Goal: Information Seeking & Learning: Learn about a topic

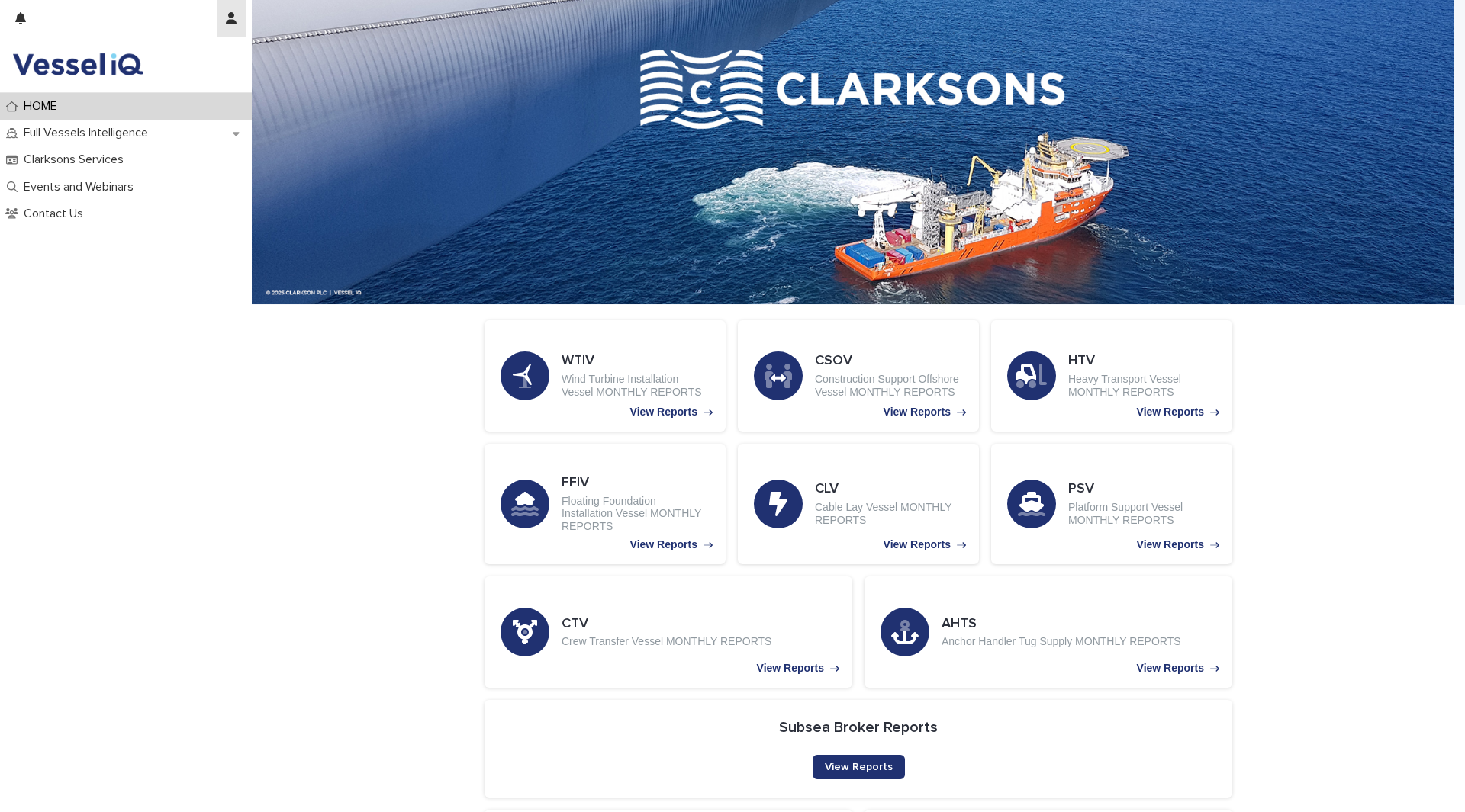
click at [230, 21] on icon "button" at bounding box center [231, 17] width 11 height 12
click at [141, 358] on div at bounding box center [732, 406] width 1465 height 812
click at [58, 65] on img at bounding box center [77, 64] width 131 height 30
click at [628, 482] on h3 "FFIV" at bounding box center [636, 484] width 148 height 16
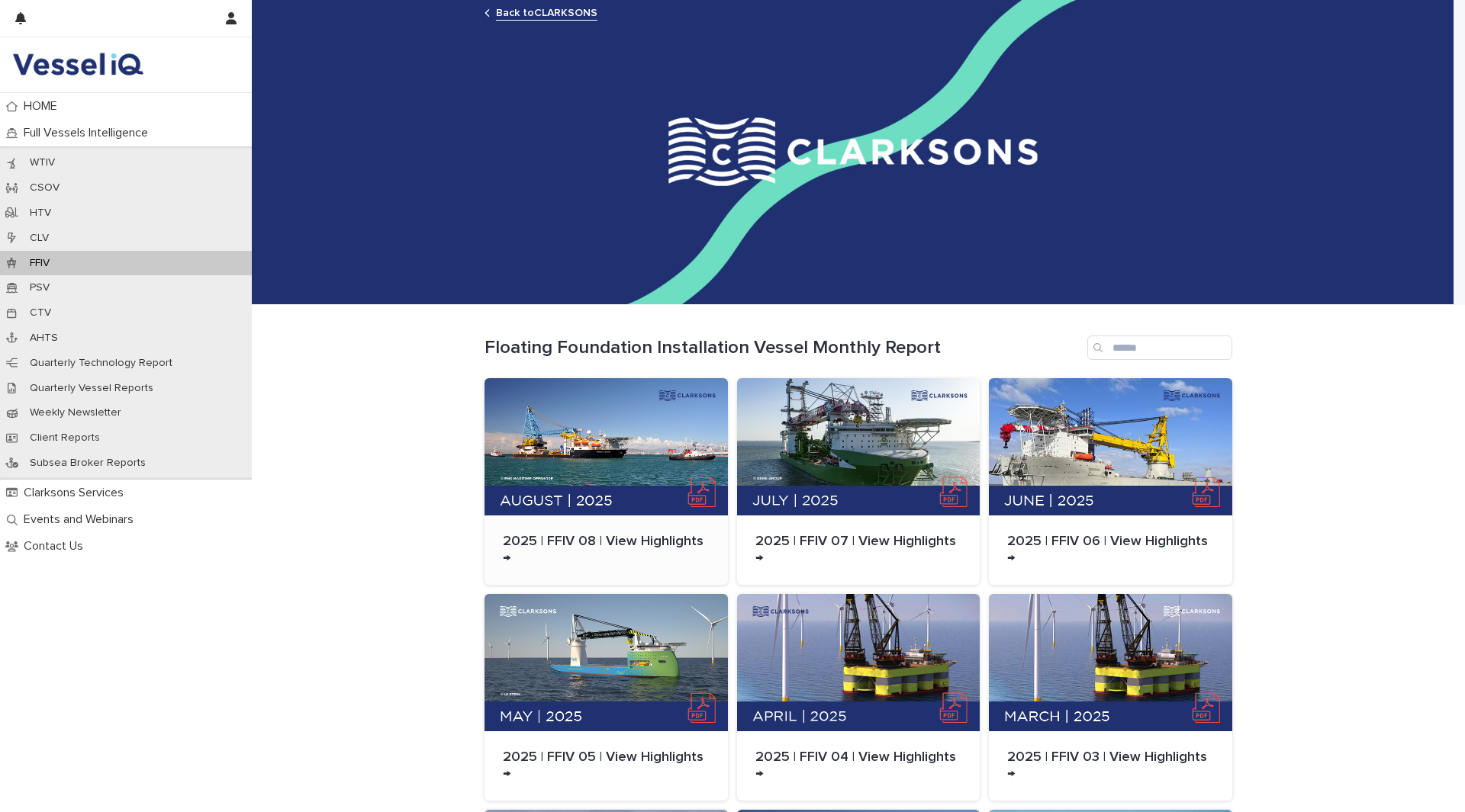
click at [621, 432] on div at bounding box center [606, 447] width 243 height 137
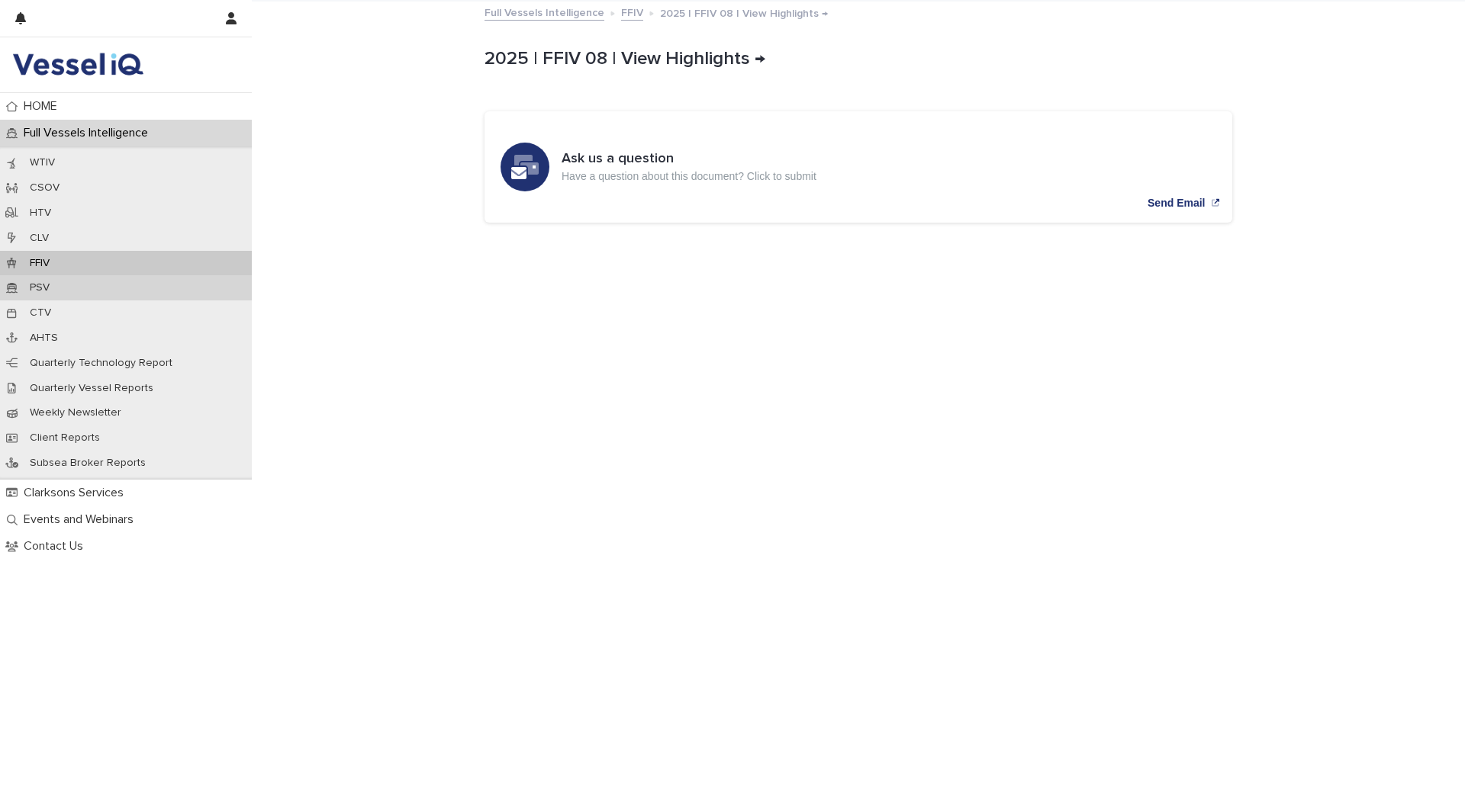
click at [47, 289] on p "PSV" at bounding box center [39, 288] width 44 height 13
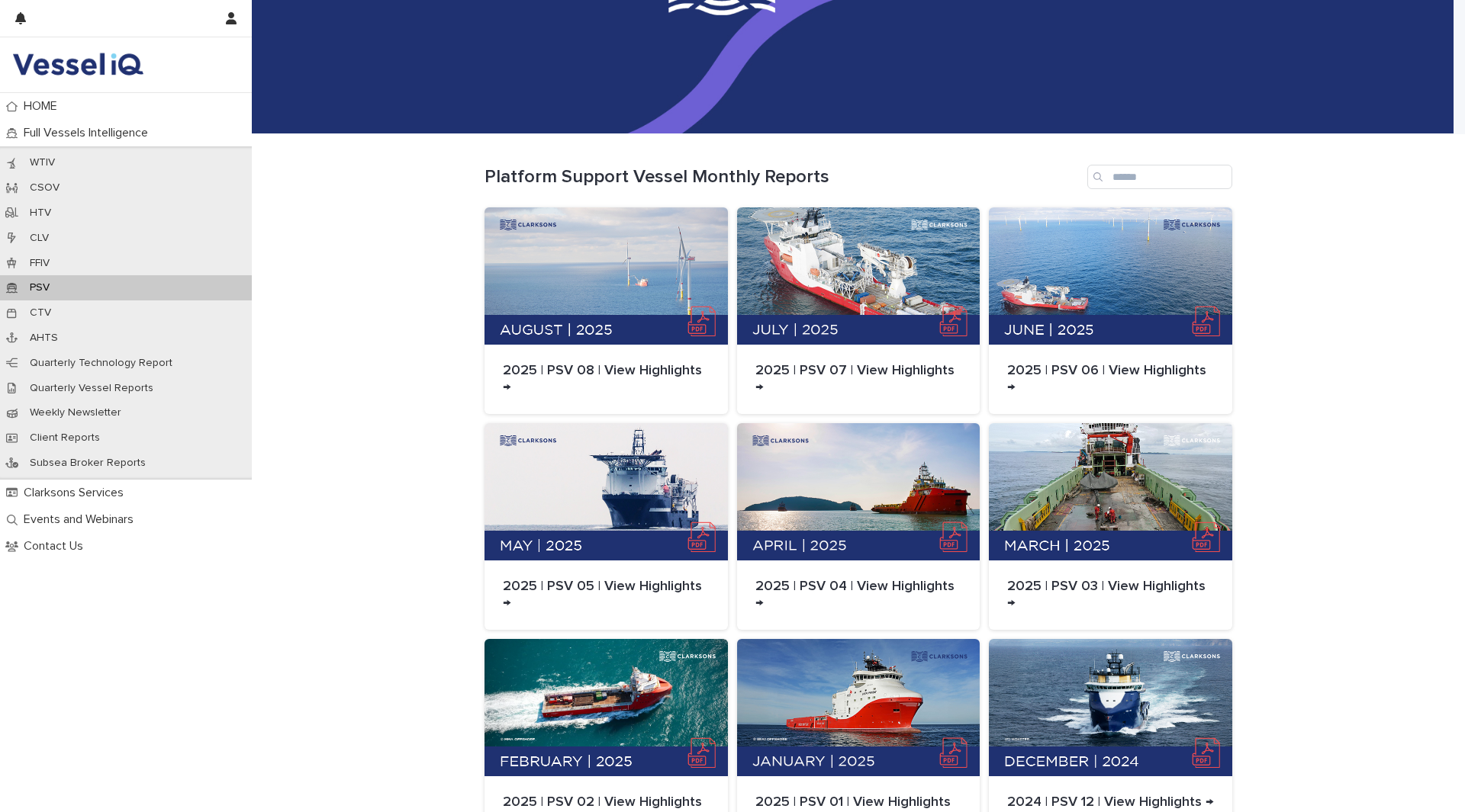
scroll to position [76, 0]
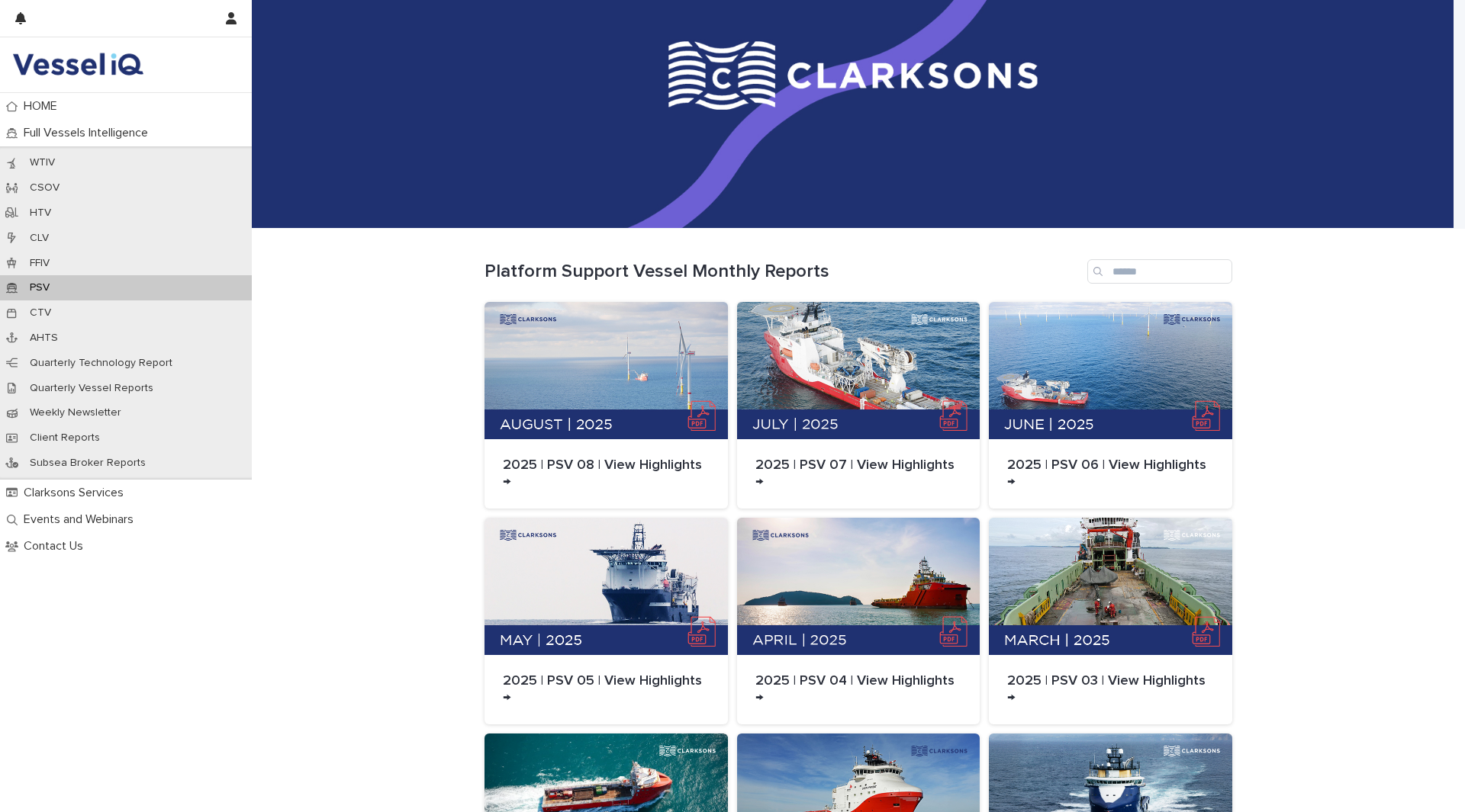
click at [68, 55] on img at bounding box center [77, 64] width 131 height 30
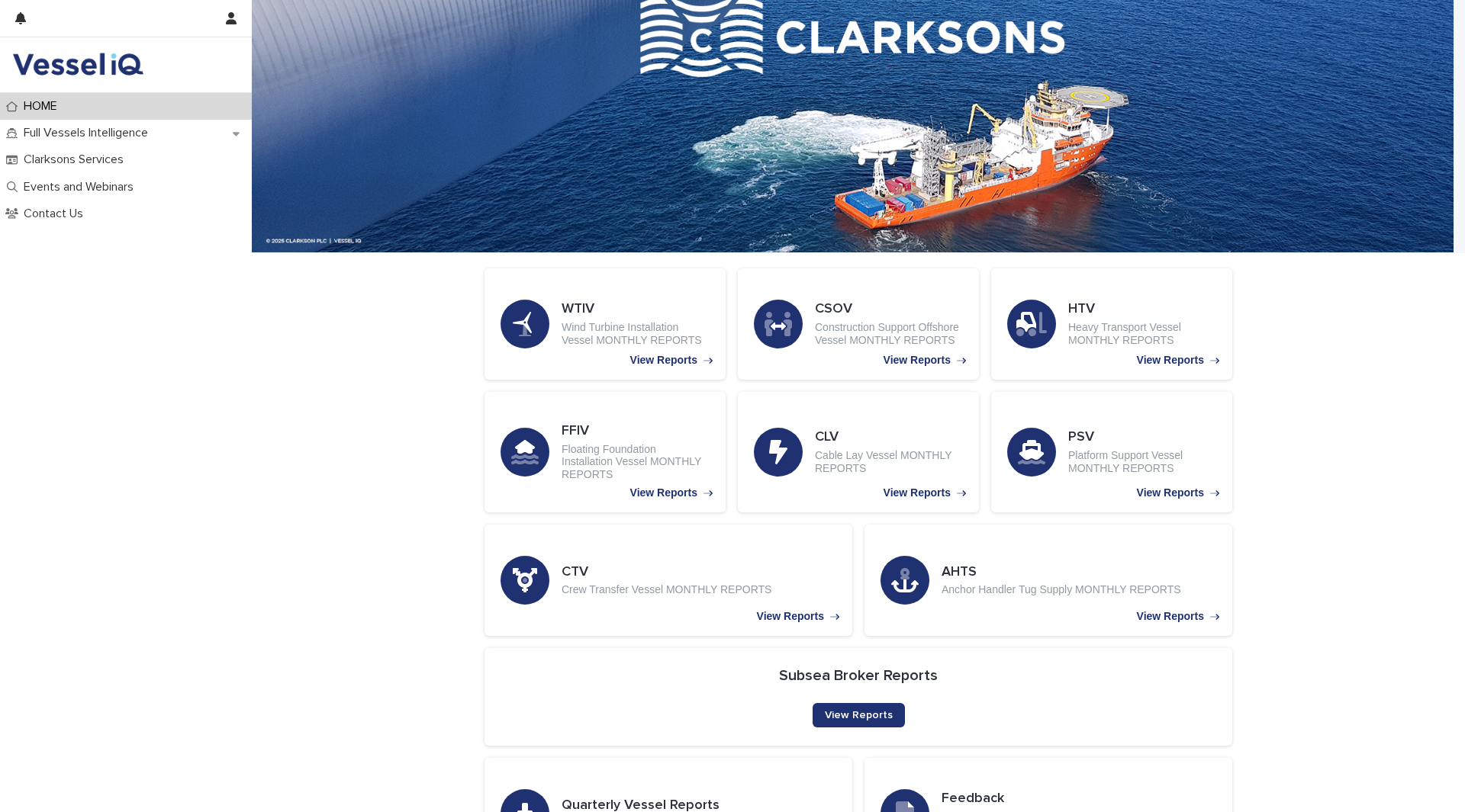
scroll to position [76, 0]
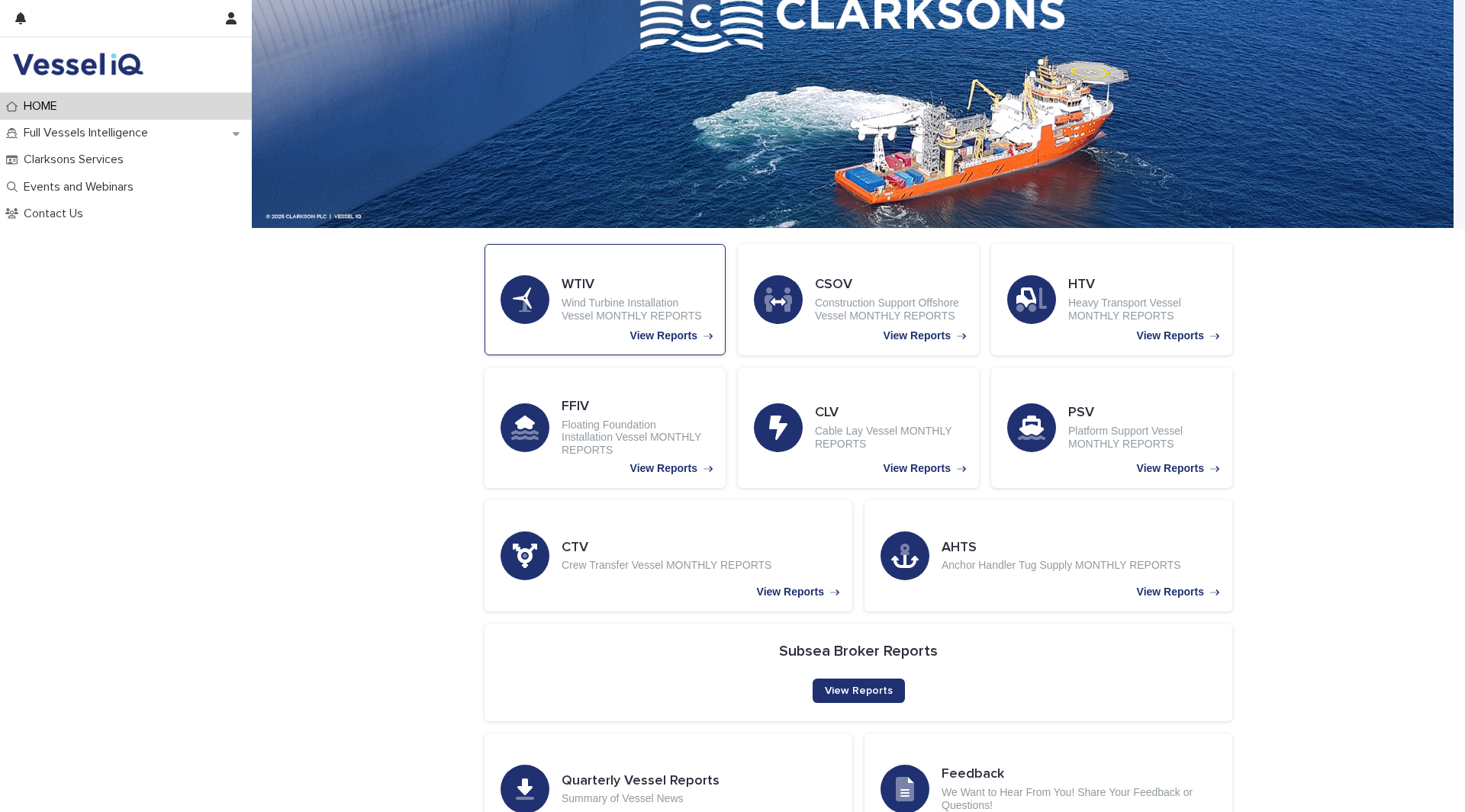
click at [613, 283] on h3 "WTIV" at bounding box center [636, 285] width 148 height 16
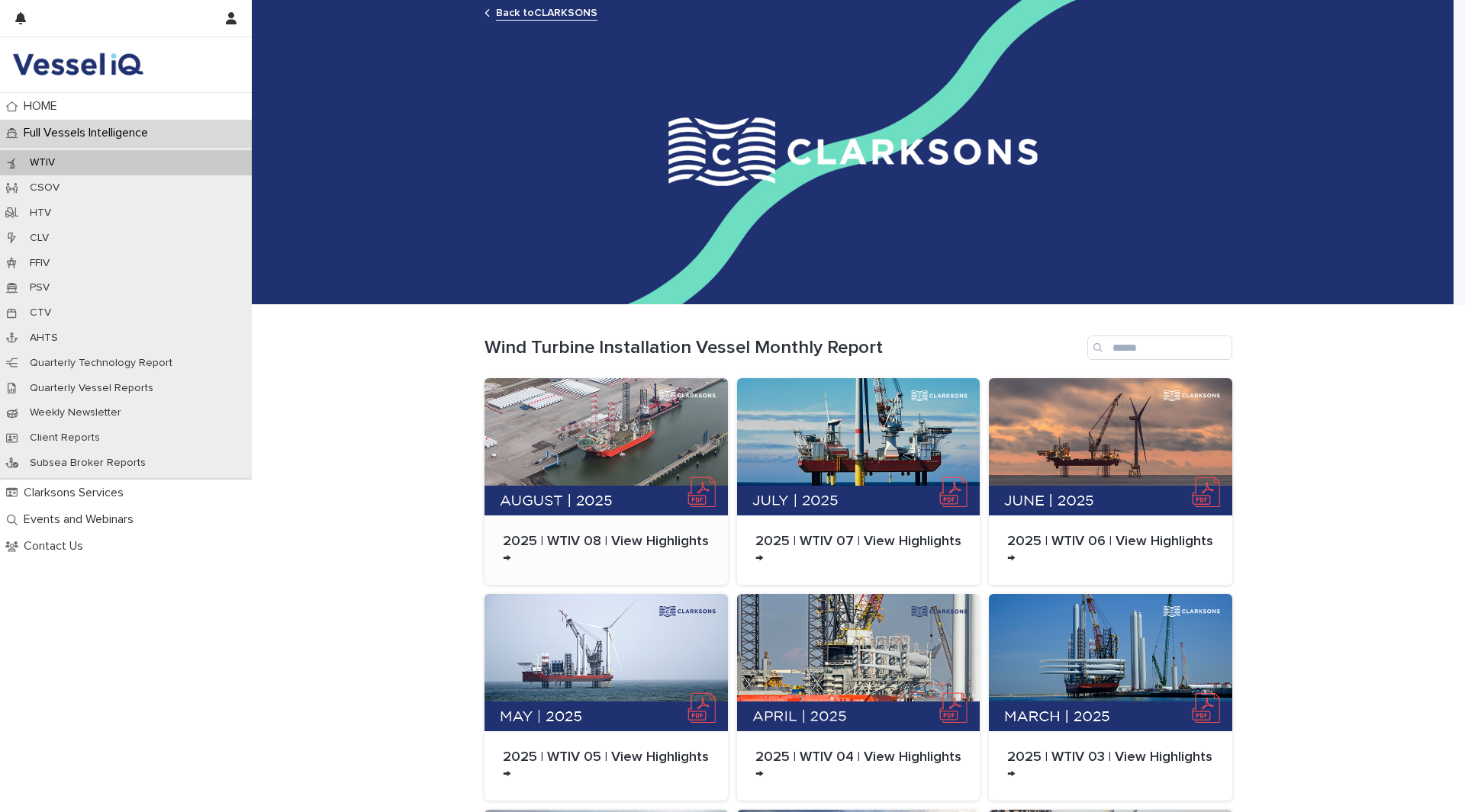
click at [573, 399] on div at bounding box center [606, 447] width 243 height 137
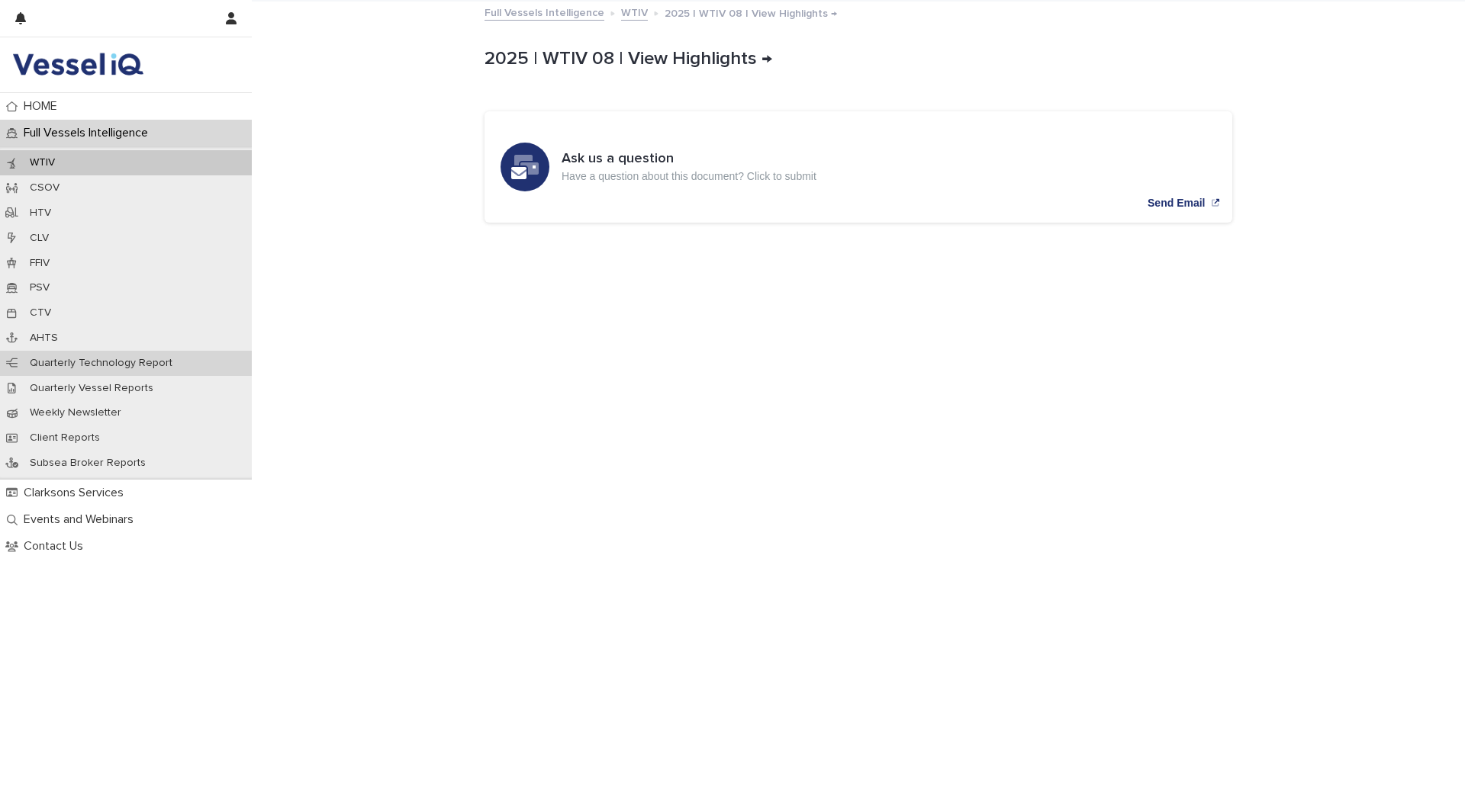
click at [114, 356] on div "Quarterly Technology Report" at bounding box center [125, 364] width 251 height 26
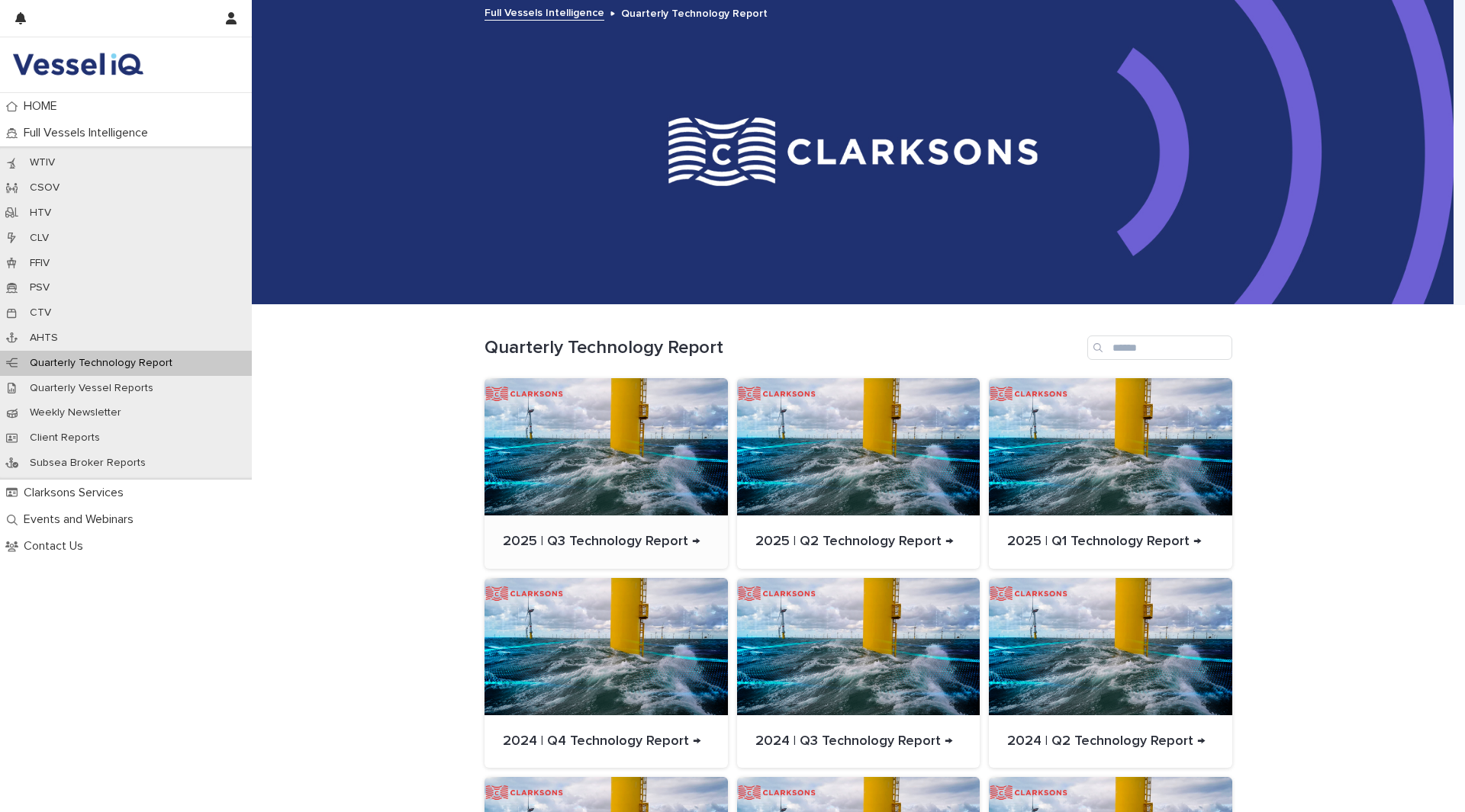
click at [615, 428] on div at bounding box center [606, 447] width 243 height 137
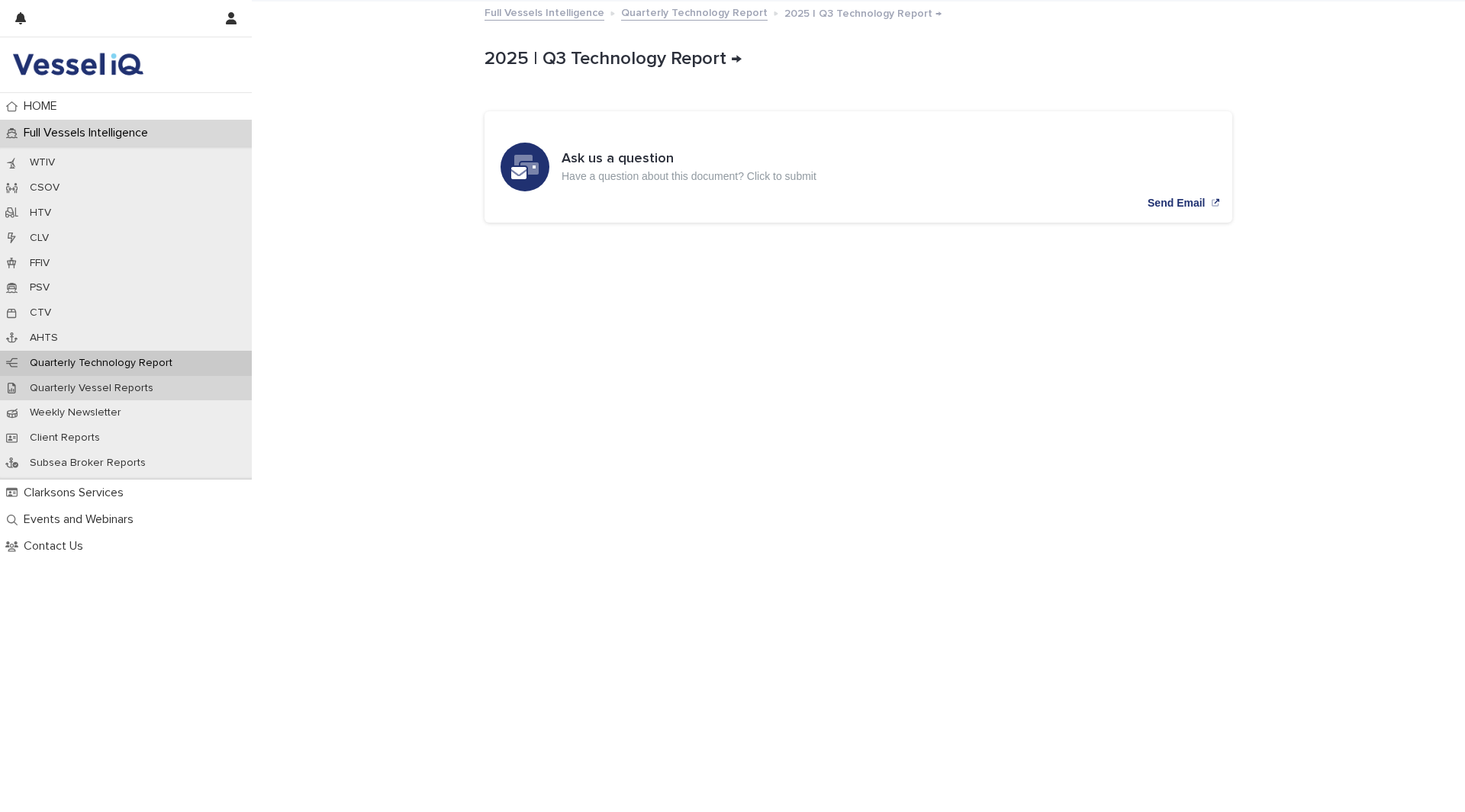
click at [120, 393] on p "Quarterly Vessel Reports" at bounding box center [91, 389] width 148 height 13
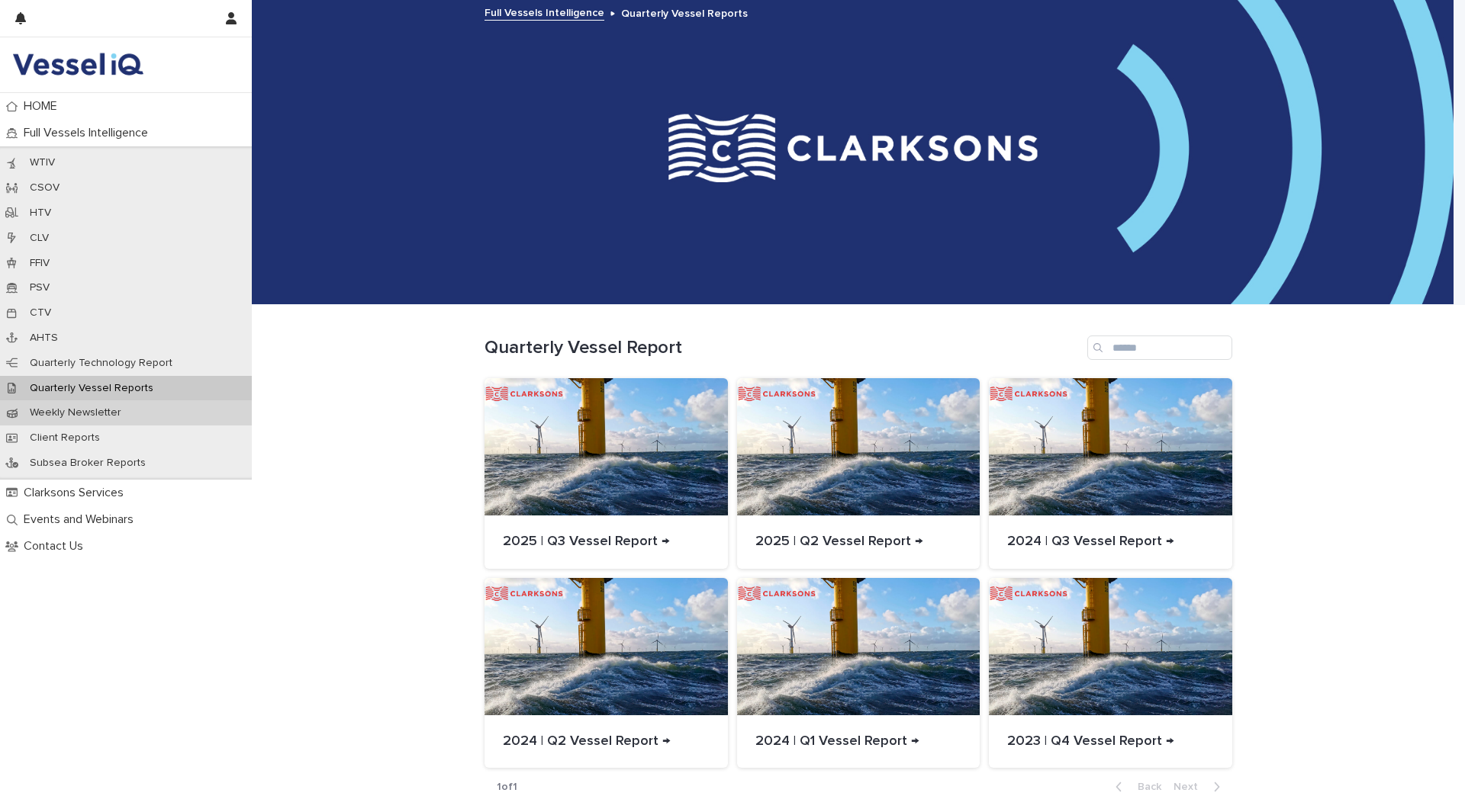
click at [138, 412] on div "Weekly Newsletter" at bounding box center [125, 413] width 251 height 26
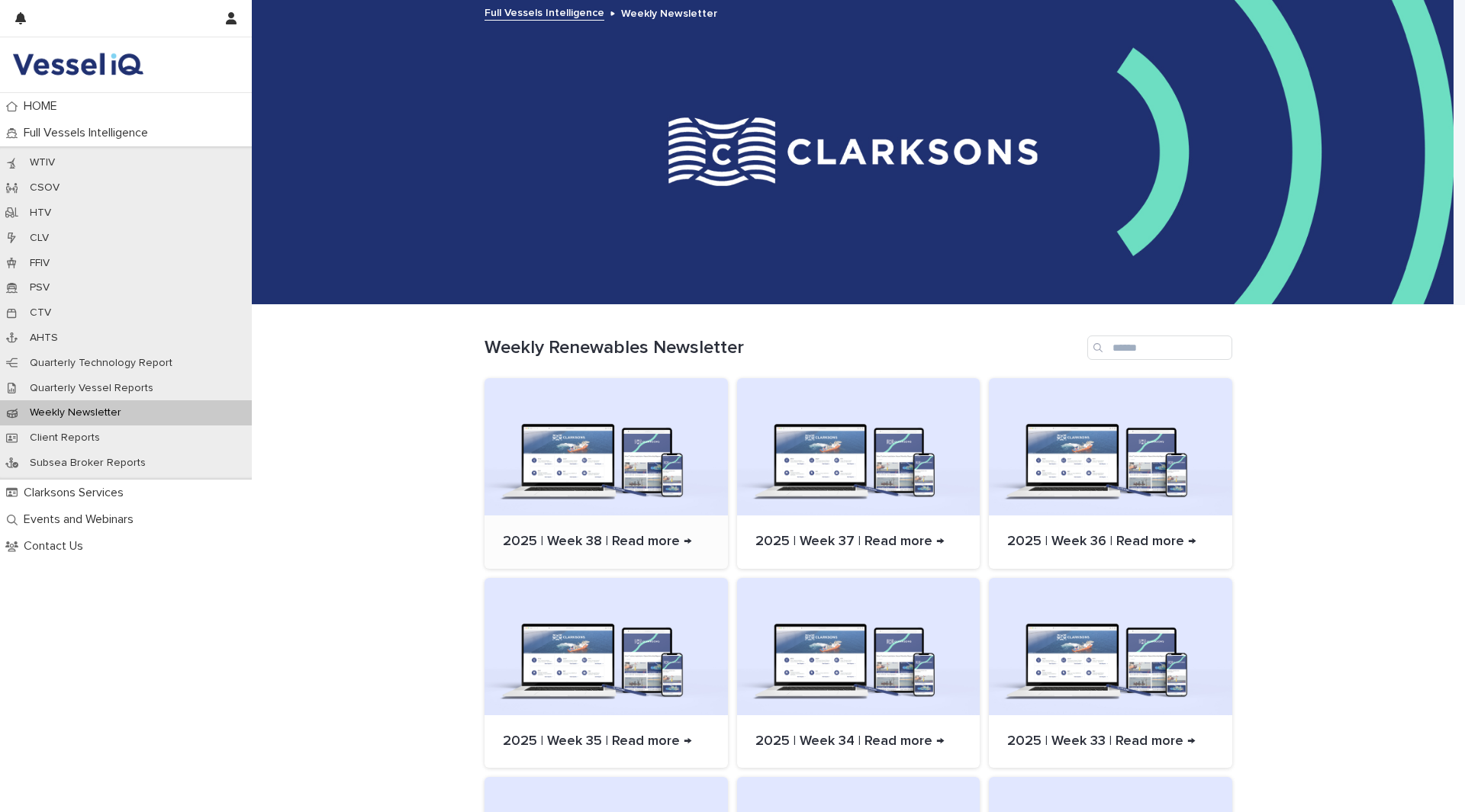
click at [642, 486] on div at bounding box center [606, 447] width 243 height 137
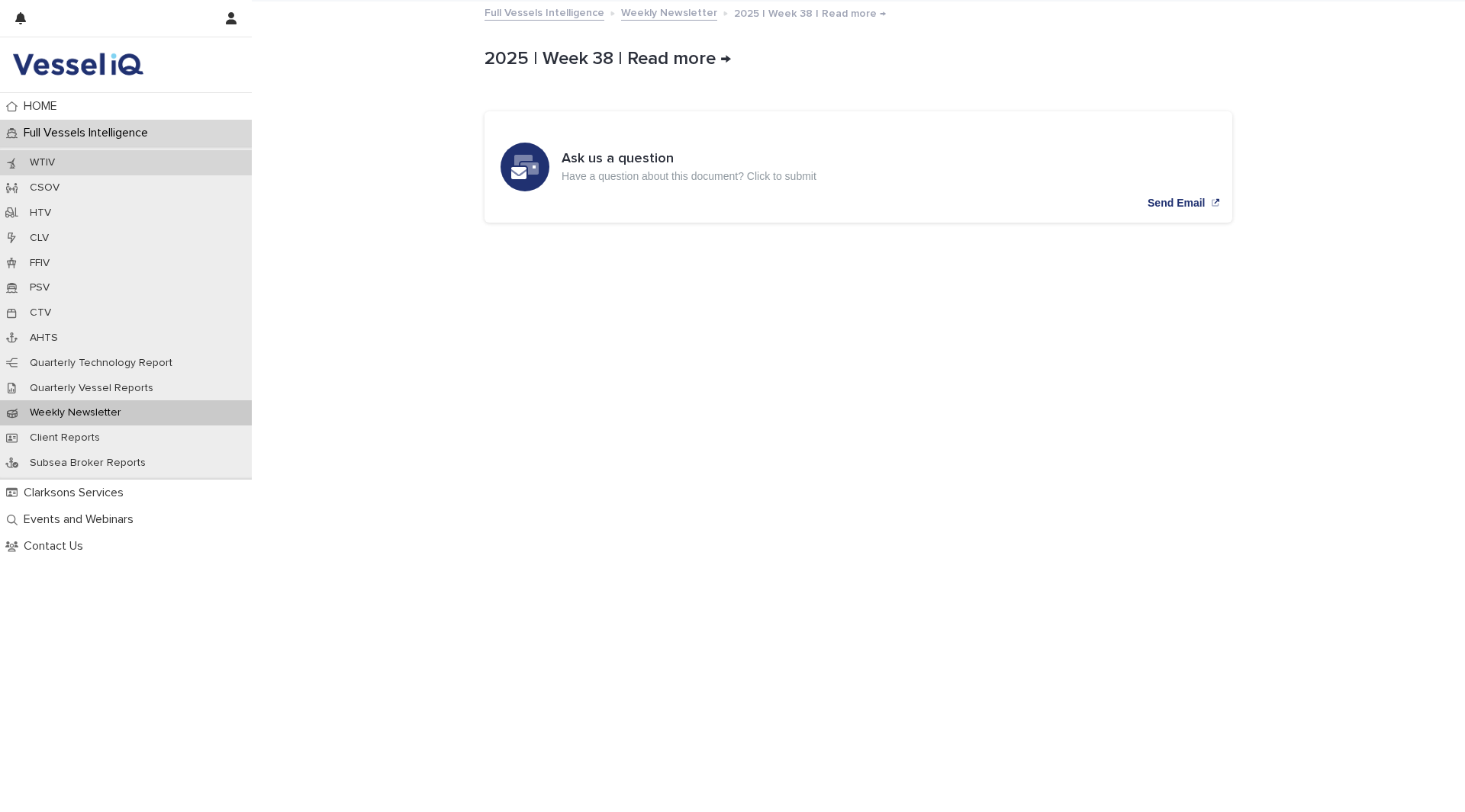
click at [78, 155] on div "WTIV" at bounding box center [125, 163] width 251 height 26
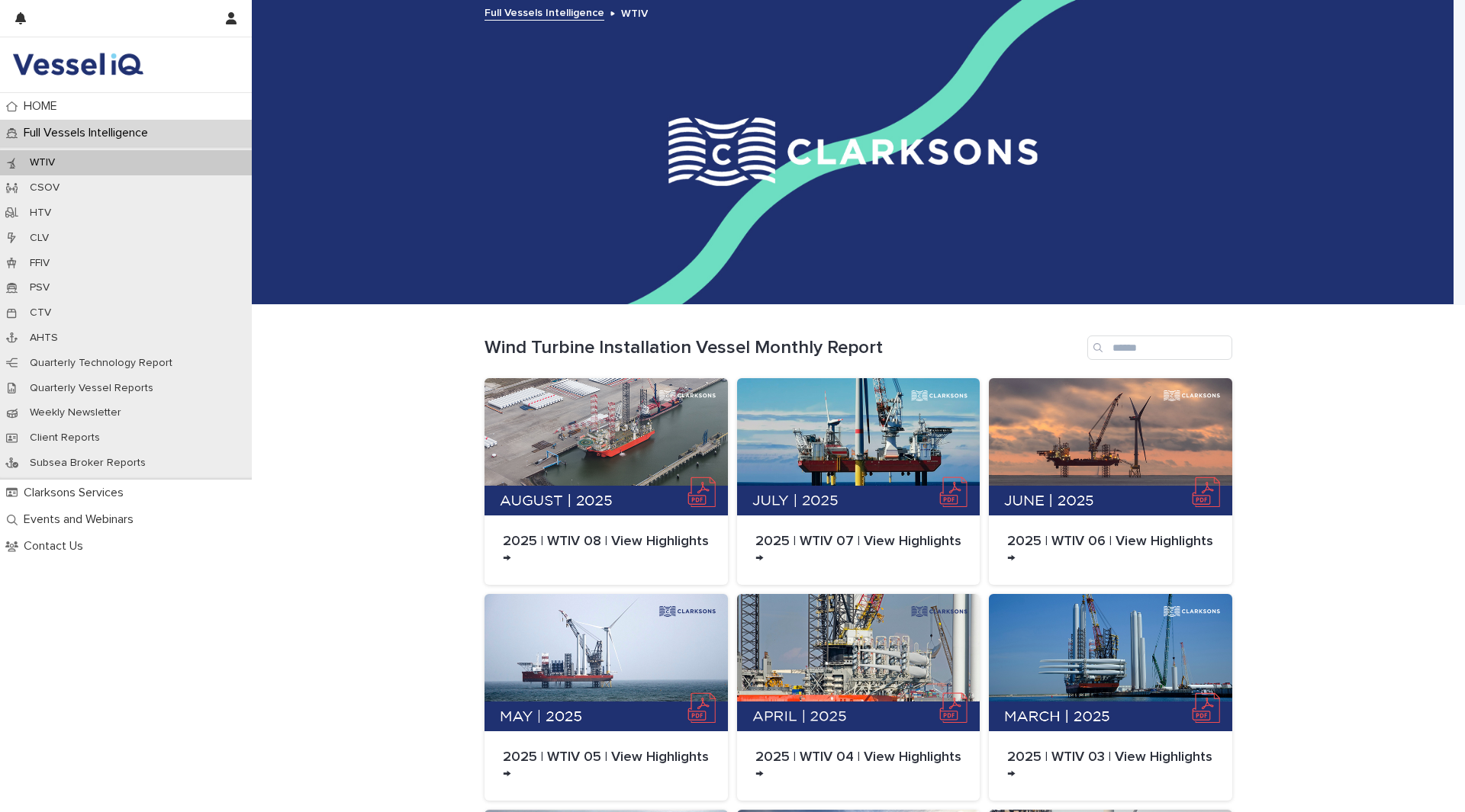
click at [76, 168] on div "WTIV" at bounding box center [125, 163] width 251 height 26
click at [73, 182] on div "CSOV" at bounding box center [125, 188] width 251 height 26
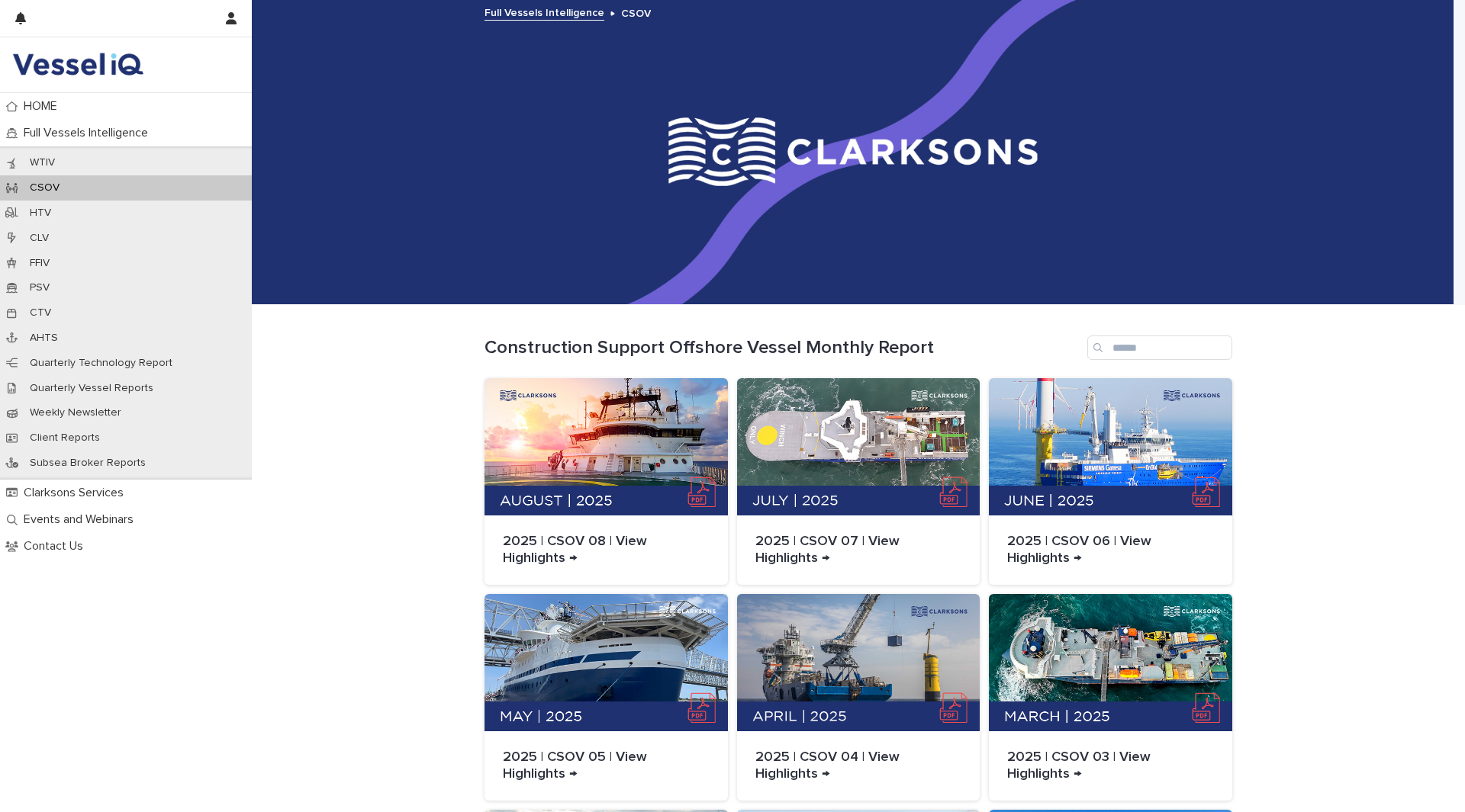
click at [71, 198] on div "CSOV" at bounding box center [125, 188] width 251 height 26
click at [68, 215] on div "HTV" at bounding box center [125, 213] width 251 height 26
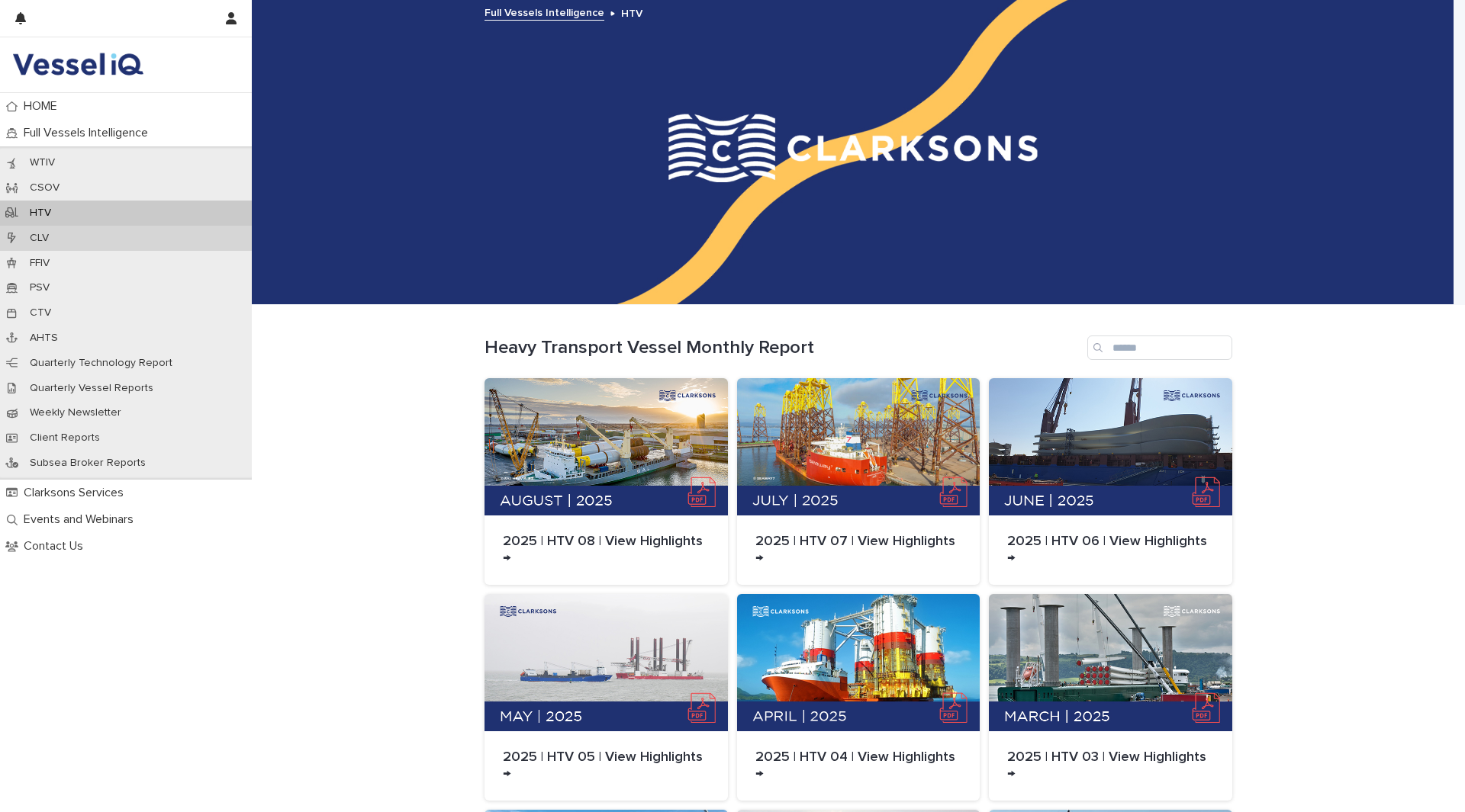
click at [70, 241] on div "CLV" at bounding box center [125, 239] width 251 height 26
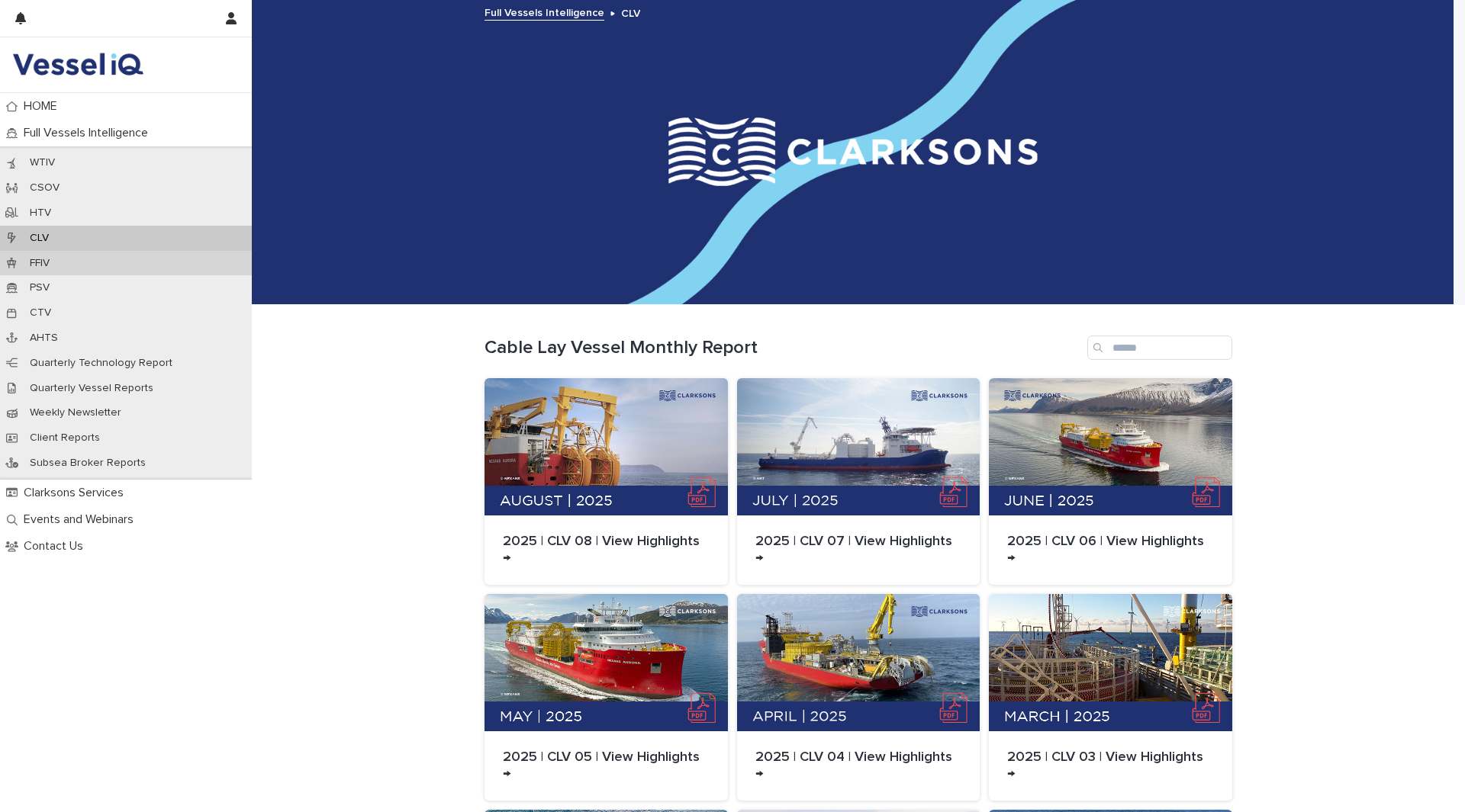
click at [75, 265] on div "FFIV" at bounding box center [125, 263] width 251 height 26
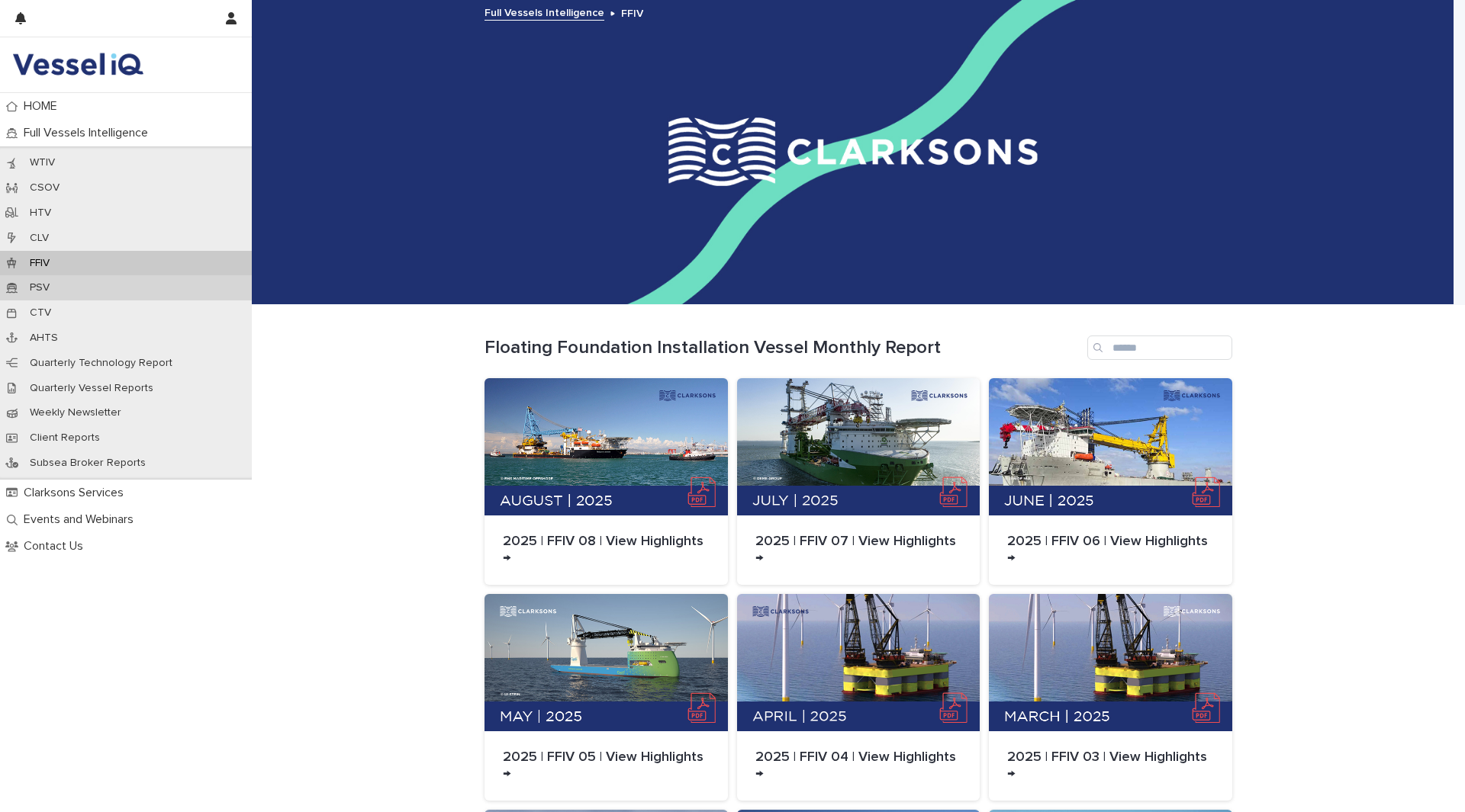
click at [75, 288] on div "PSV" at bounding box center [125, 288] width 251 height 26
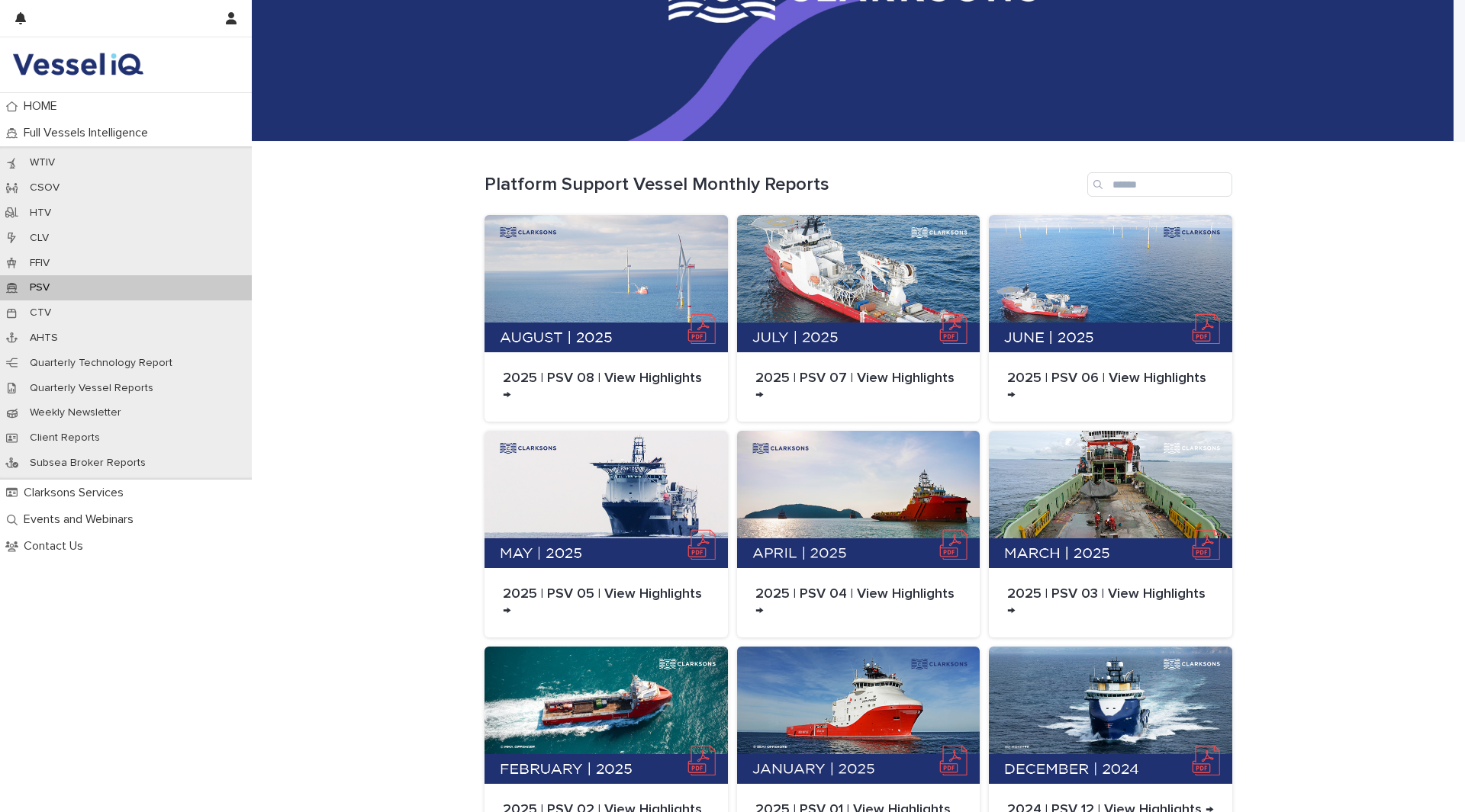
scroll to position [155, 0]
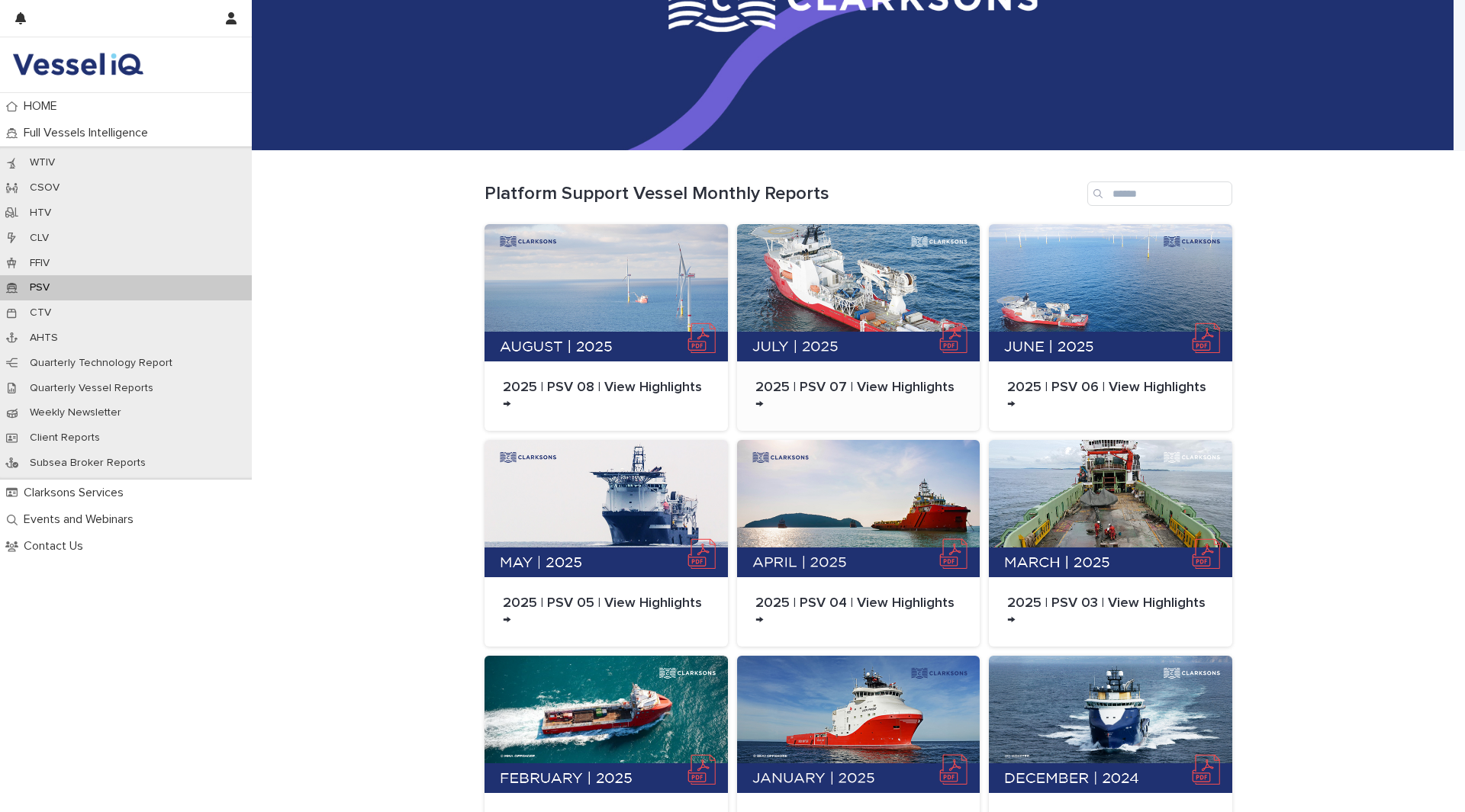
click at [823, 262] on div at bounding box center [859, 293] width 243 height 137
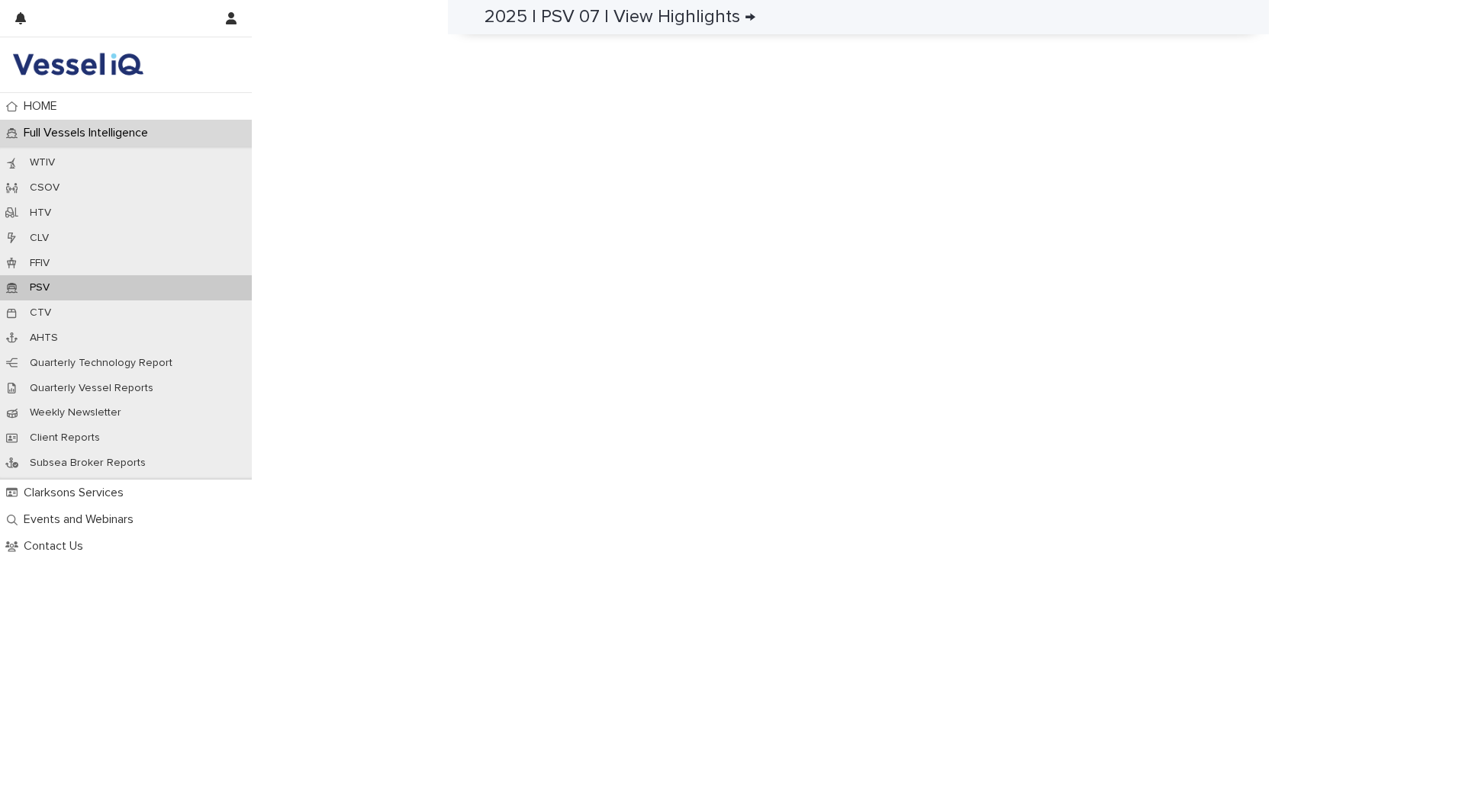
scroll to position [1024, 0]
click at [35, 166] on p "WTIV" at bounding box center [42, 163] width 49 height 13
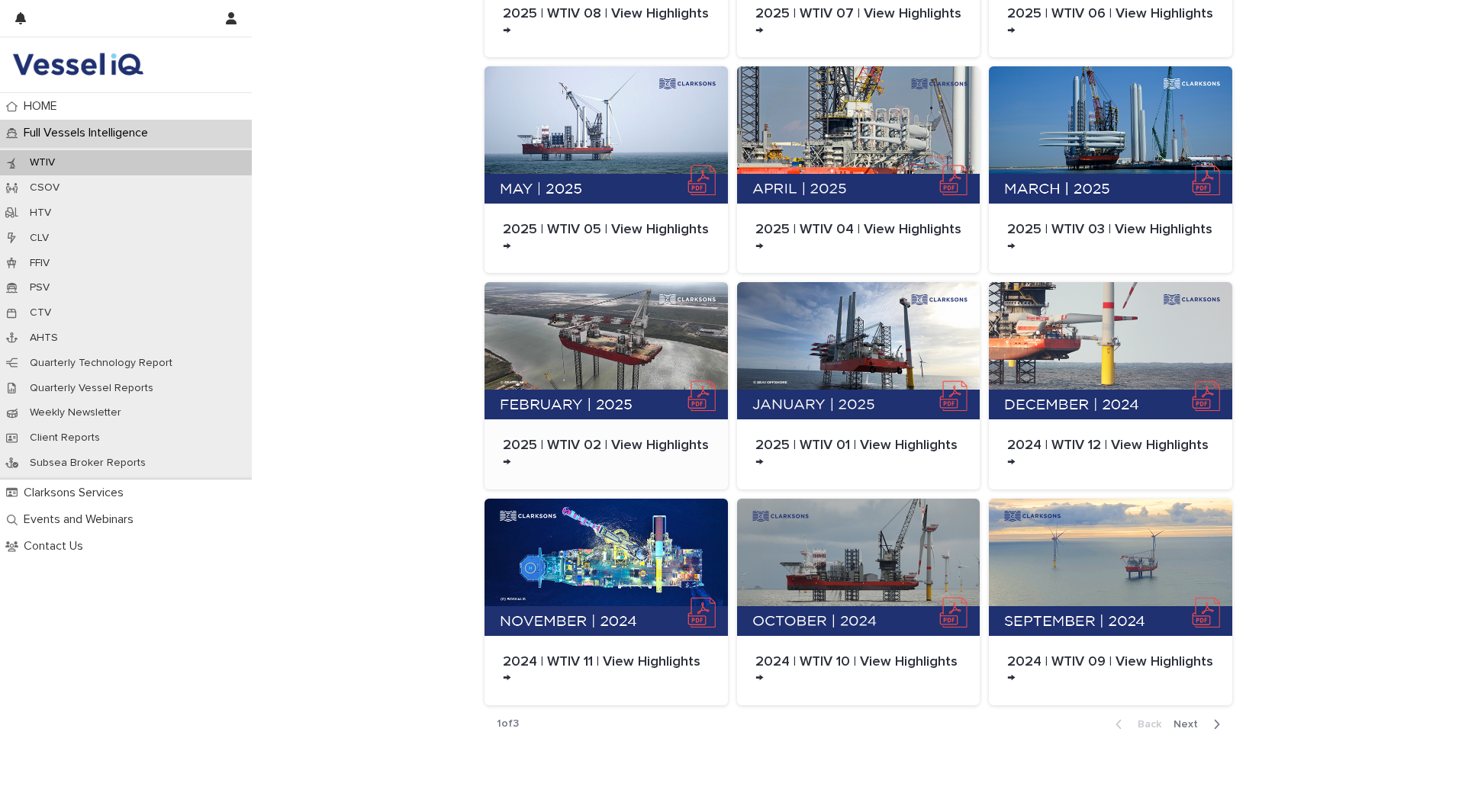
scroll to position [536, 0]
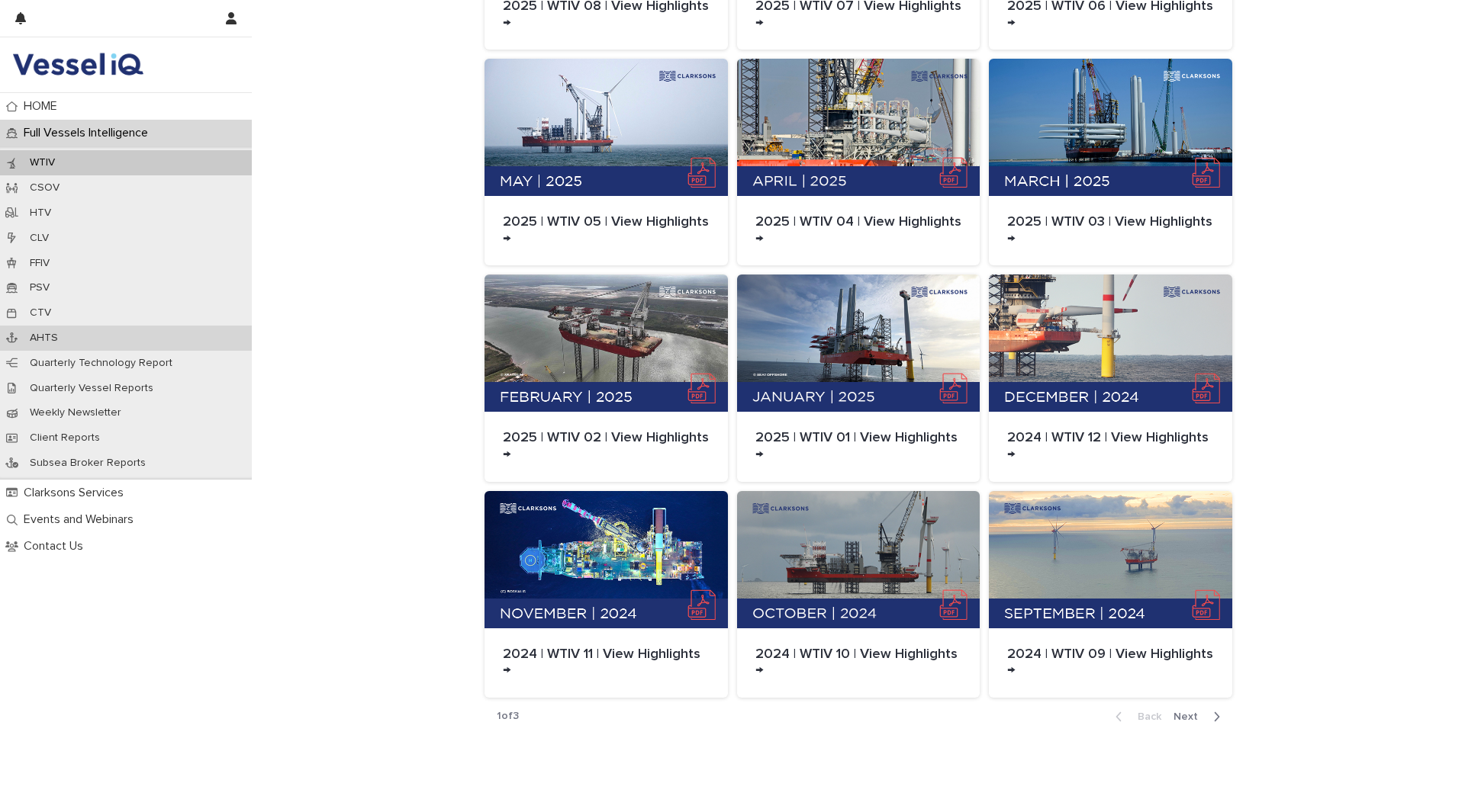
click at [40, 334] on p "AHTS" at bounding box center [44, 338] width 53 height 13
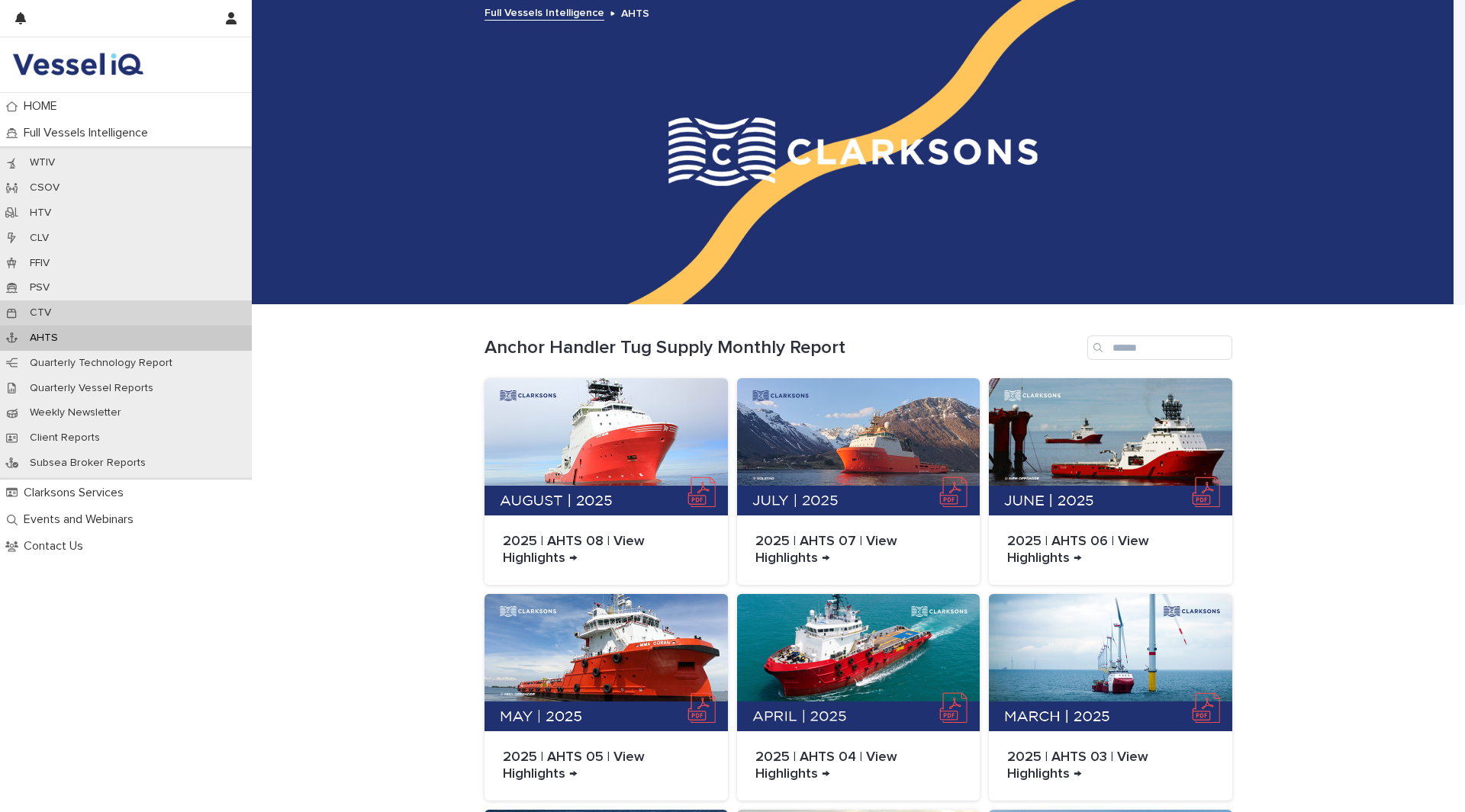
click at [39, 310] on p "CTV" at bounding box center [40, 313] width 46 height 13
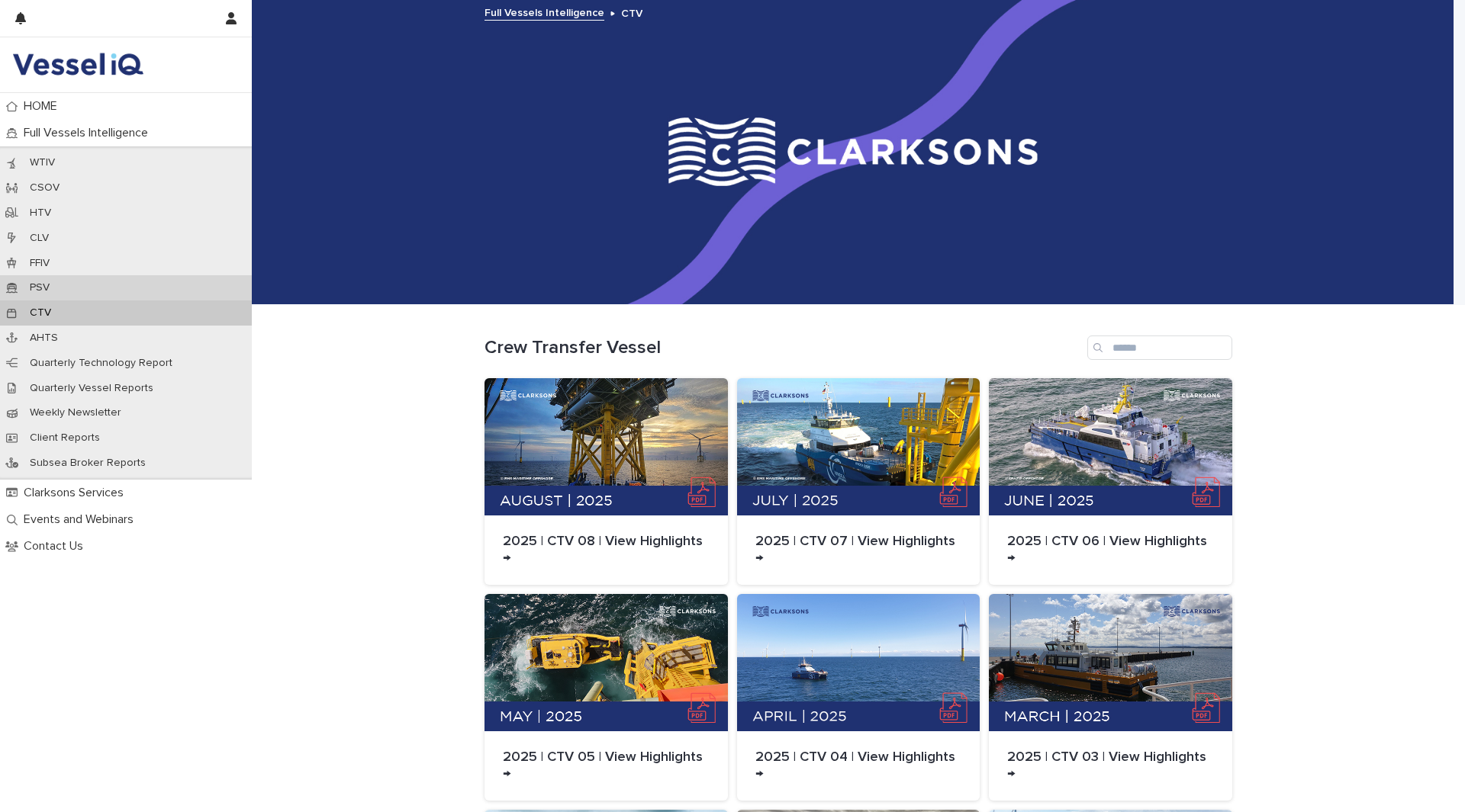
click at [41, 286] on p "PSV" at bounding box center [39, 288] width 44 height 13
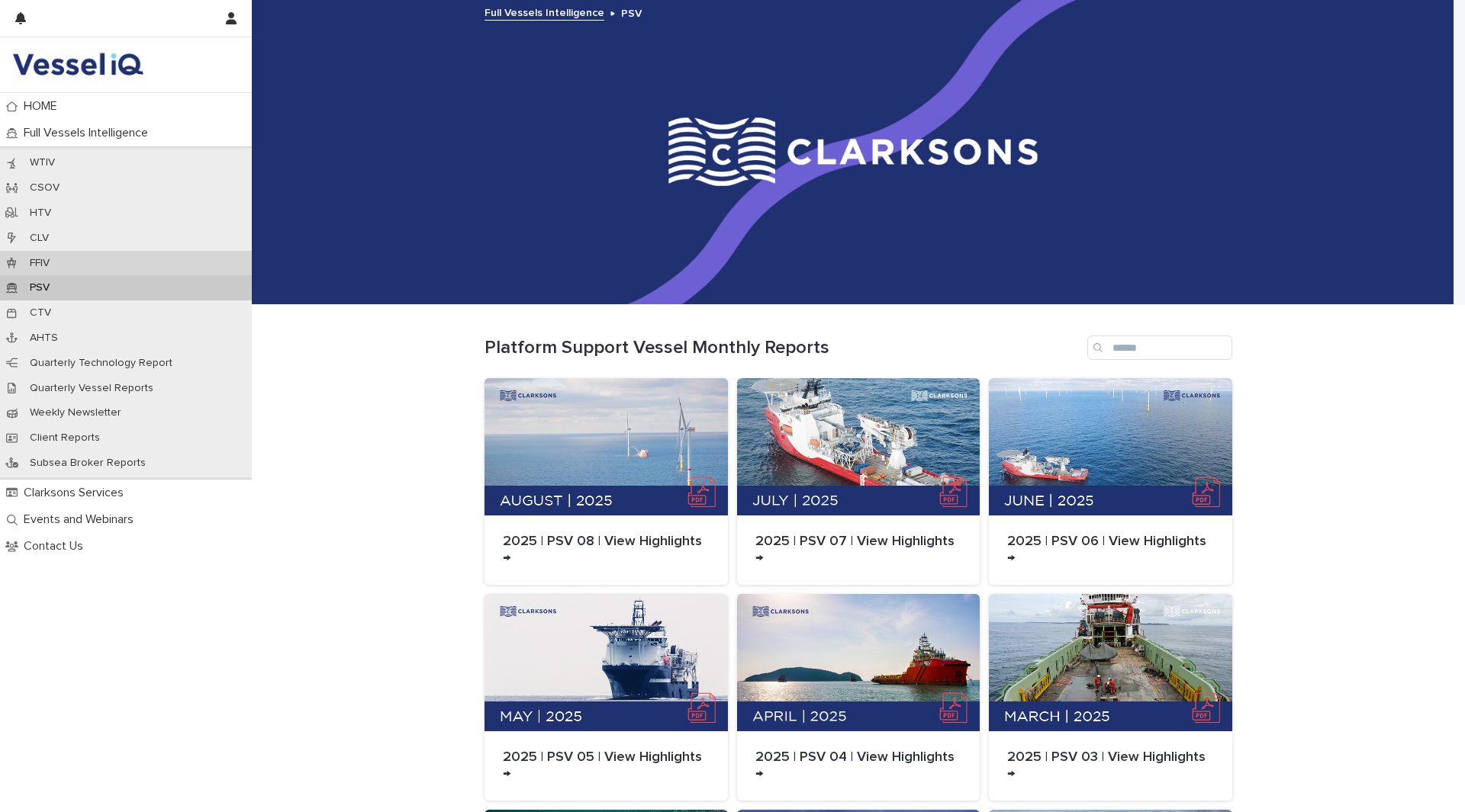
click at [45, 262] on p "FFIV" at bounding box center [39, 263] width 44 height 13
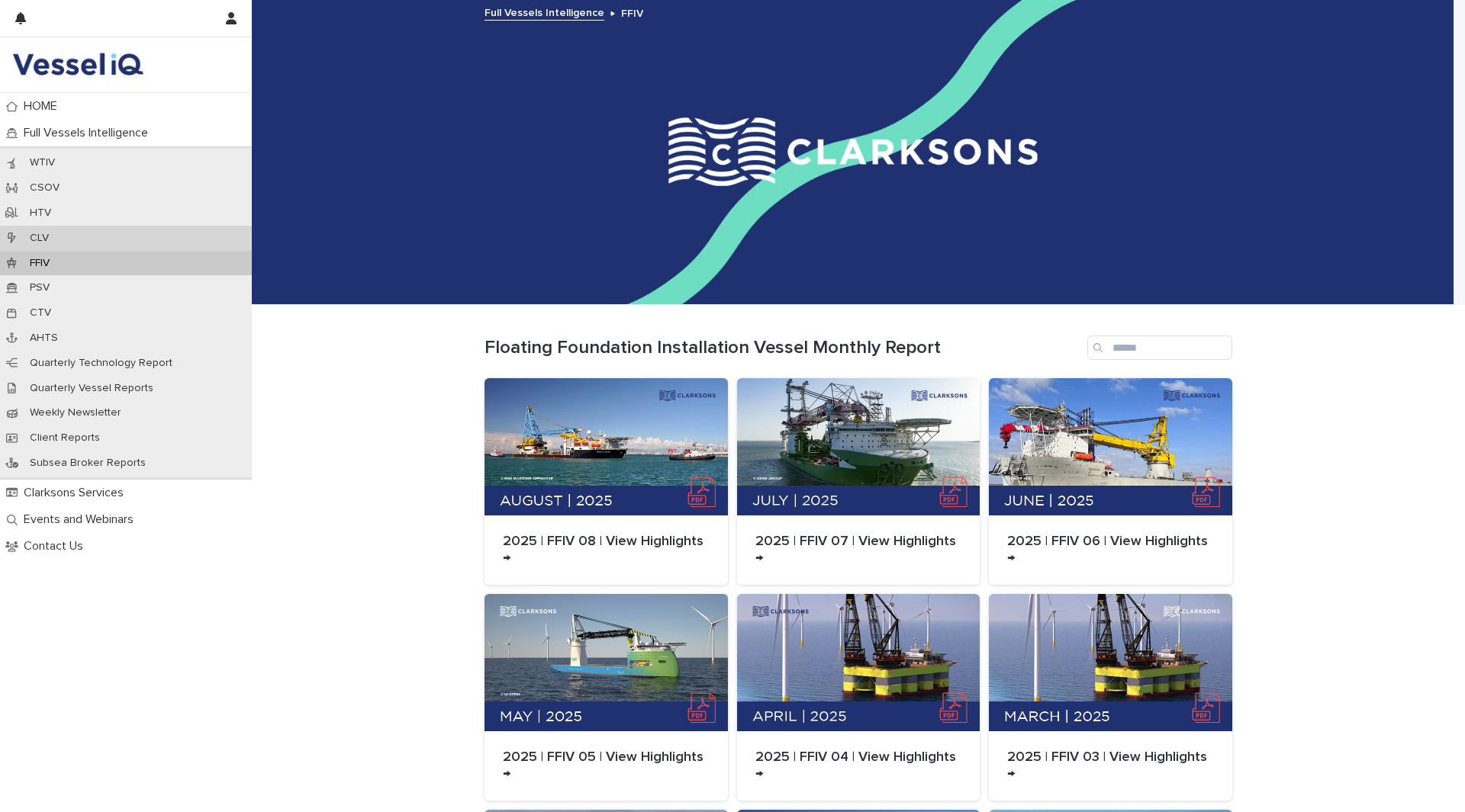
click at [50, 240] on p "CLV" at bounding box center [39, 239] width 44 height 13
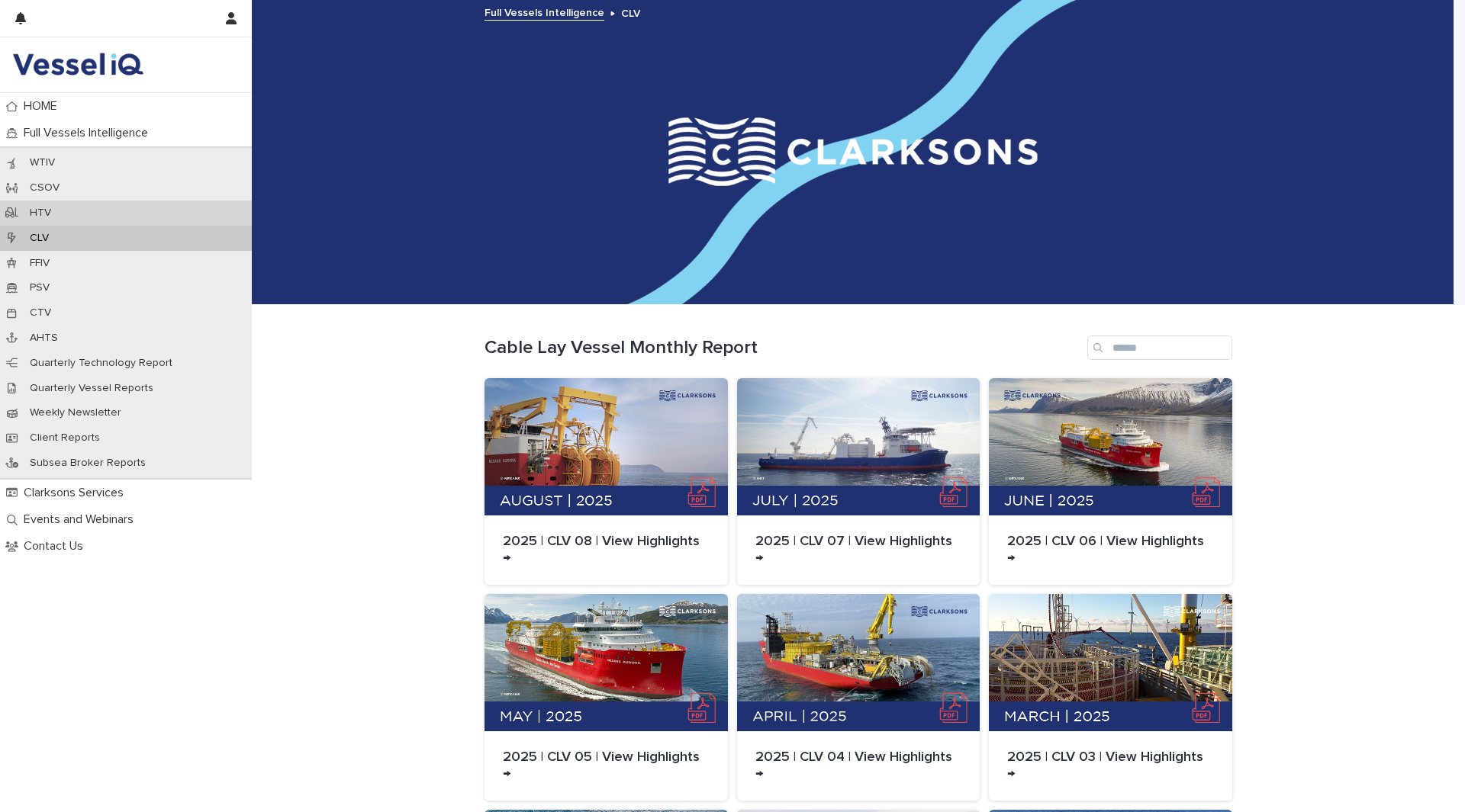
click at [59, 214] on p "HTV" at bounding box center [40, 213] width 46 height 13
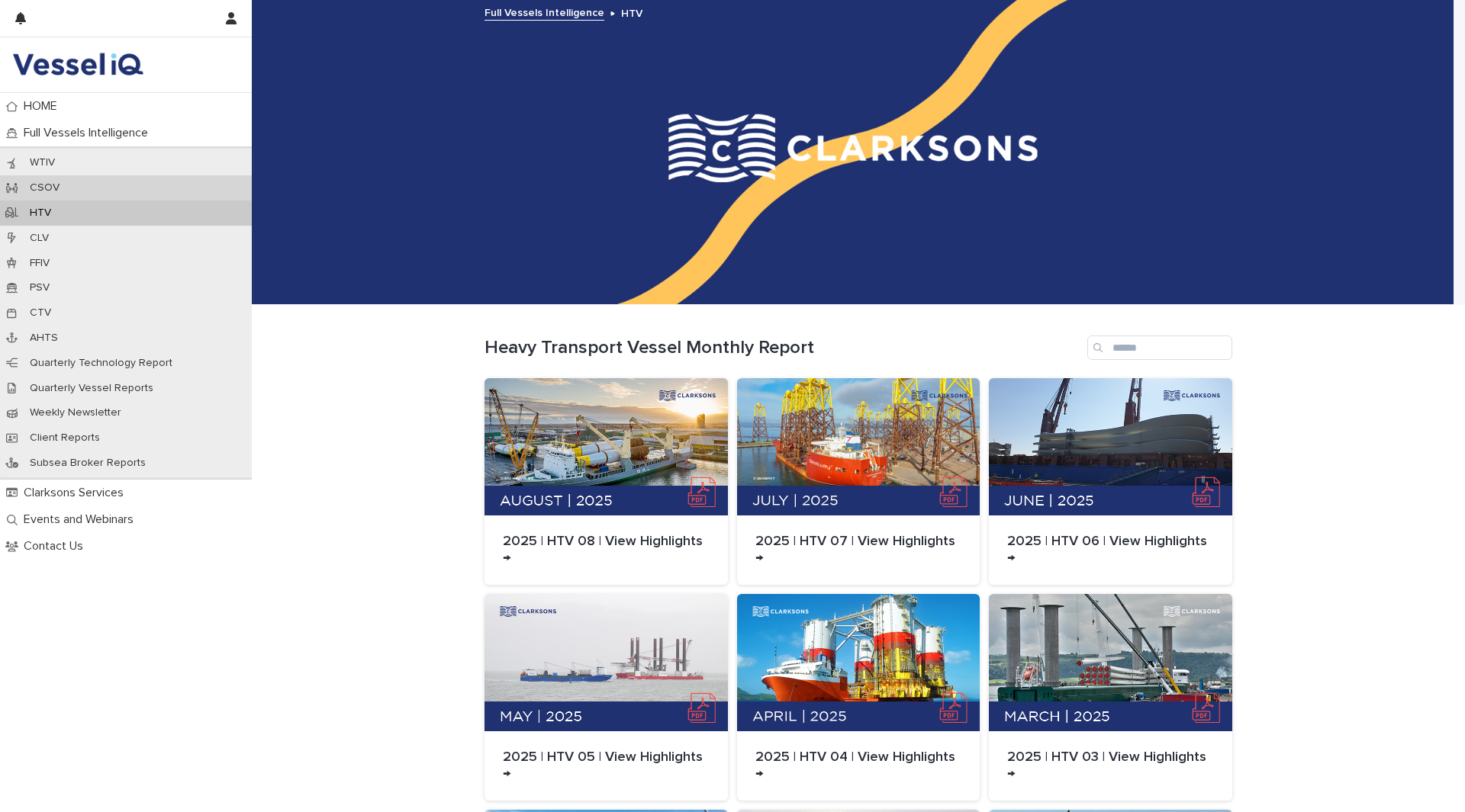
click at [64, 187] on p "CSOV" at bounding box center [44, 188] width 54 height 13
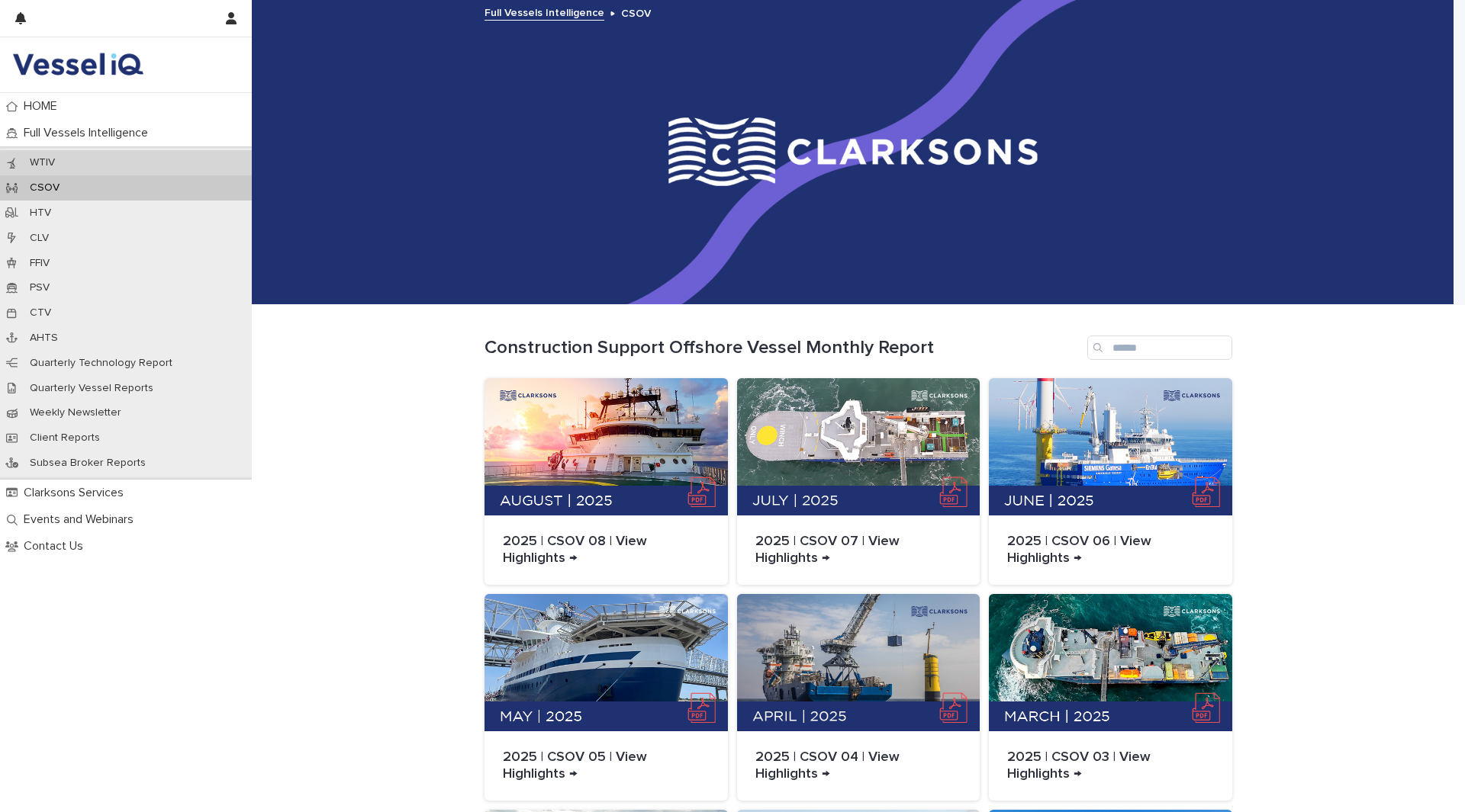
click at [71, 156] on div "WTIV" at bounding box center [125, 163] width 251 height 26
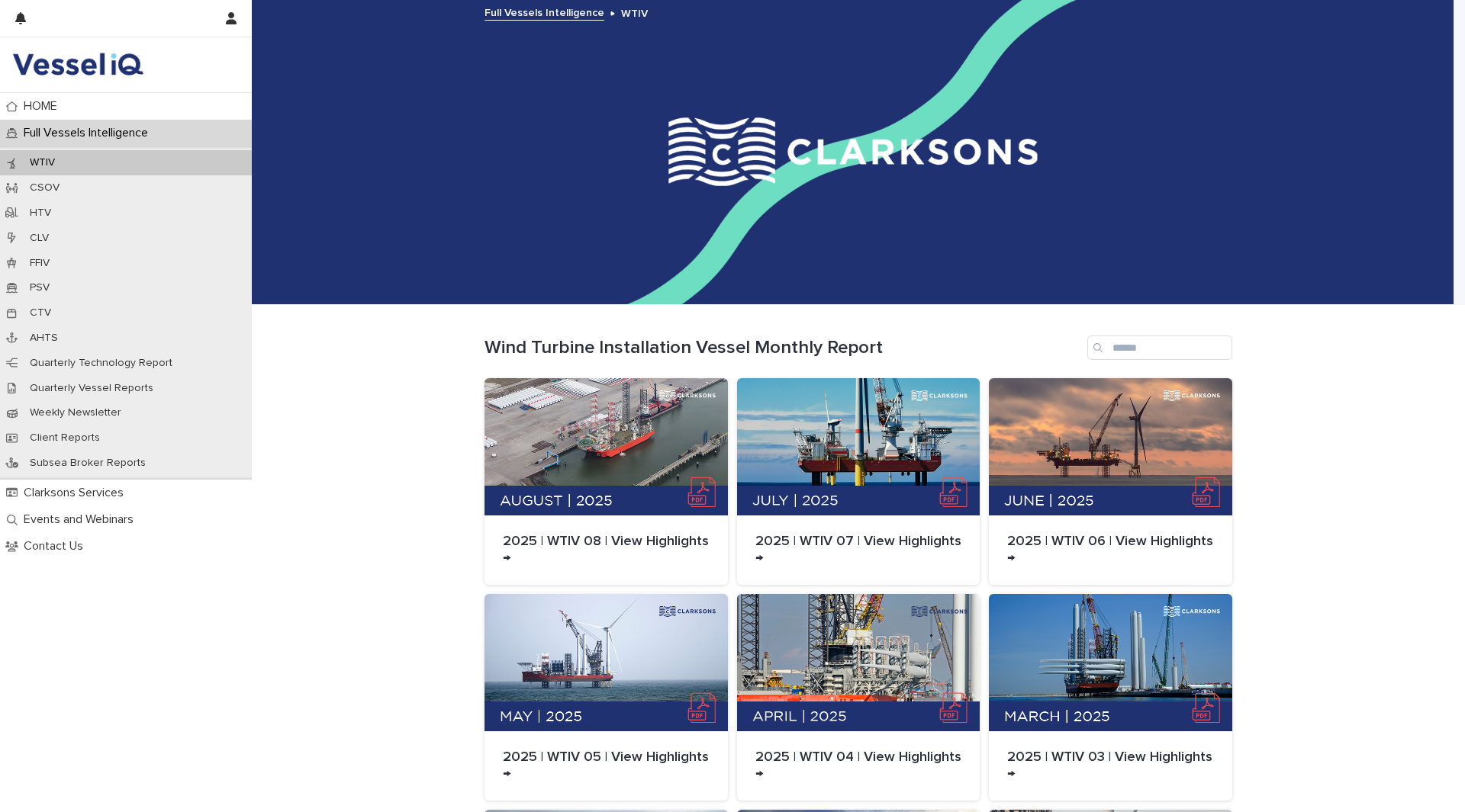
click at [51, 161] on p "WTIV" at bounding box center [42, 163] width 49 height 13
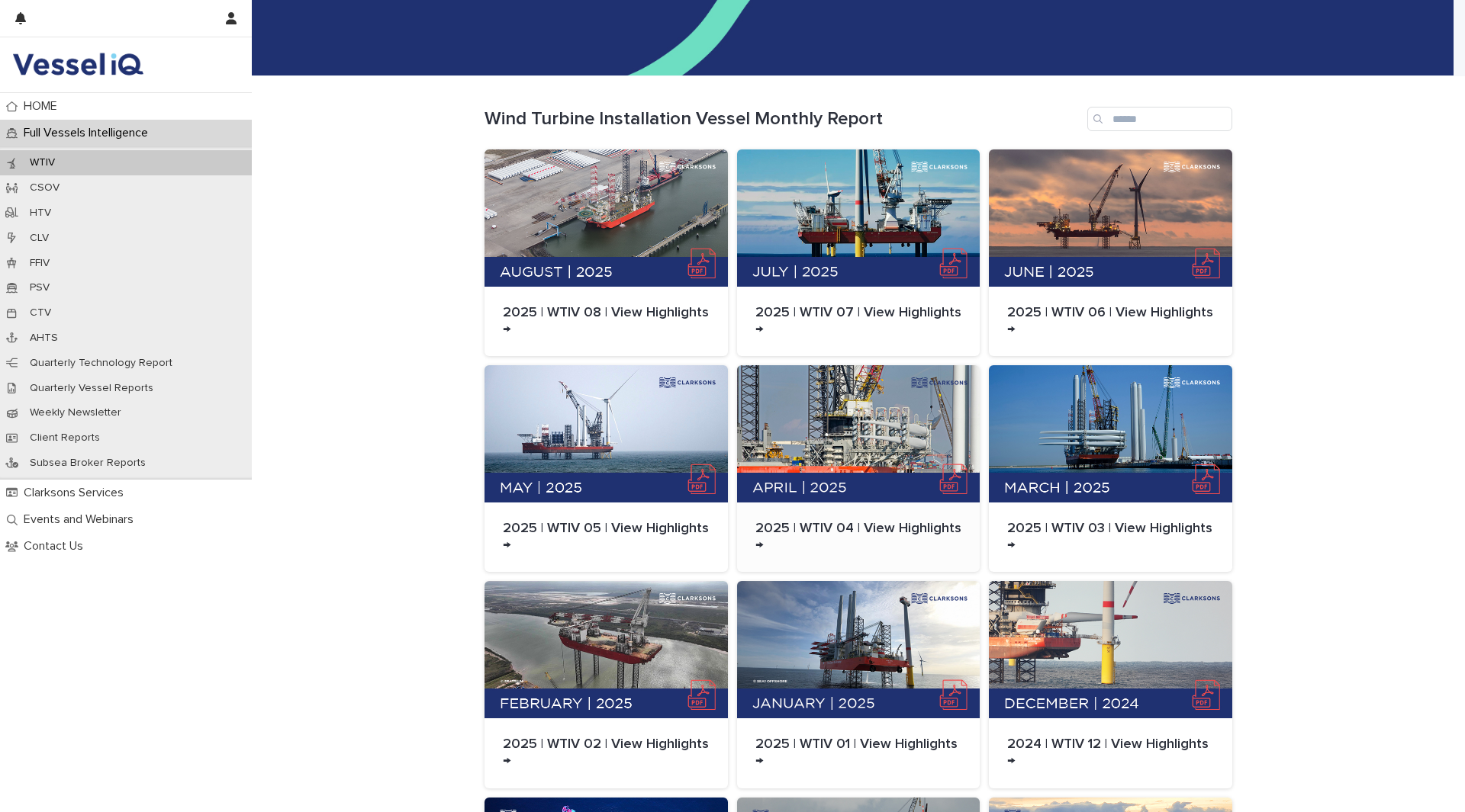
scroll to position [78, 0]
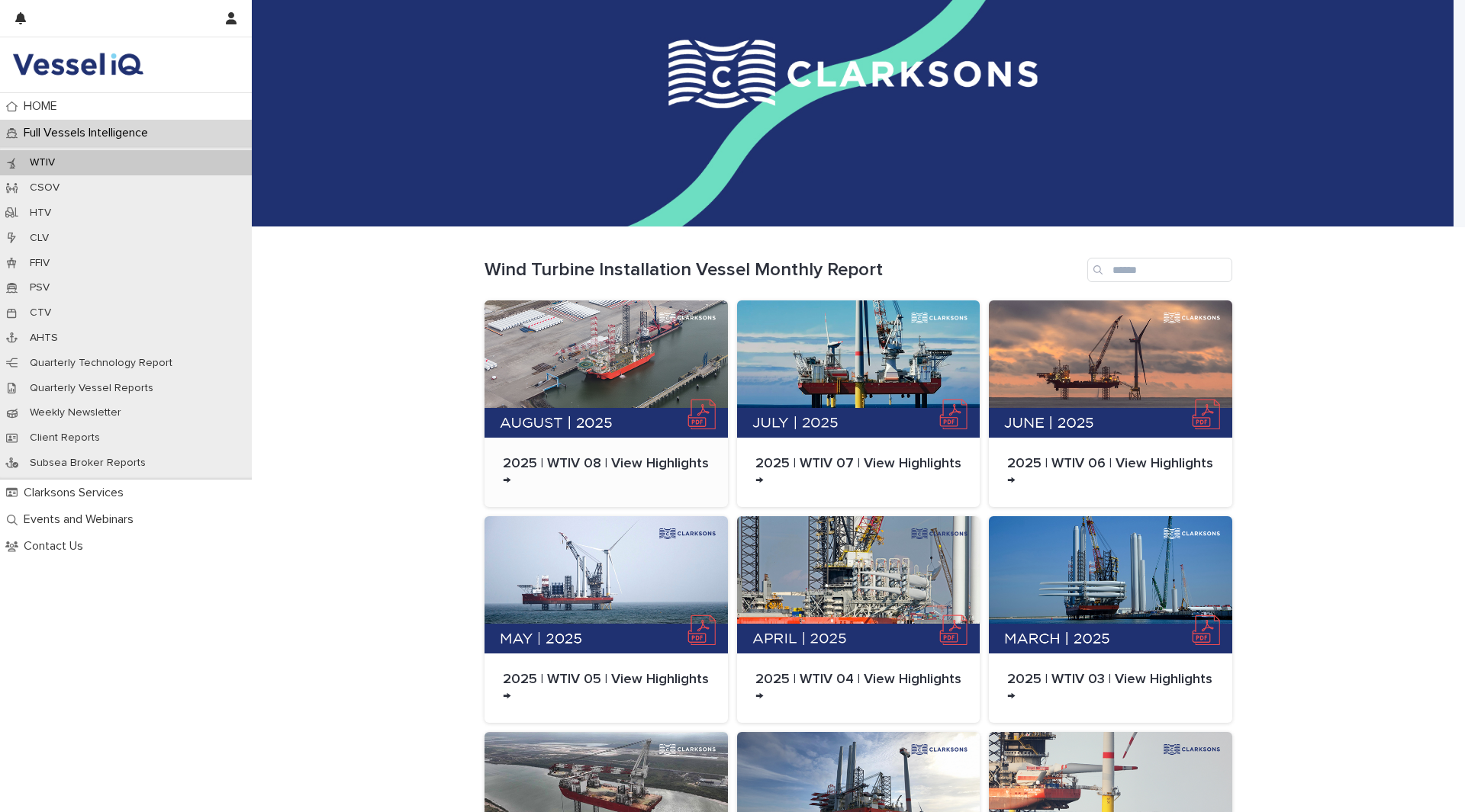
click at [560, 333] on div at bounding box center [606, 369] width 243 height 137
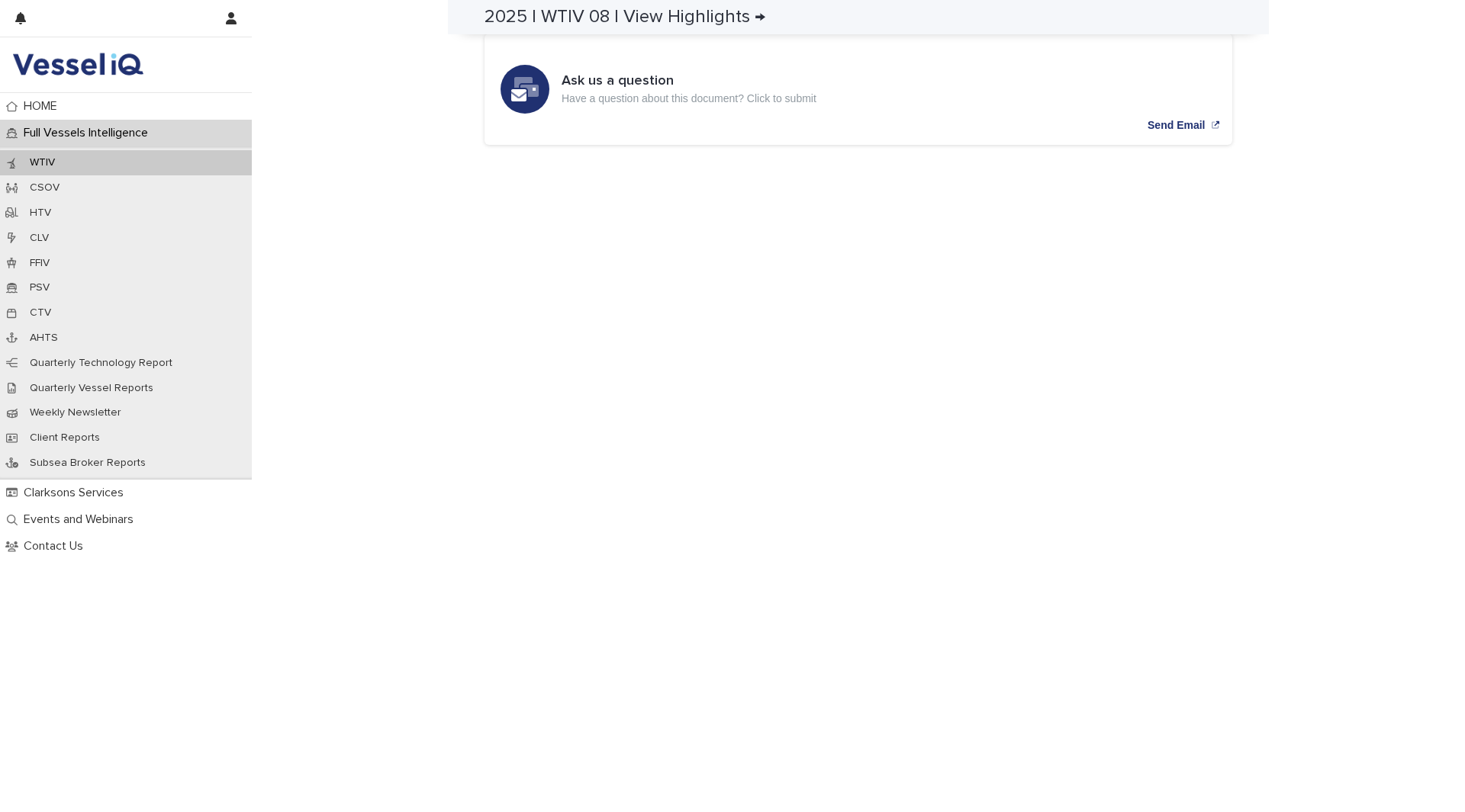
scroll to position [79, 0]
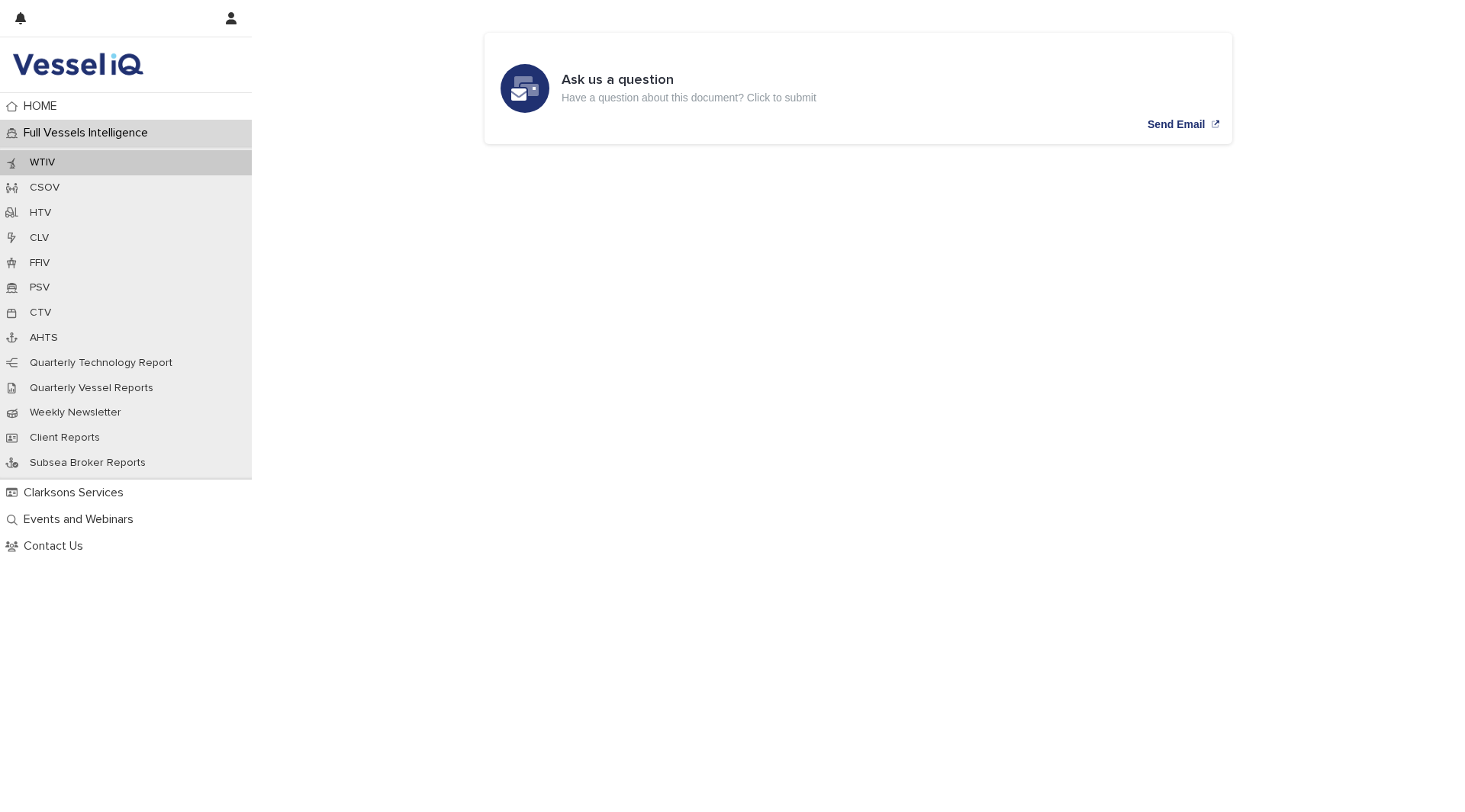
click at [47, 51] on img at bounding box center [77, 64] width 131 height 30
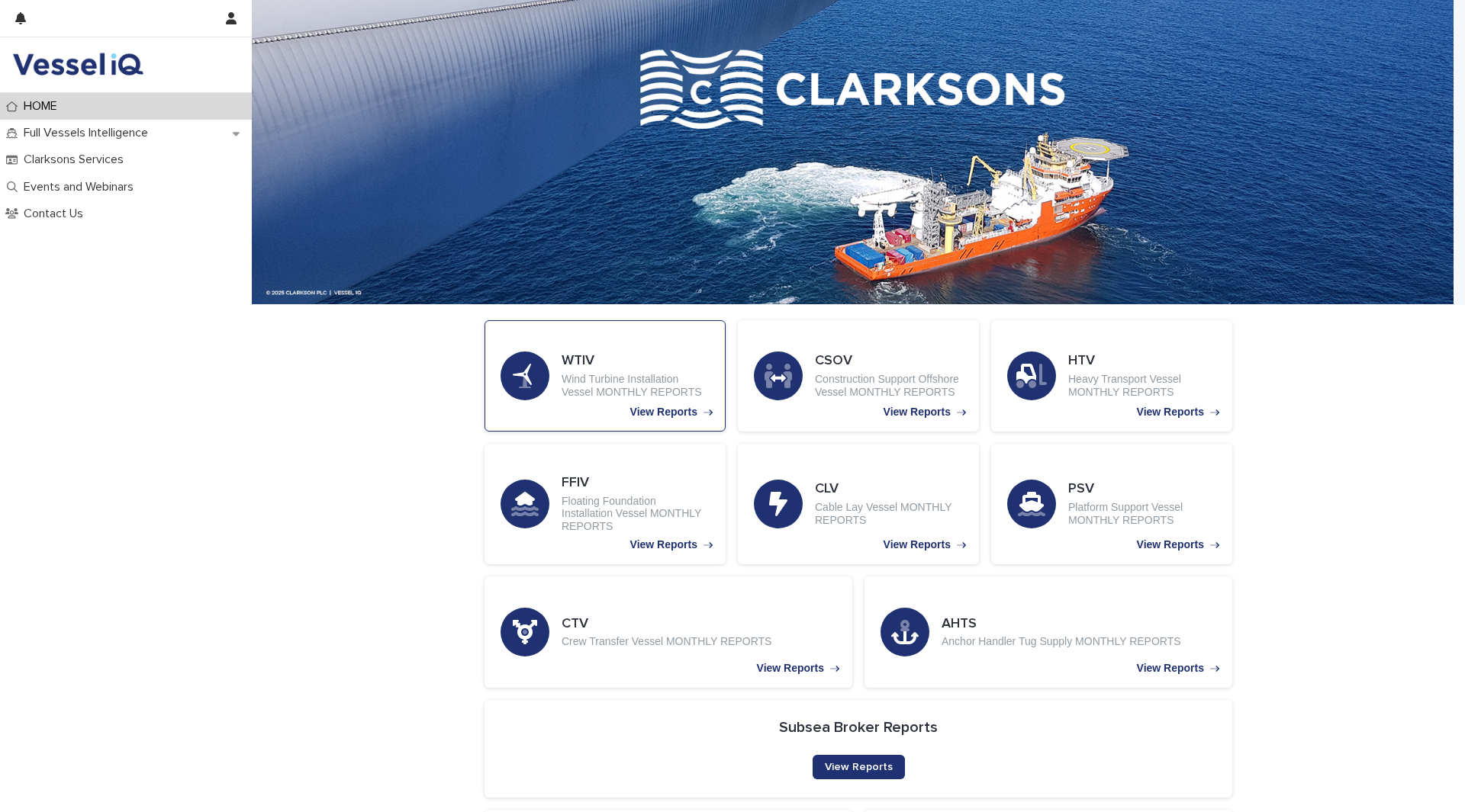
click at [563, 361] on h3 "WTIV" at bounding box center [636, 361] width 148 height 16
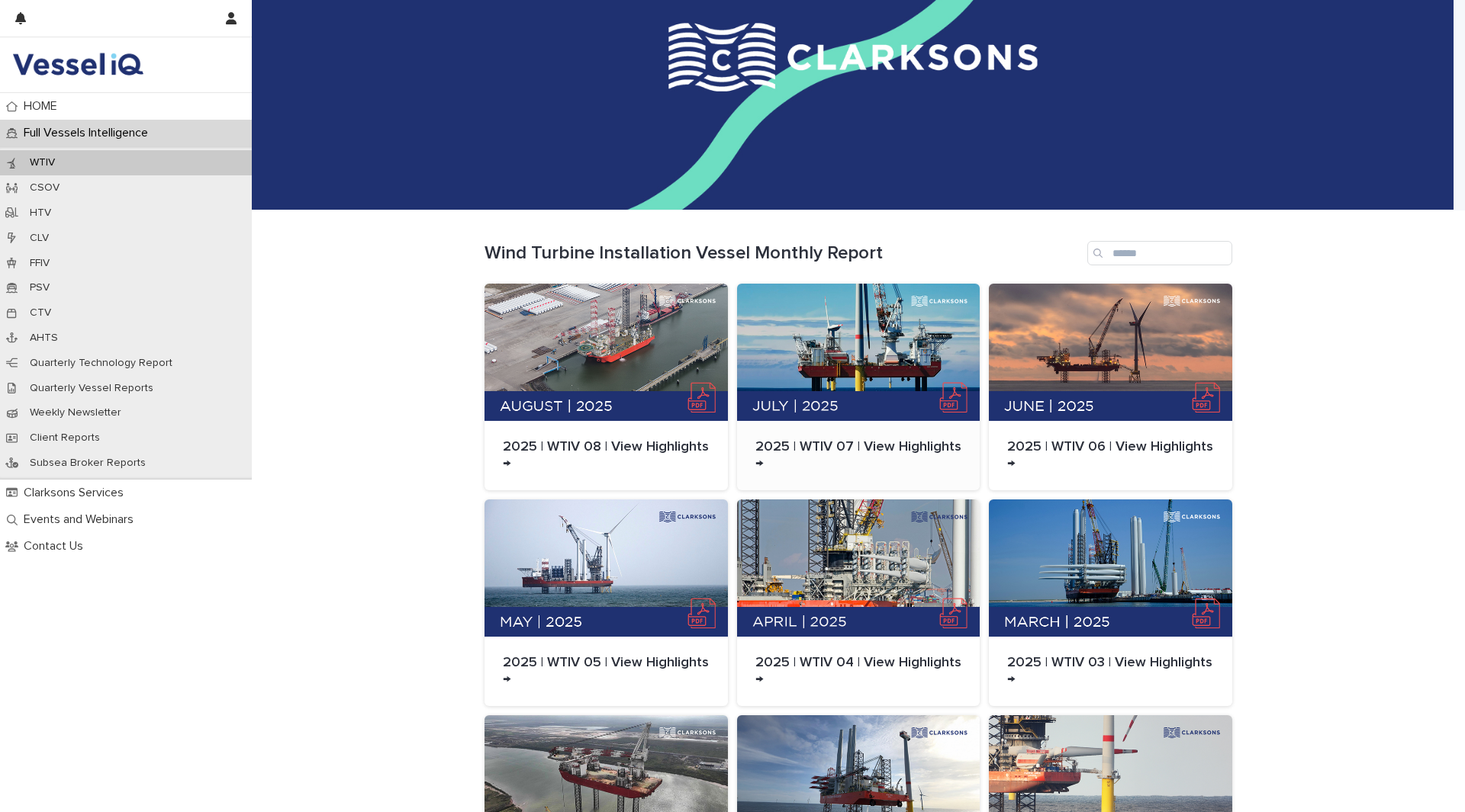
scroll to position [305, 0]
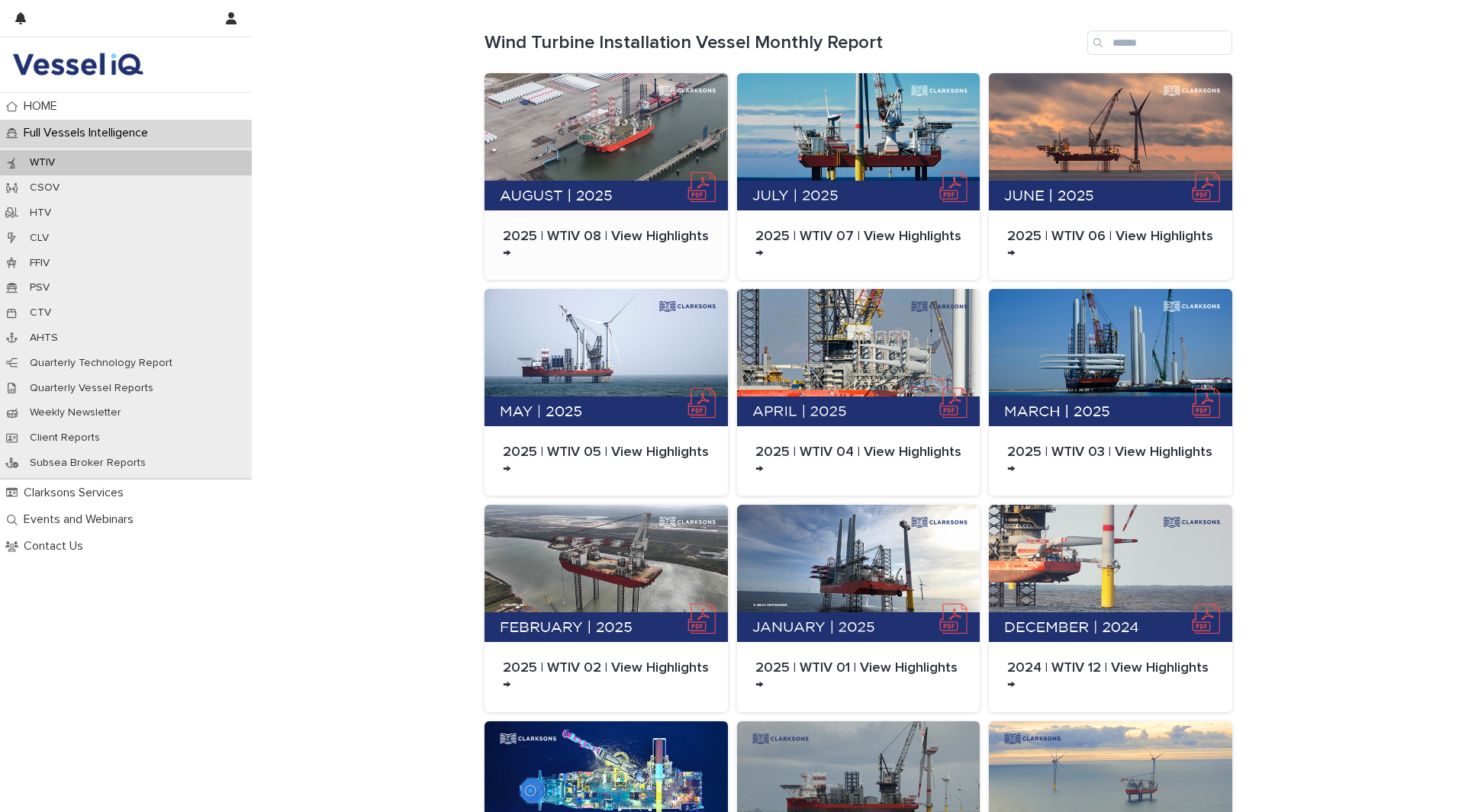
click at [656, 140] on div at bounding box center [606, 142] width 243 height 137
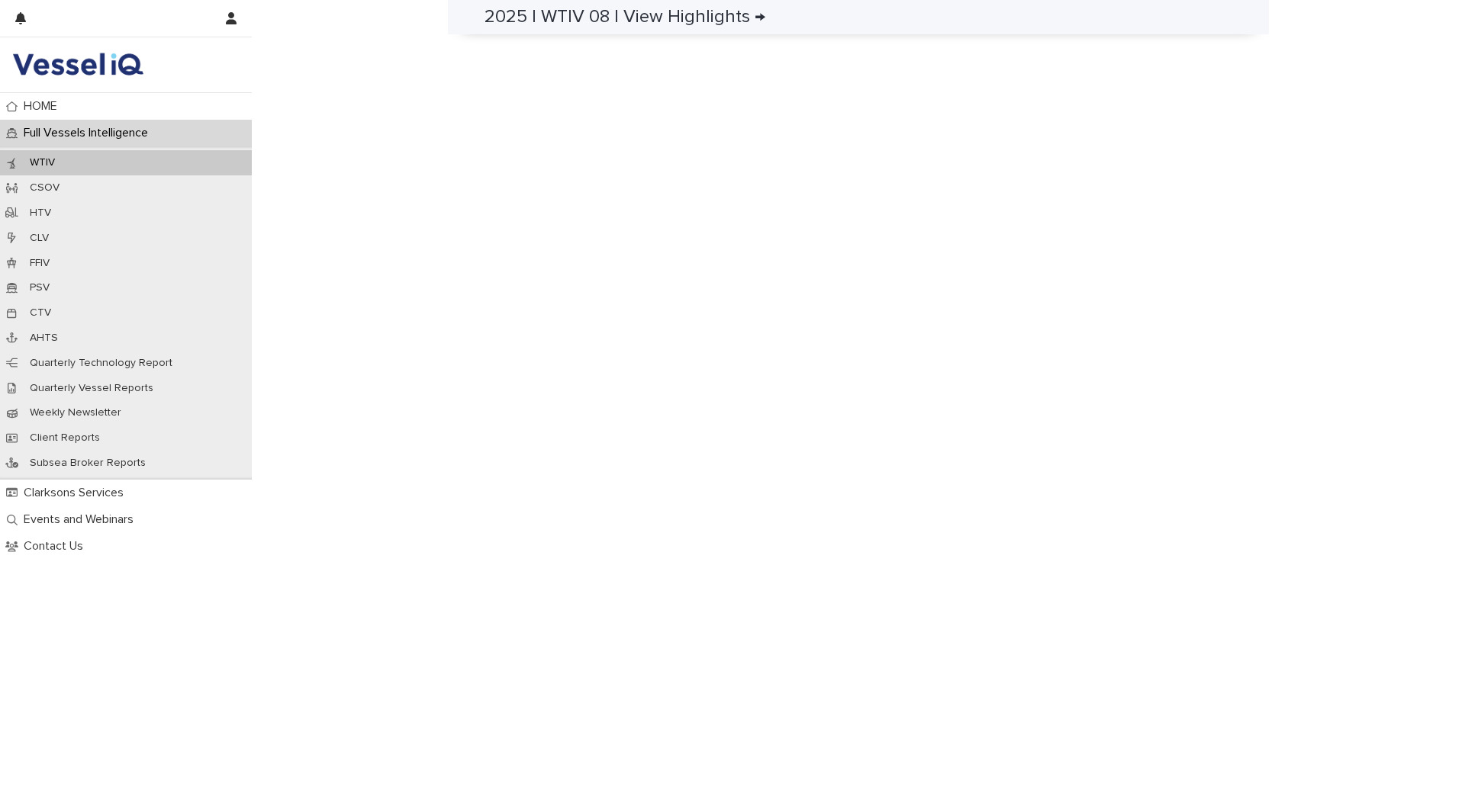
scroll to position [1024, 0]
click at [70, 56] on img at bounding box center [77, 64] width 131 height 30
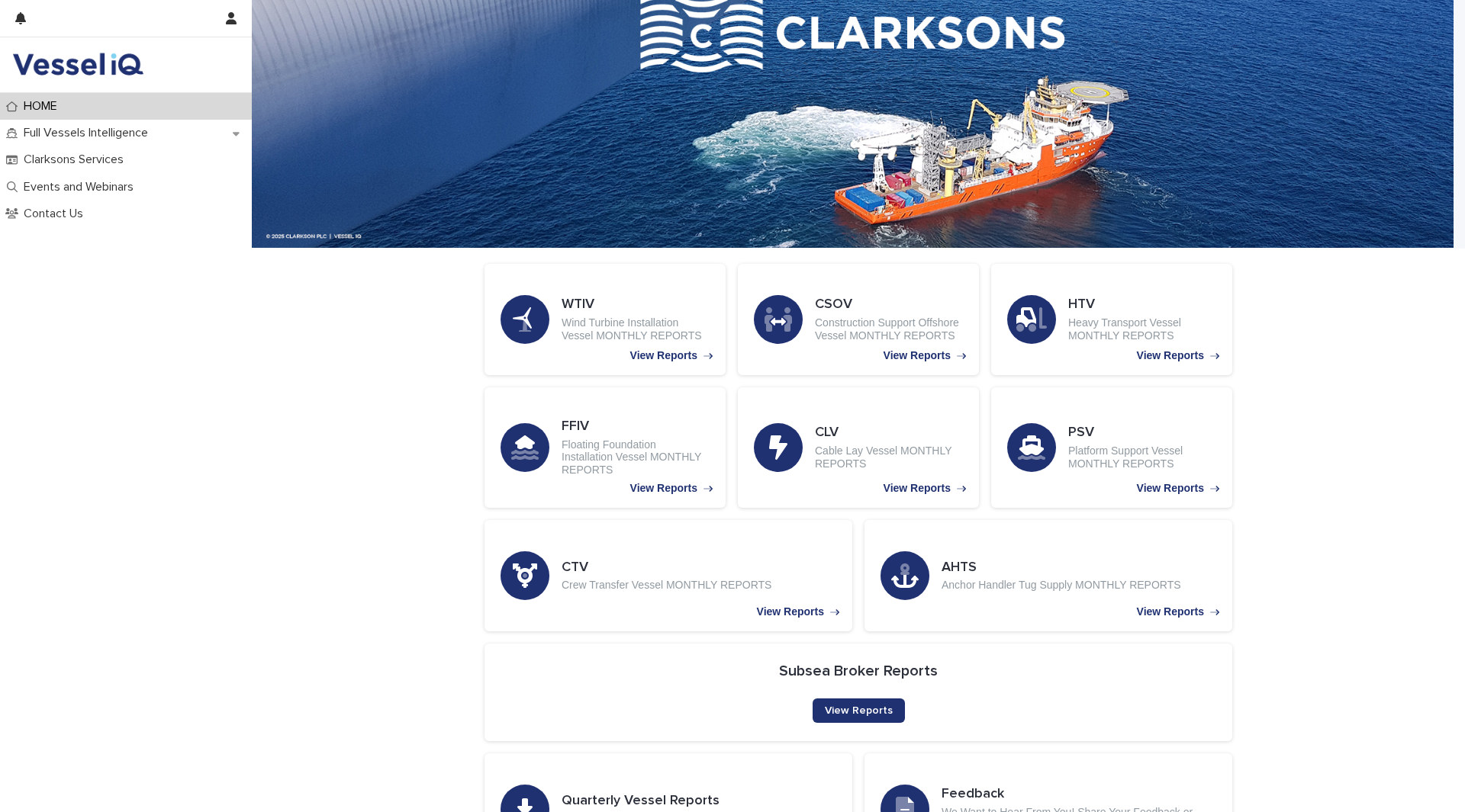
scroll to position [153, 0]
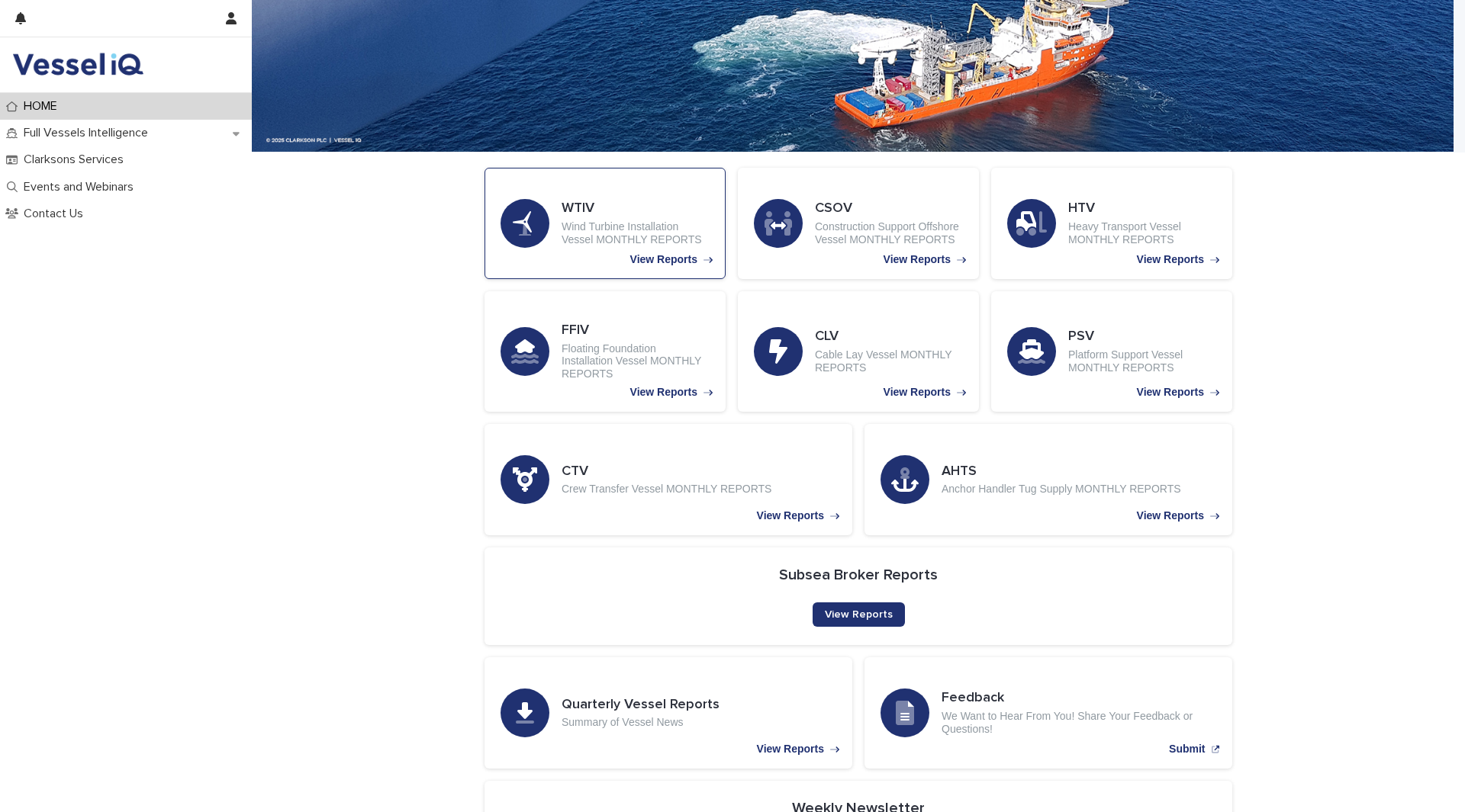
click at [573, 196] on div "WTIV Wind Turbine Installation Vessel MONTHLY REPORTS View Reports" at bounding box center [605, 224] width 241 height 112
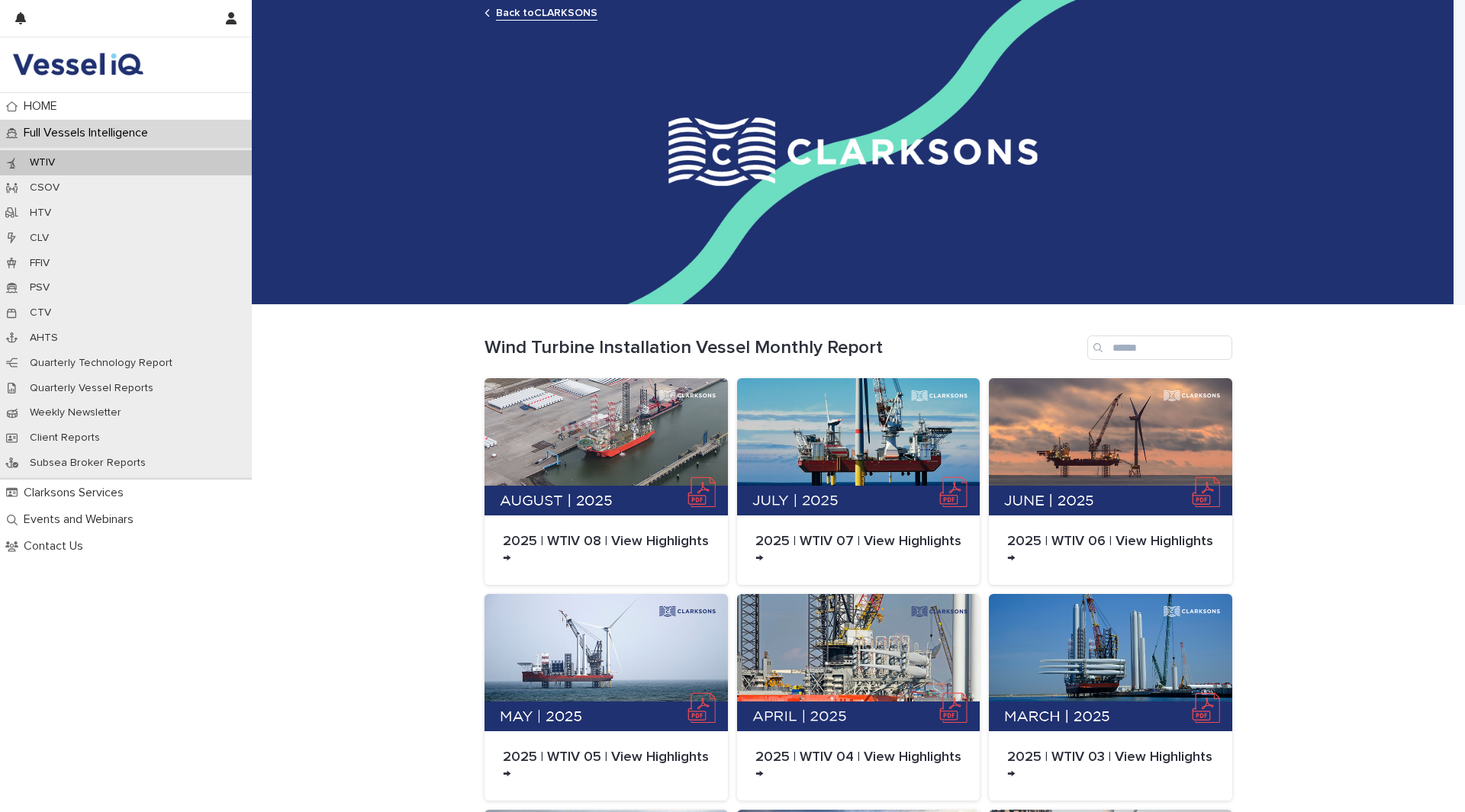
click at [118, 57] on img at bounding box center [77, 64] width 131 height 30
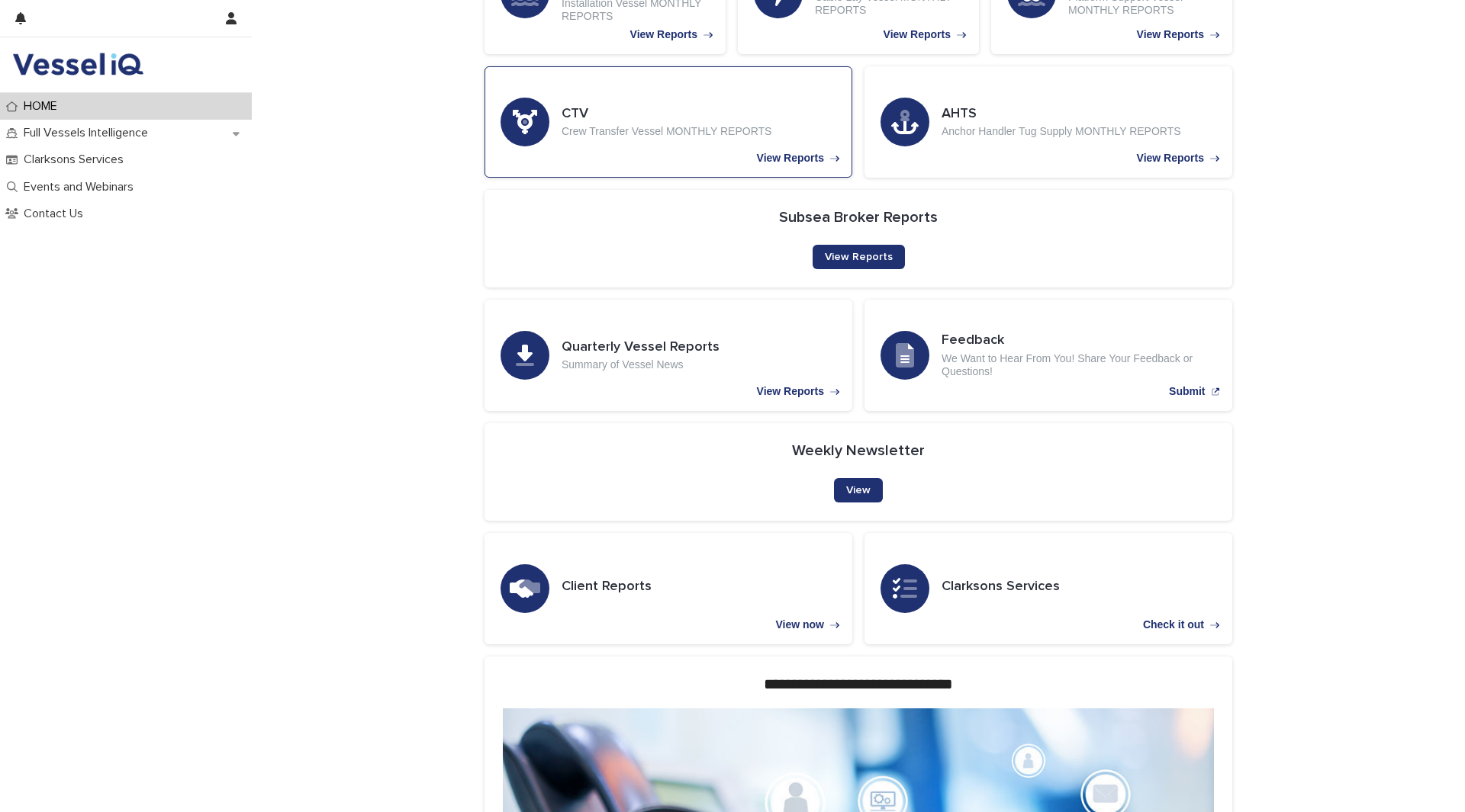
scroll to position [153, 0]
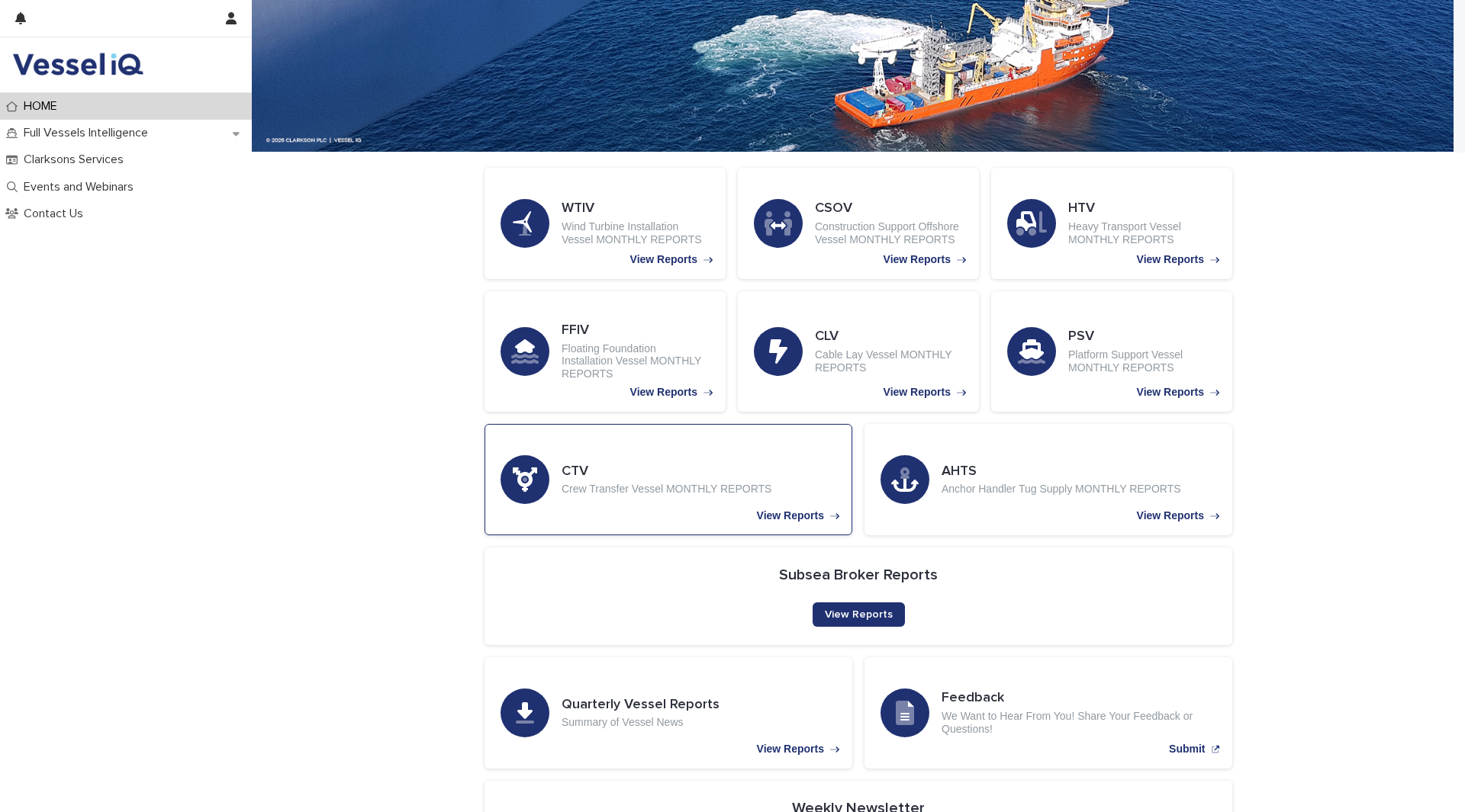
click at [650, 467] on h3 "CTV" at bounding box center [666, 472] width 209 height 16
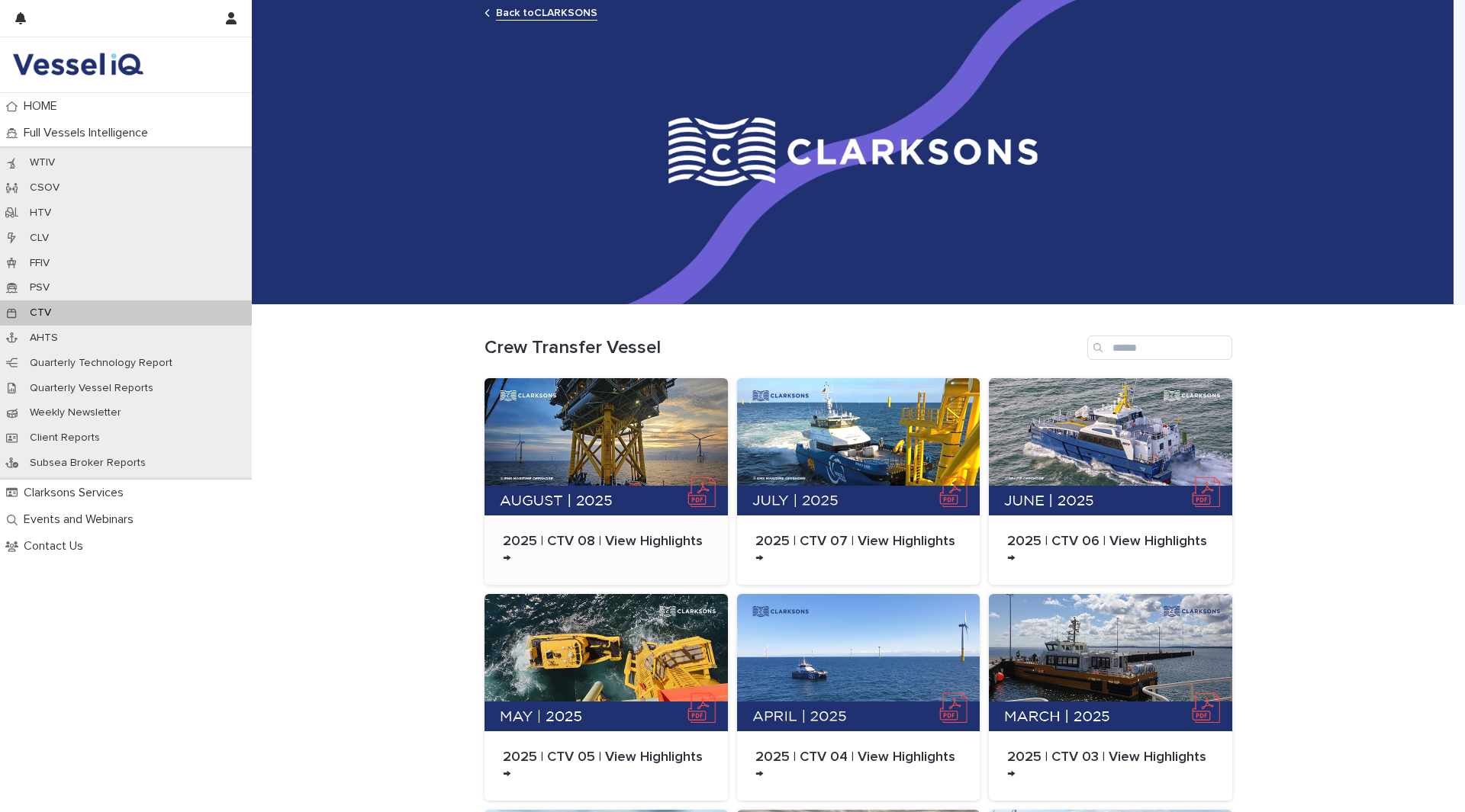
click at [651, 432] on div at bounding box center [606, 447] width 243 height 137
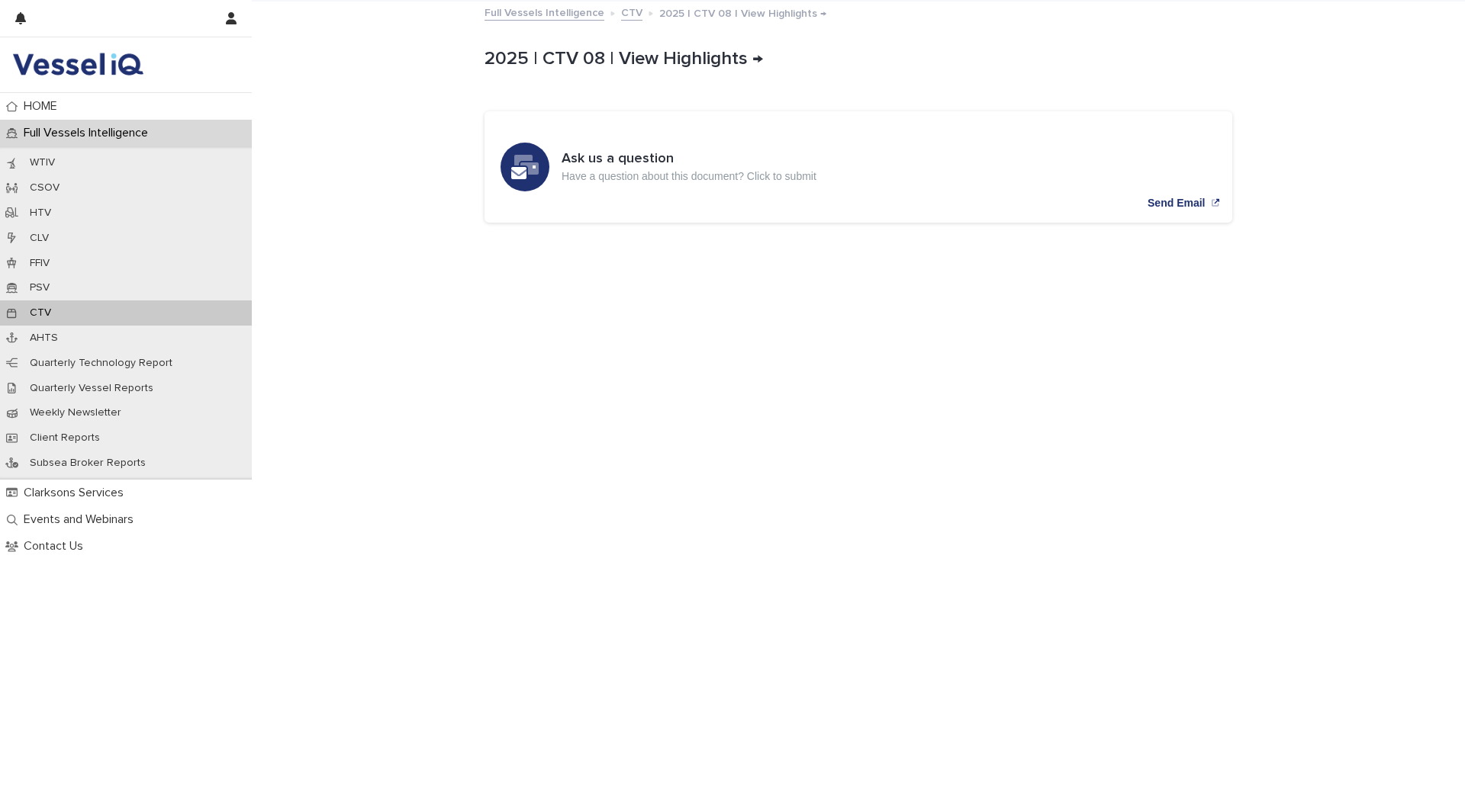
click at [621, 13] on link "CTV" at bounding box center [631, 11] width 21 height 17
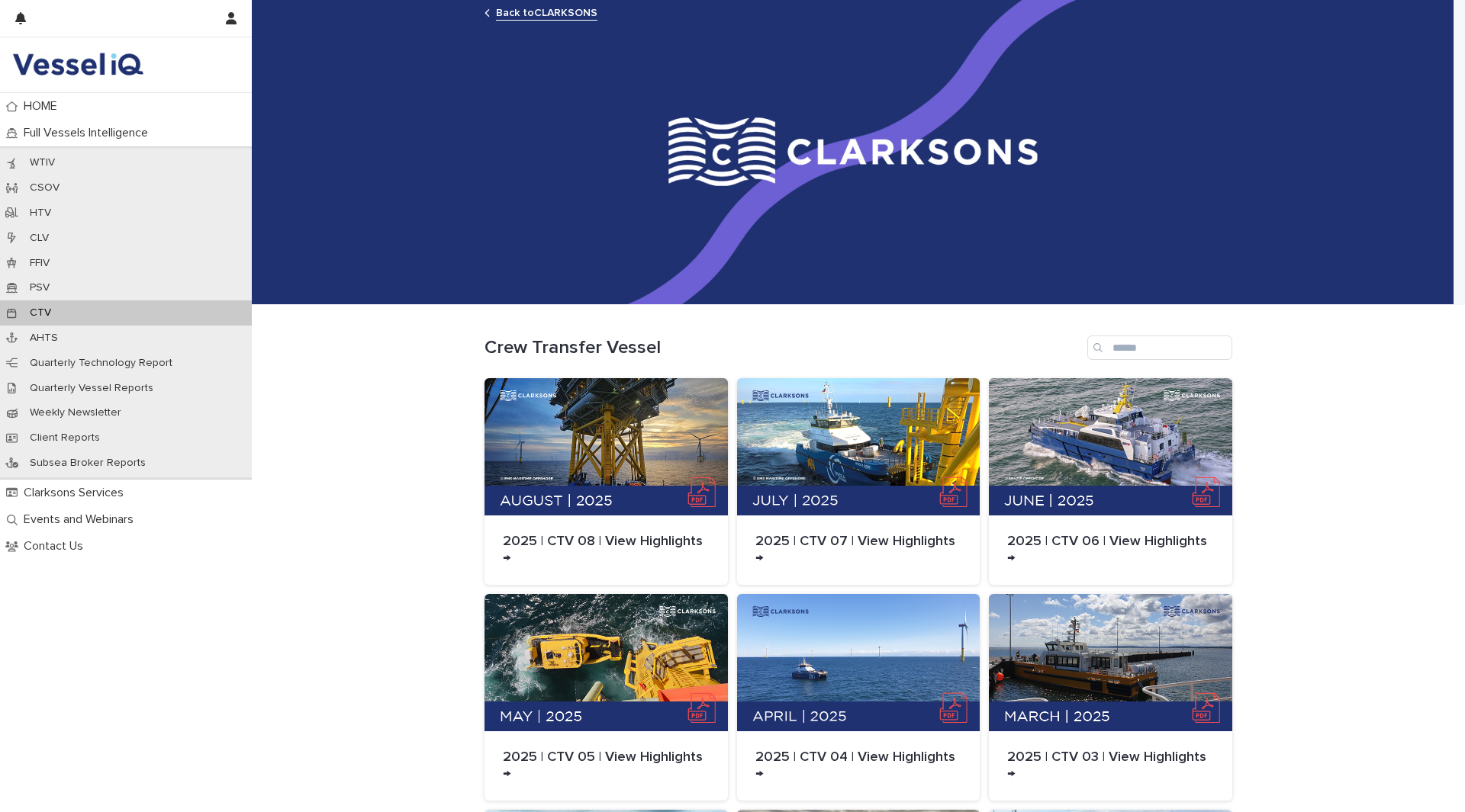
click at [543, 13] on link "Back to [PERSON_NAME]" at bounding box center [546, 11] width 102 height 17
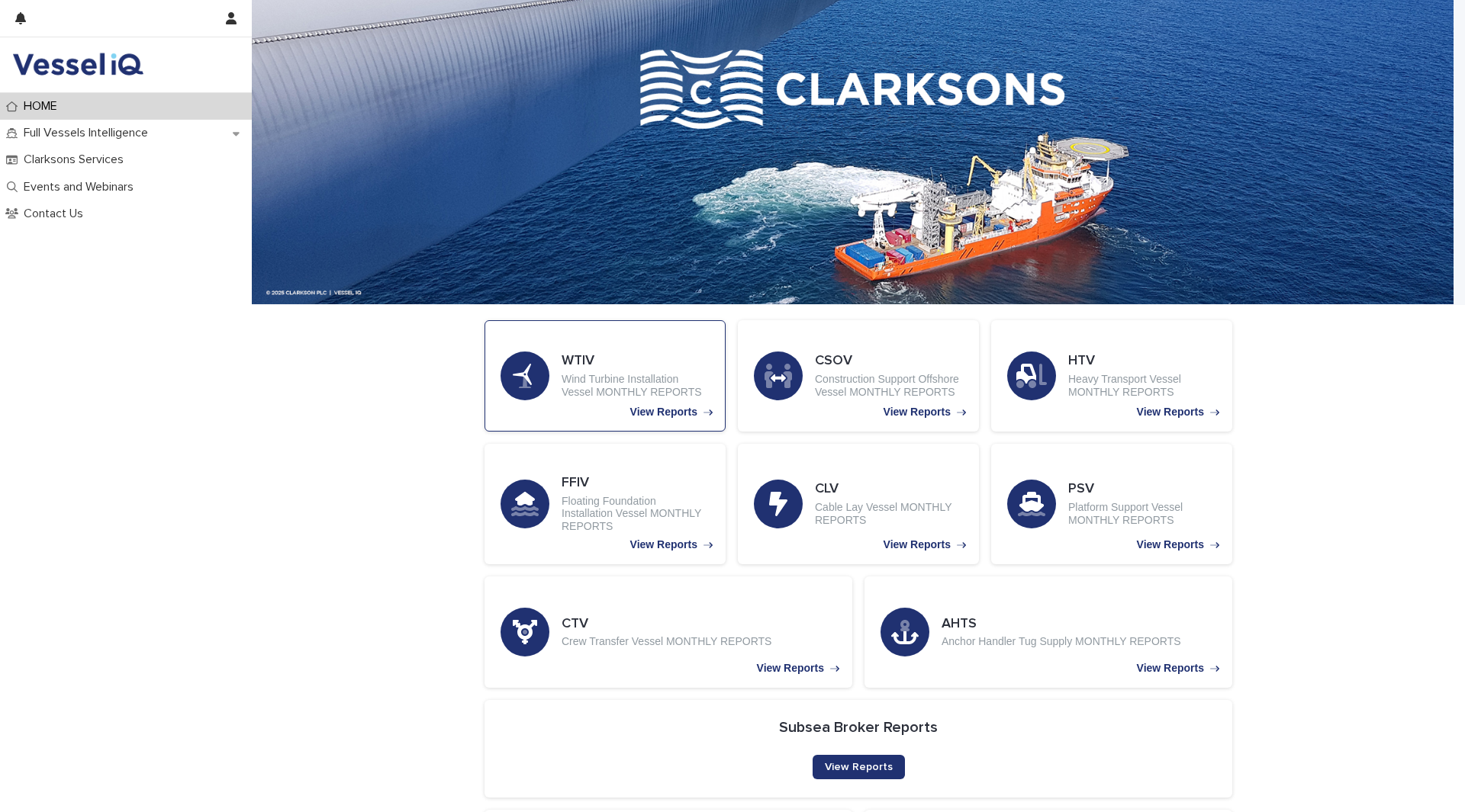
click at [625, 393] on p "Wind Turbine Installation Vessel MONTHLY REPORTS" at bounding box center [636, 386] width 148 height 26
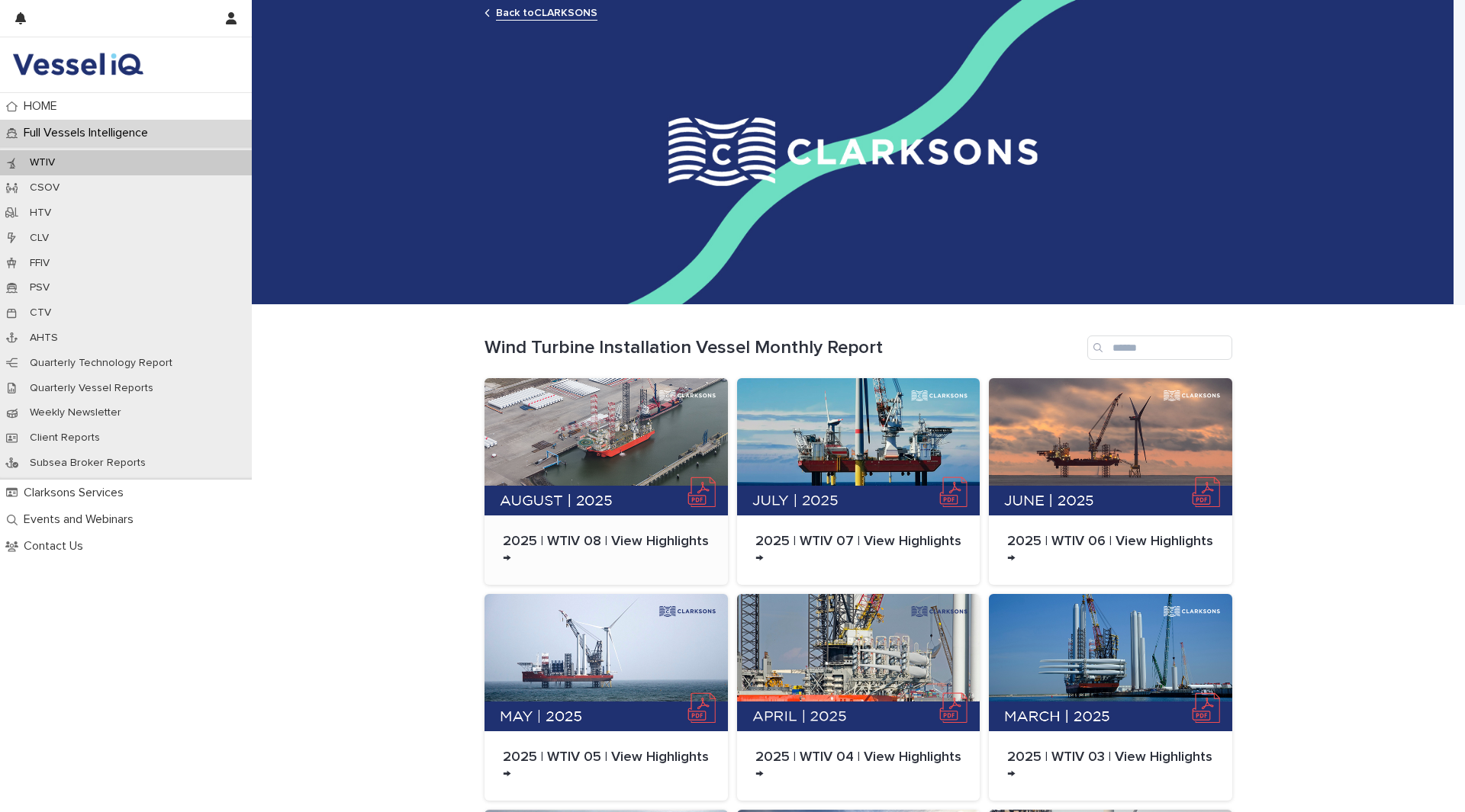
click at [629, 394] on div at bounding box center [606, 447] width 243 height 137
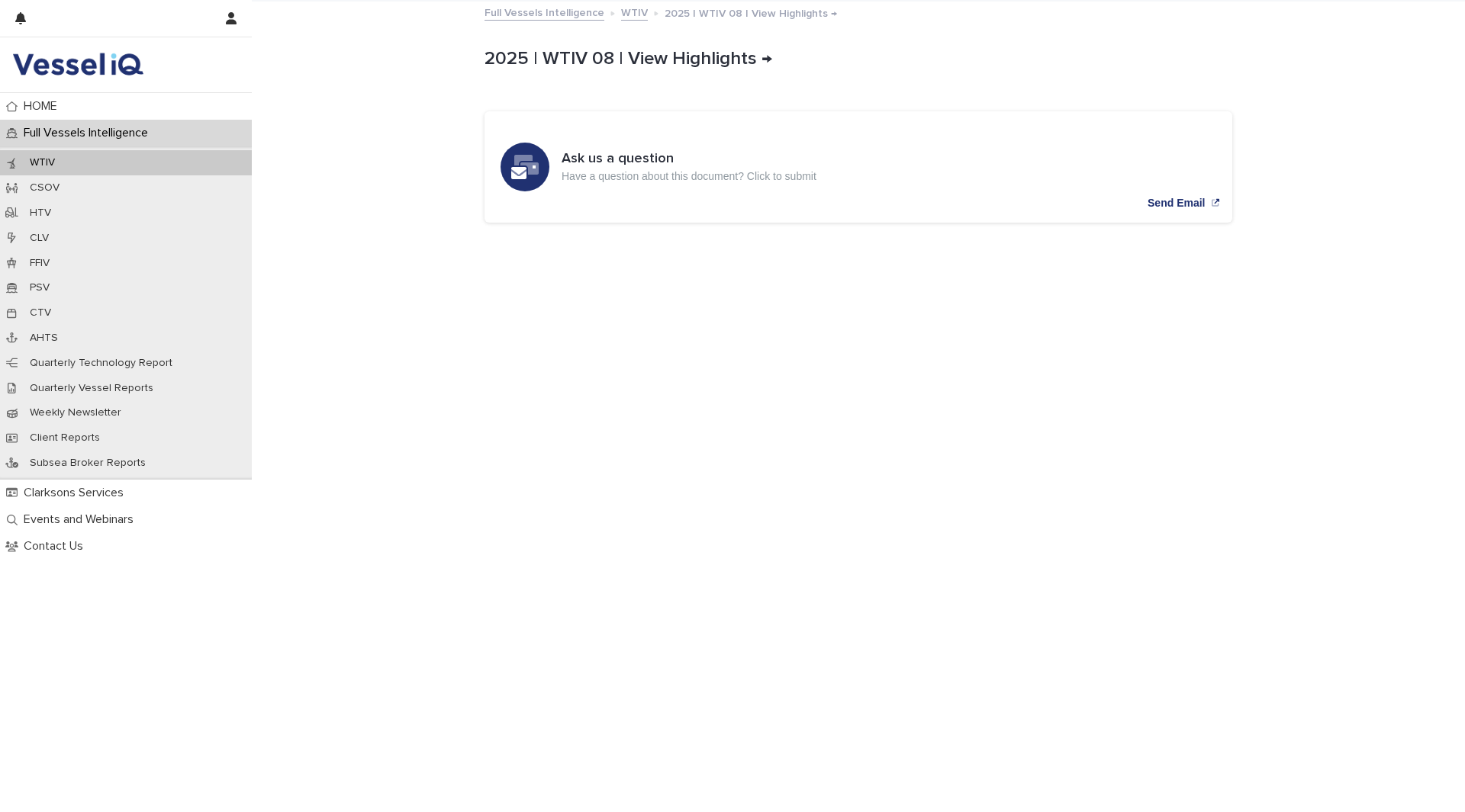
click at [57, 159] on p "WTIV" at bounding box center [42, 163] width 49 height 13
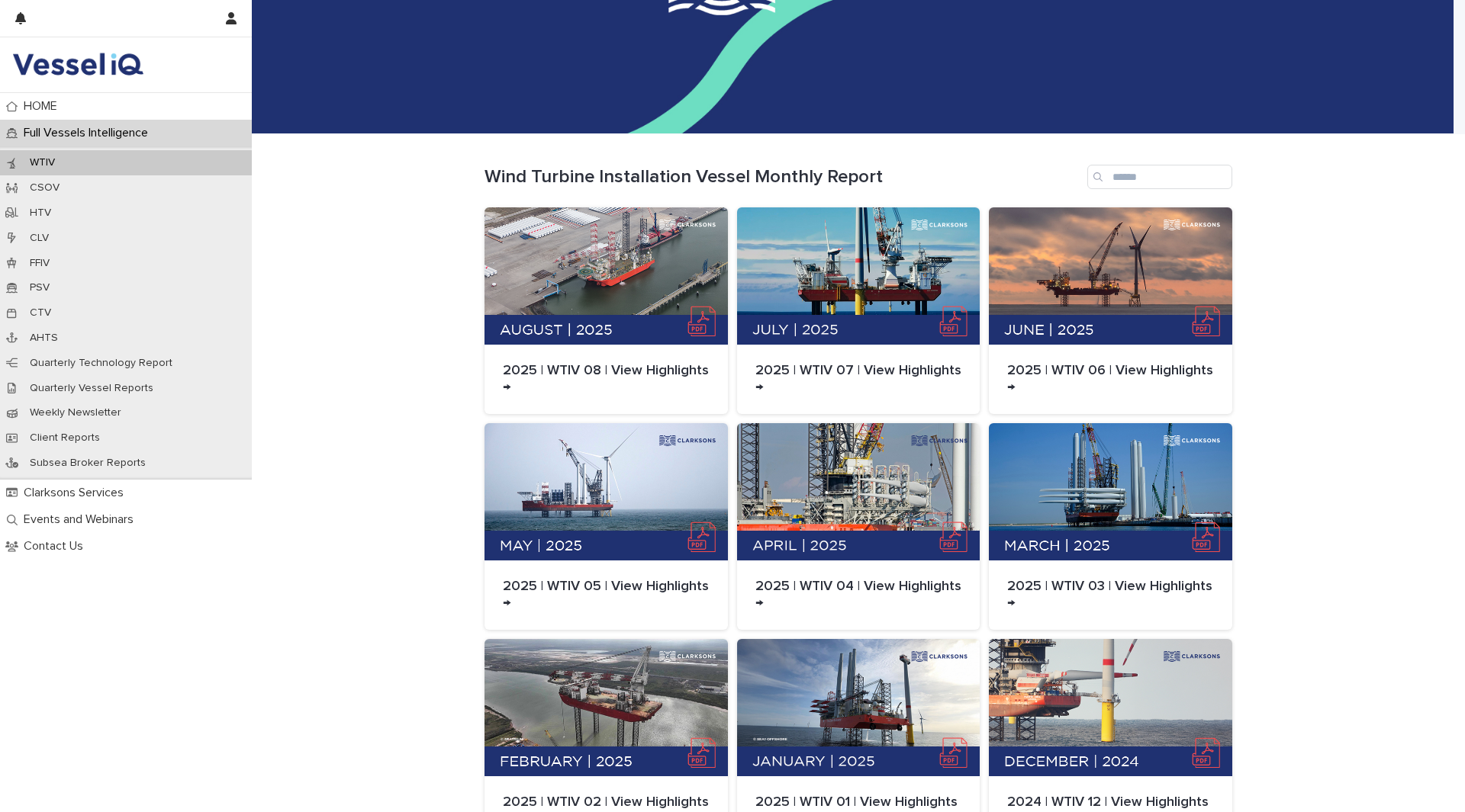
scroll to position [155, 0]
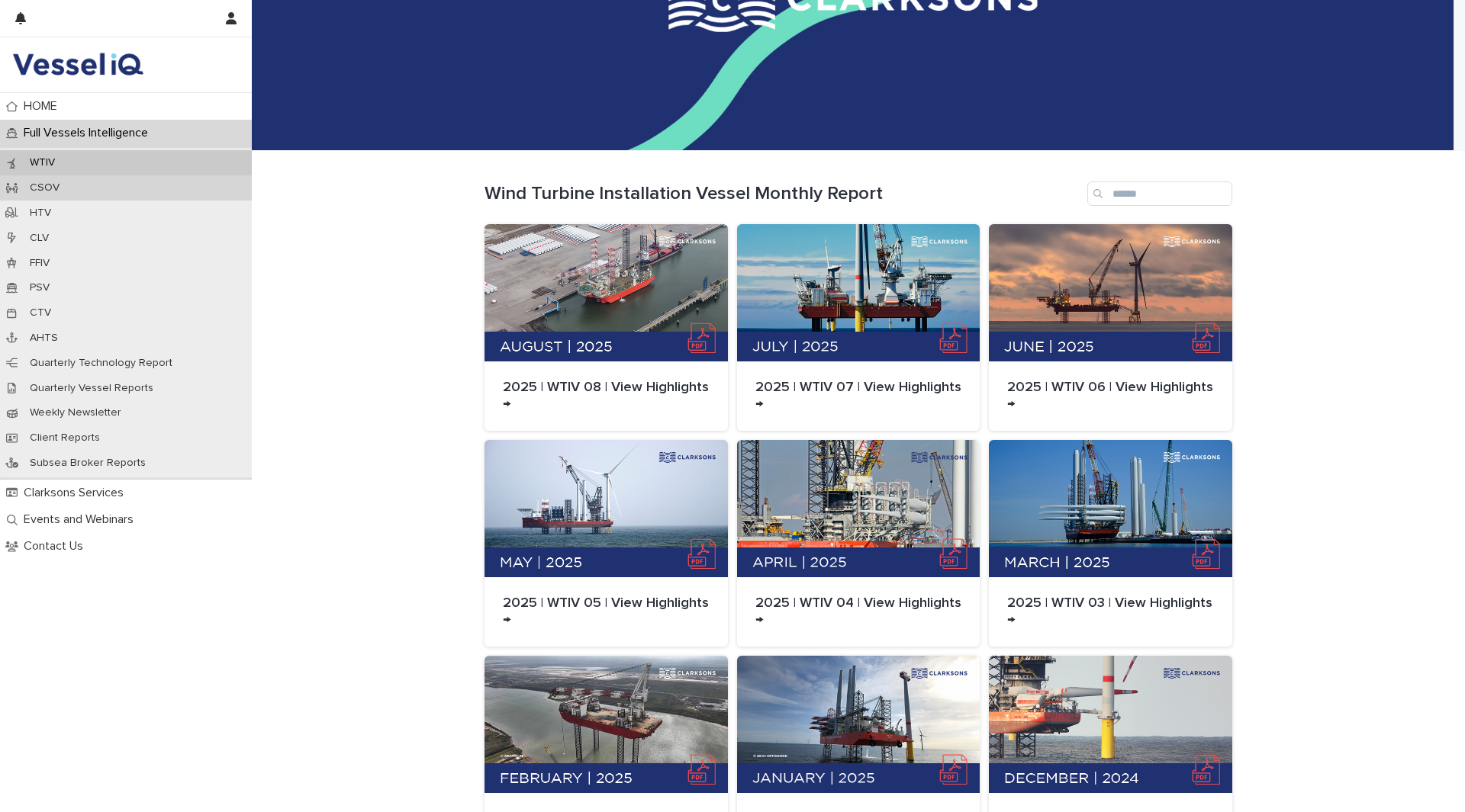
click at [48, 188] on p "CSOV" at bounding box center [44, 188] width 54 height 13
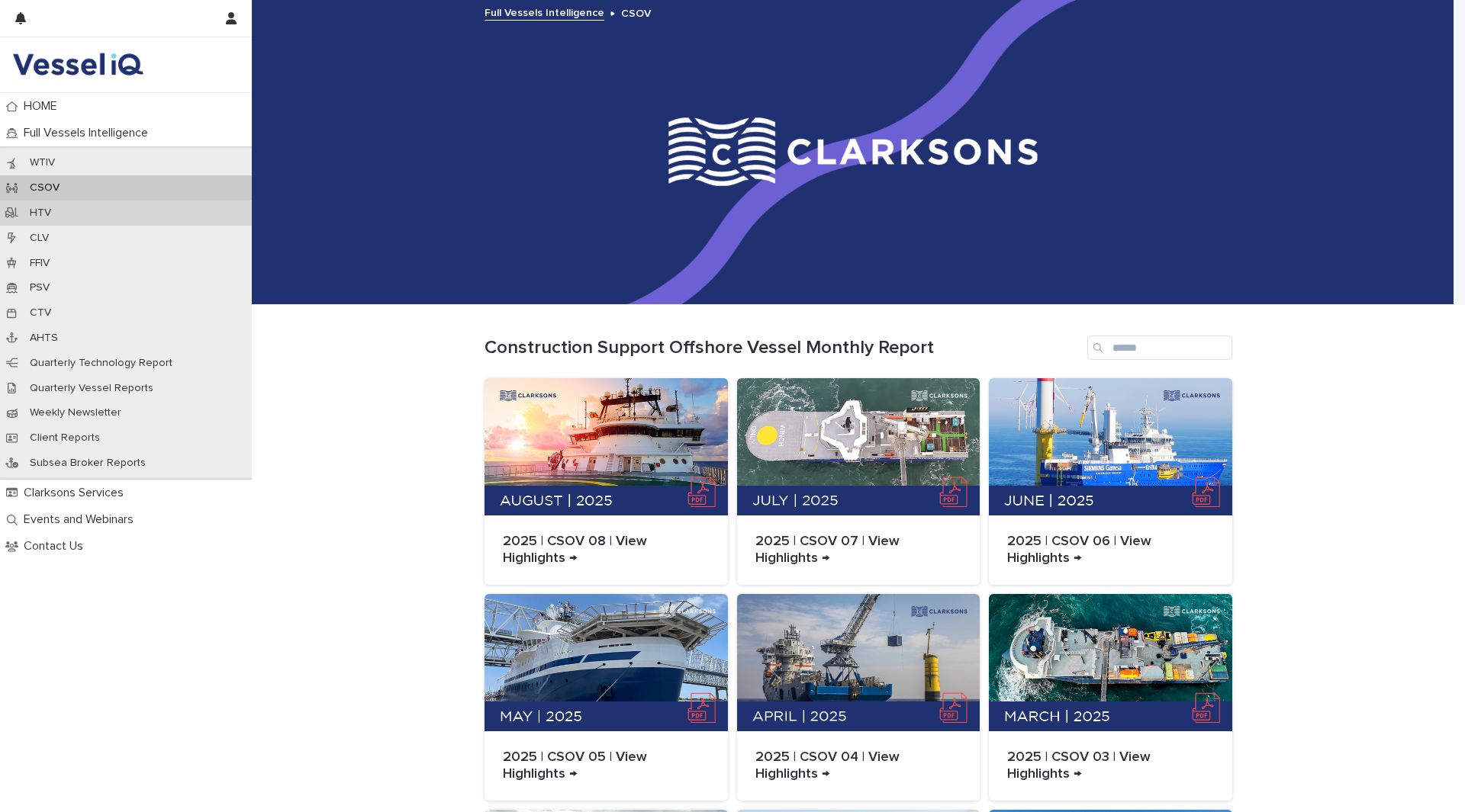
click at [53, 215] on p "HTV" at bounding box center [40, 213] width 46 height 13
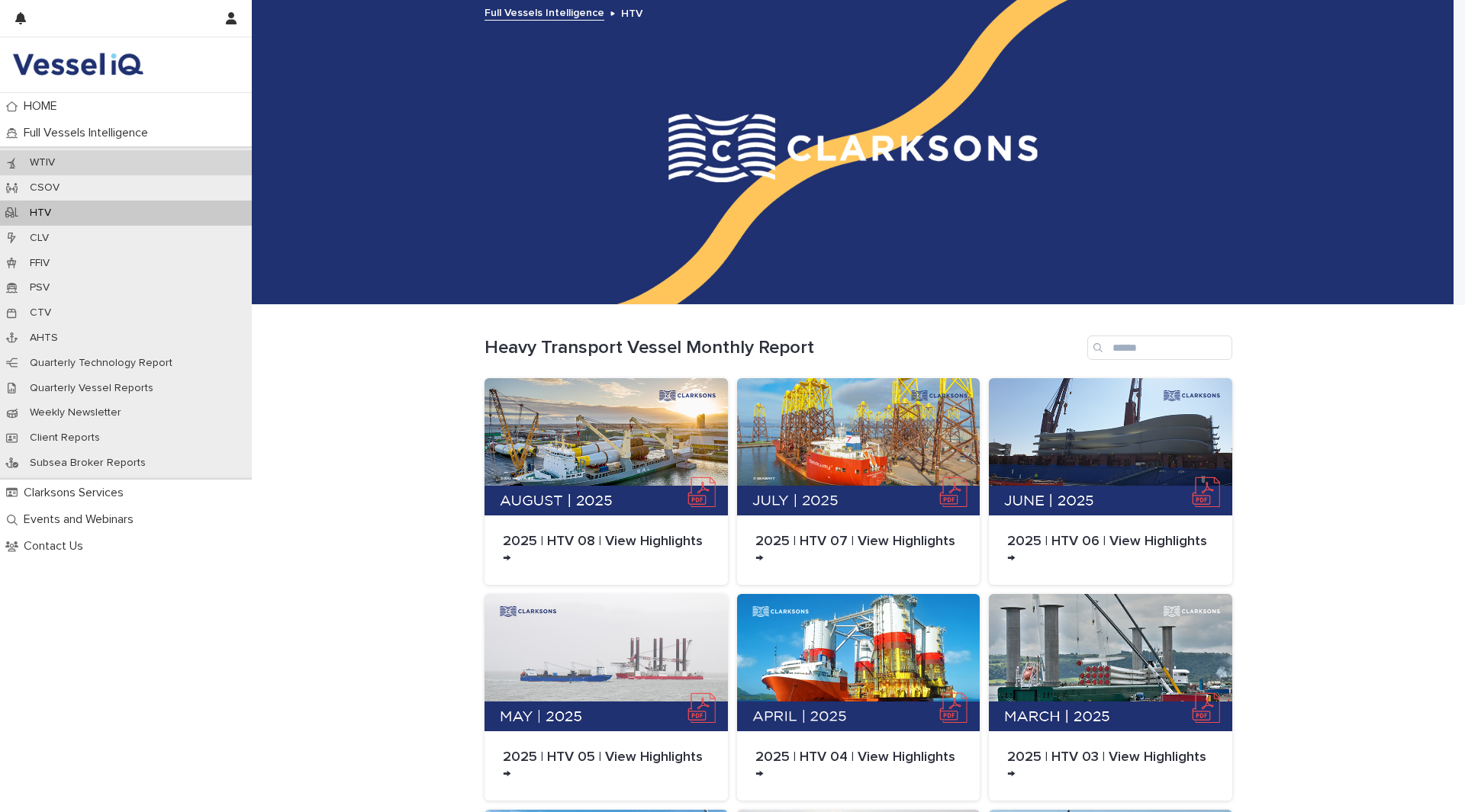
click at [44, 159] on p "WTIV" at bounding box center [42, 163] width 49 height 13
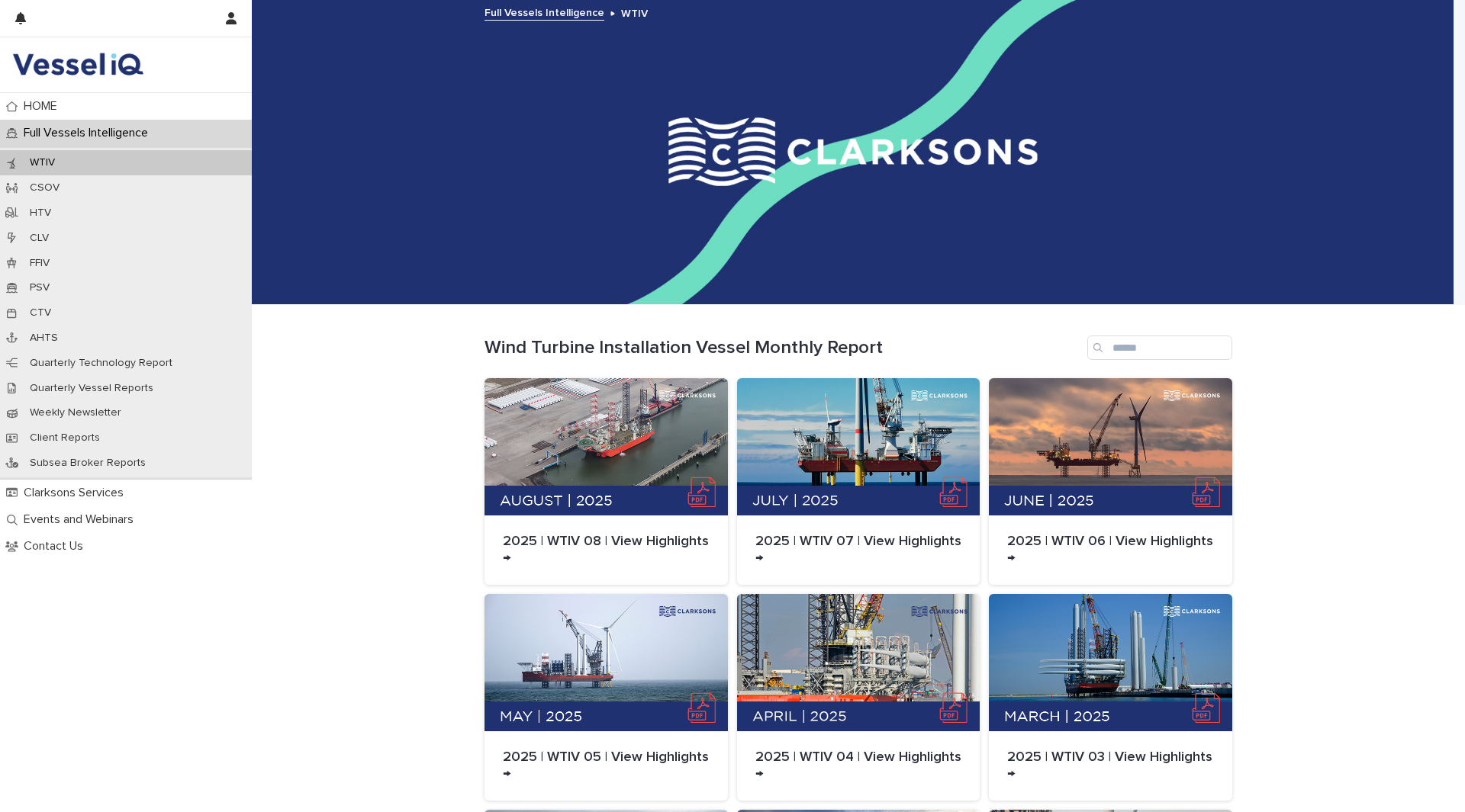
click at [58, 160] on p "WTIV" at bounding box center [42, 163] width 49 height 13
click at [658, 416] on div at bounding box center [606, 447] width 243 height 137
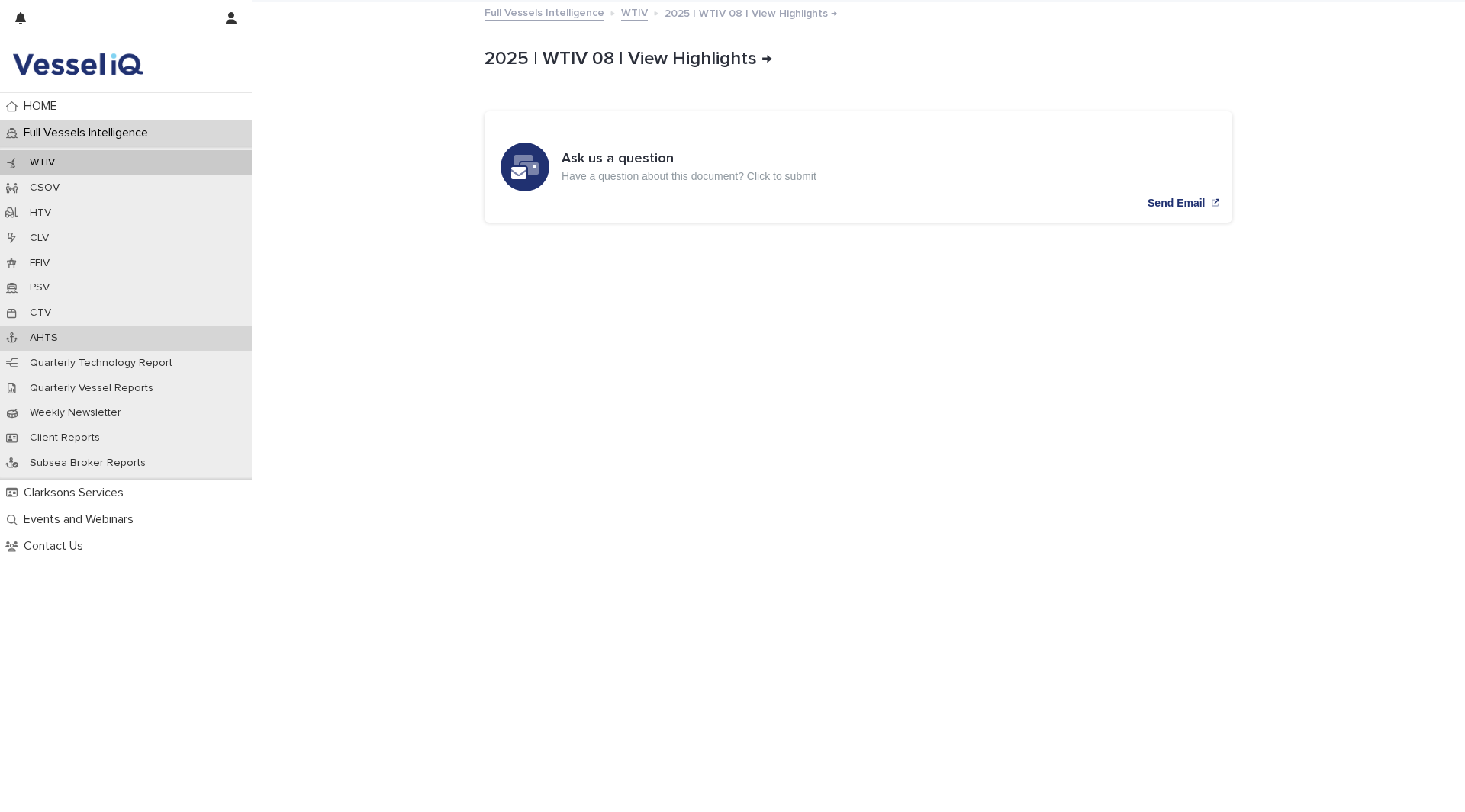
click at [52, 337] on p "AHTS" at bounding box center [44, 338] width 53 height 13
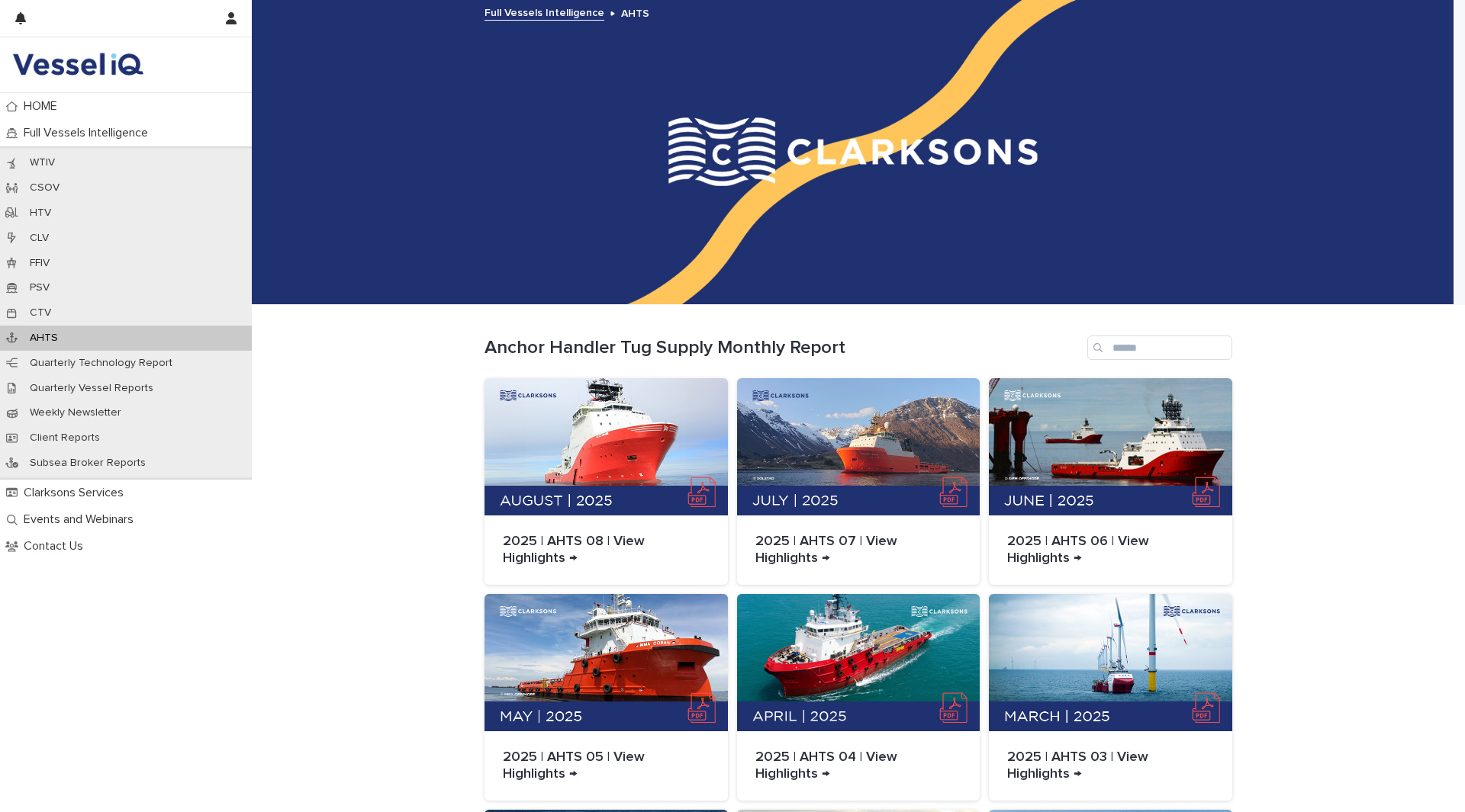
click at [52, 337] on p "AHTS" at bounding box center [44, 338] width 53 height 13
click at [597, 422] on div at bounding box center [606, 447] width 243 height 137
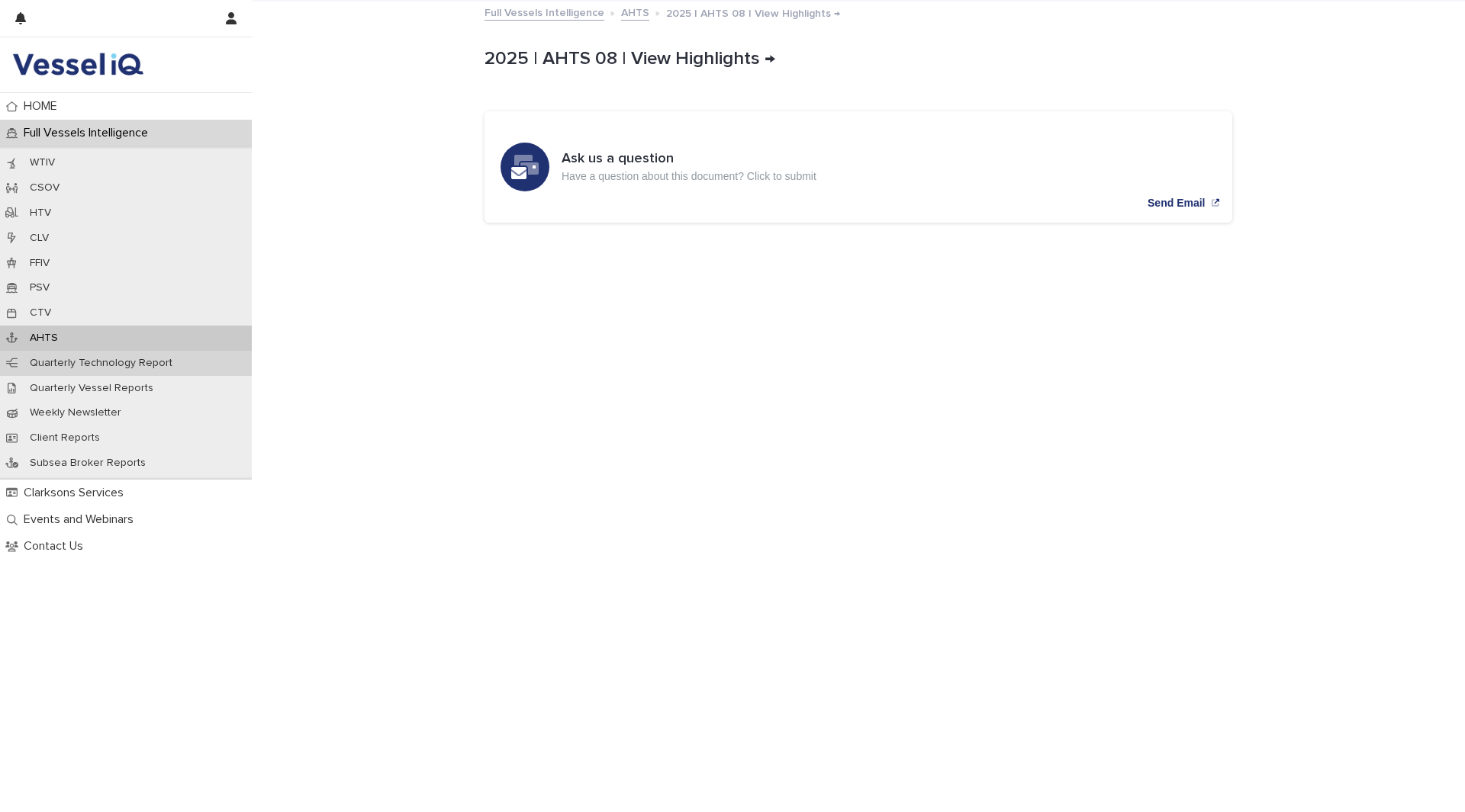
click at [101, 362] on p "Quarterly Technology Report" at bounding box center [101, 363] width 167 height 13
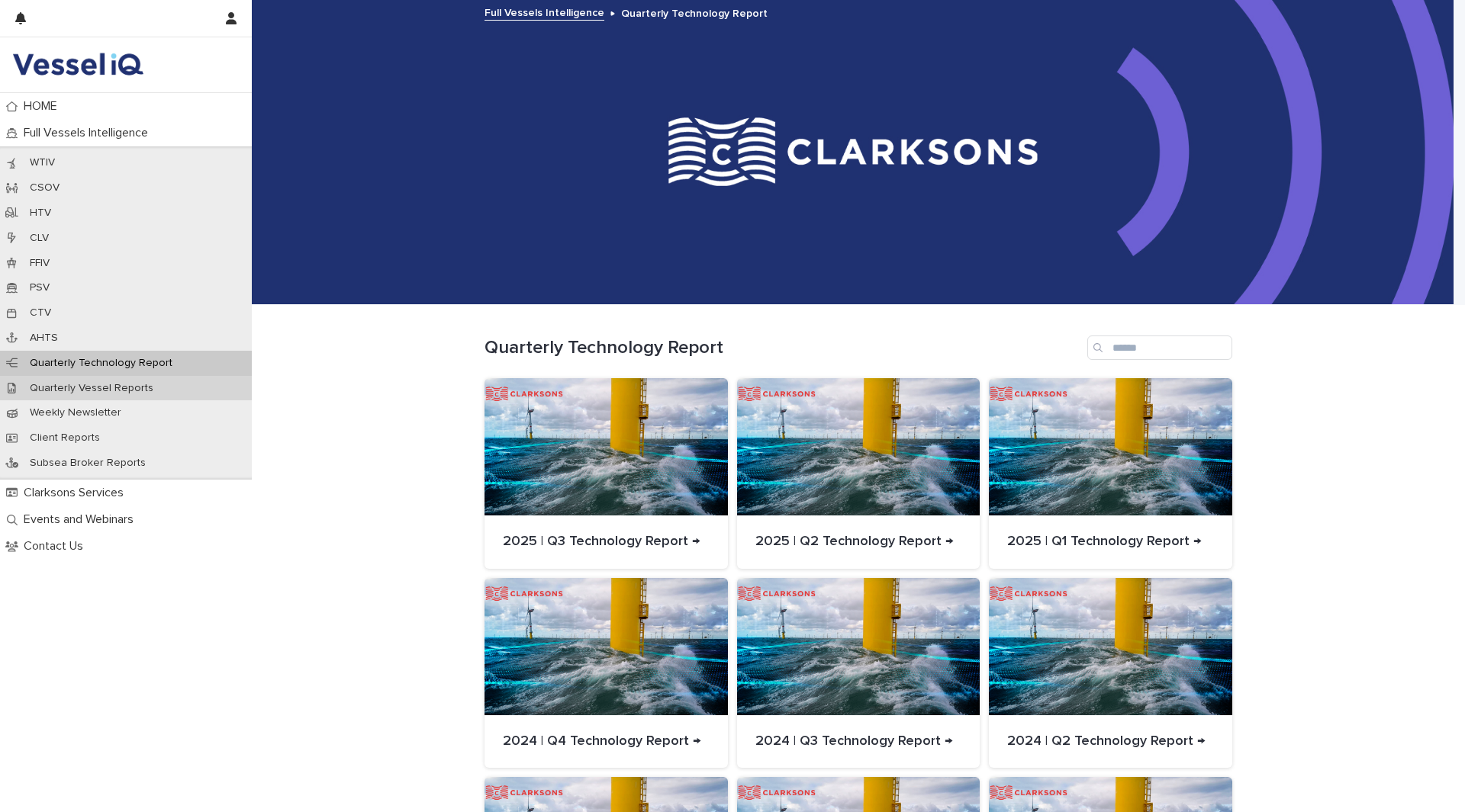
click at [102, 393] on p "Quarterly Vessel Reports" at bounding box center [91, 389] width 148 height 13
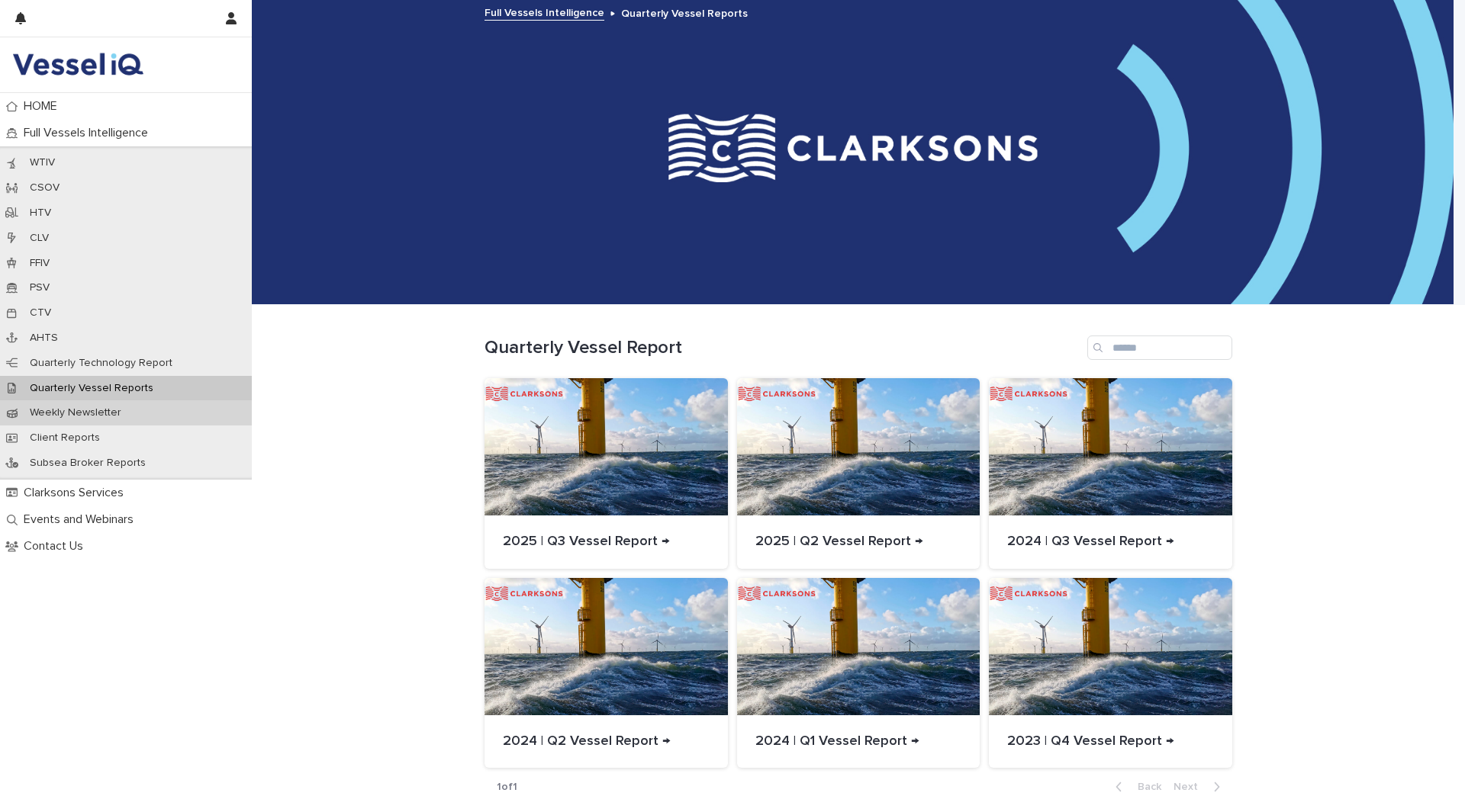
click at [89, 410] on p "Weekly Newsletter" at bounding box center [75, 413] width 116 height 13
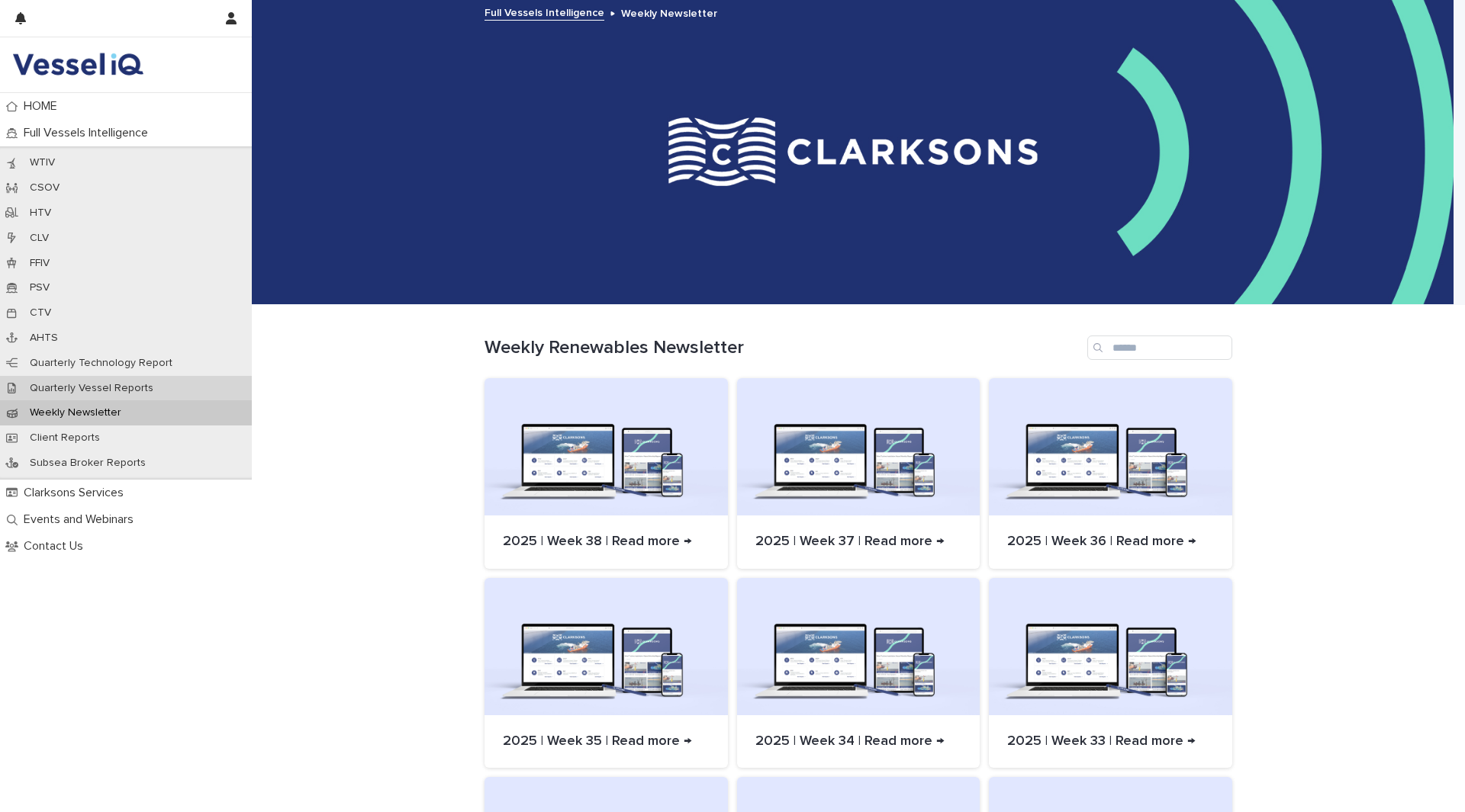
click at [90, 393] on p "Quarterly Vessel Reports" at bounding box center [91, 389] width 148 height 13
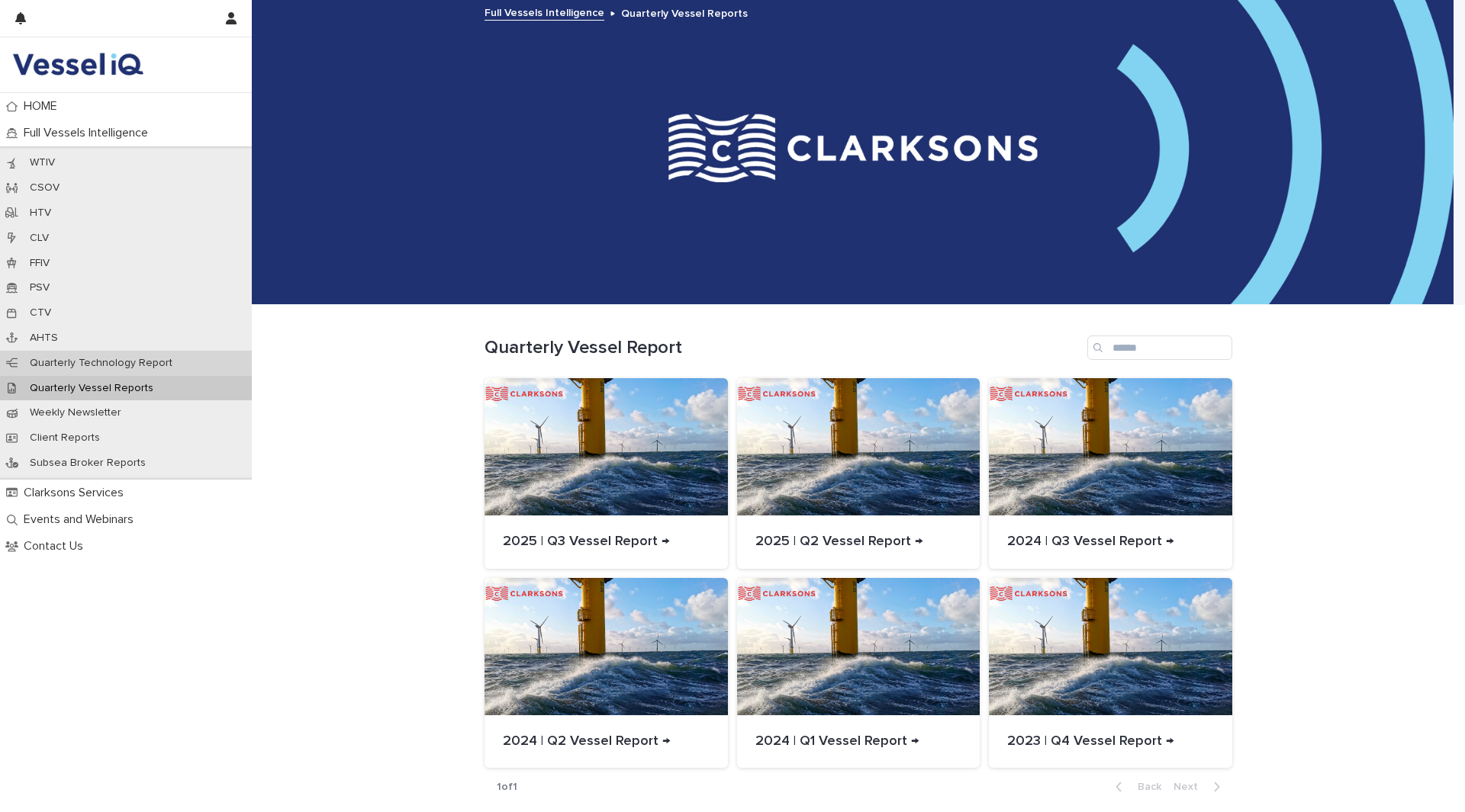
click at [94, 360] on p "Quarterly Technology Report" at bounding box center [101, 363] width 167 height 13
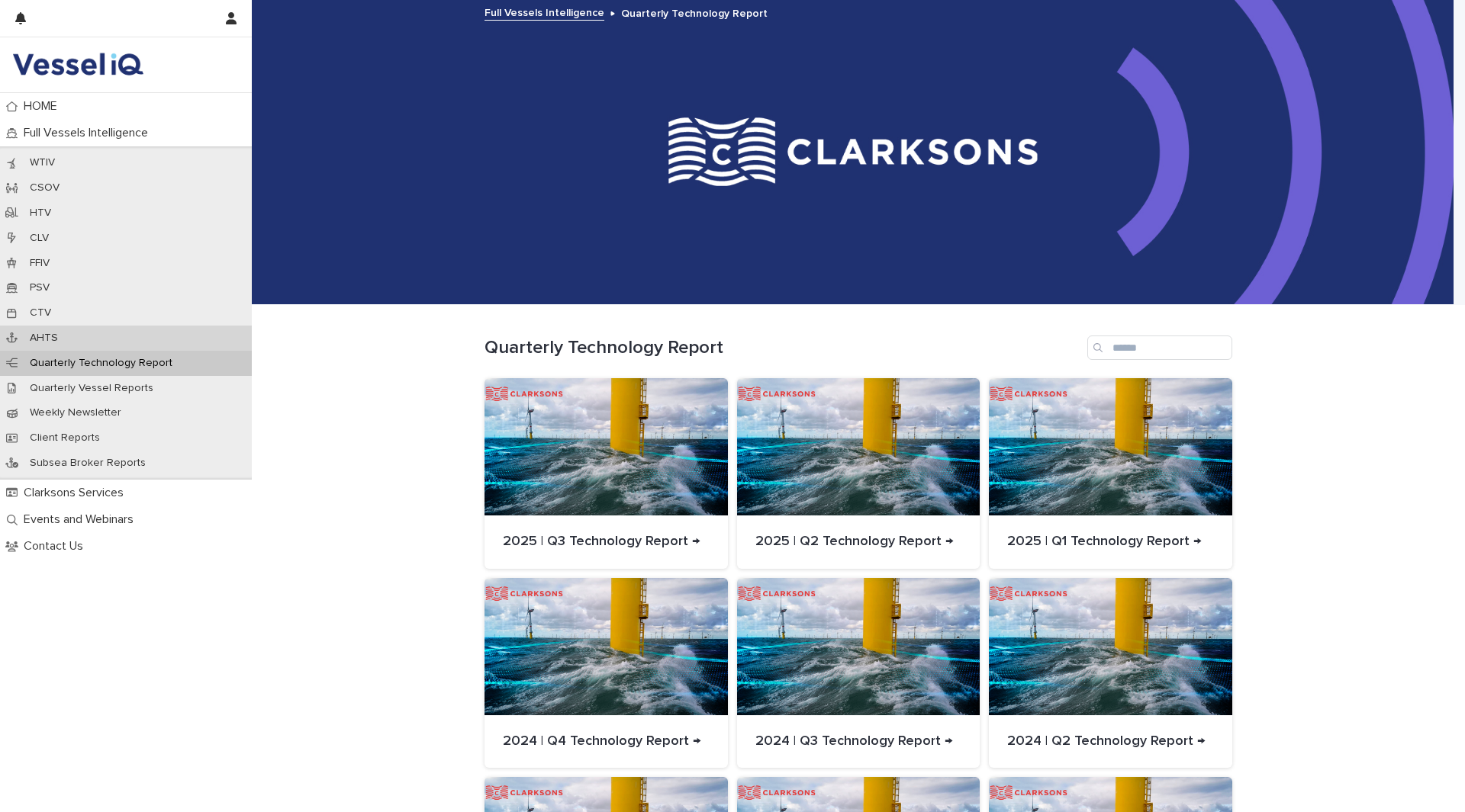
click at [99, 337] on div "AHTS" at bounding box center [125, 338] width 251 height 26
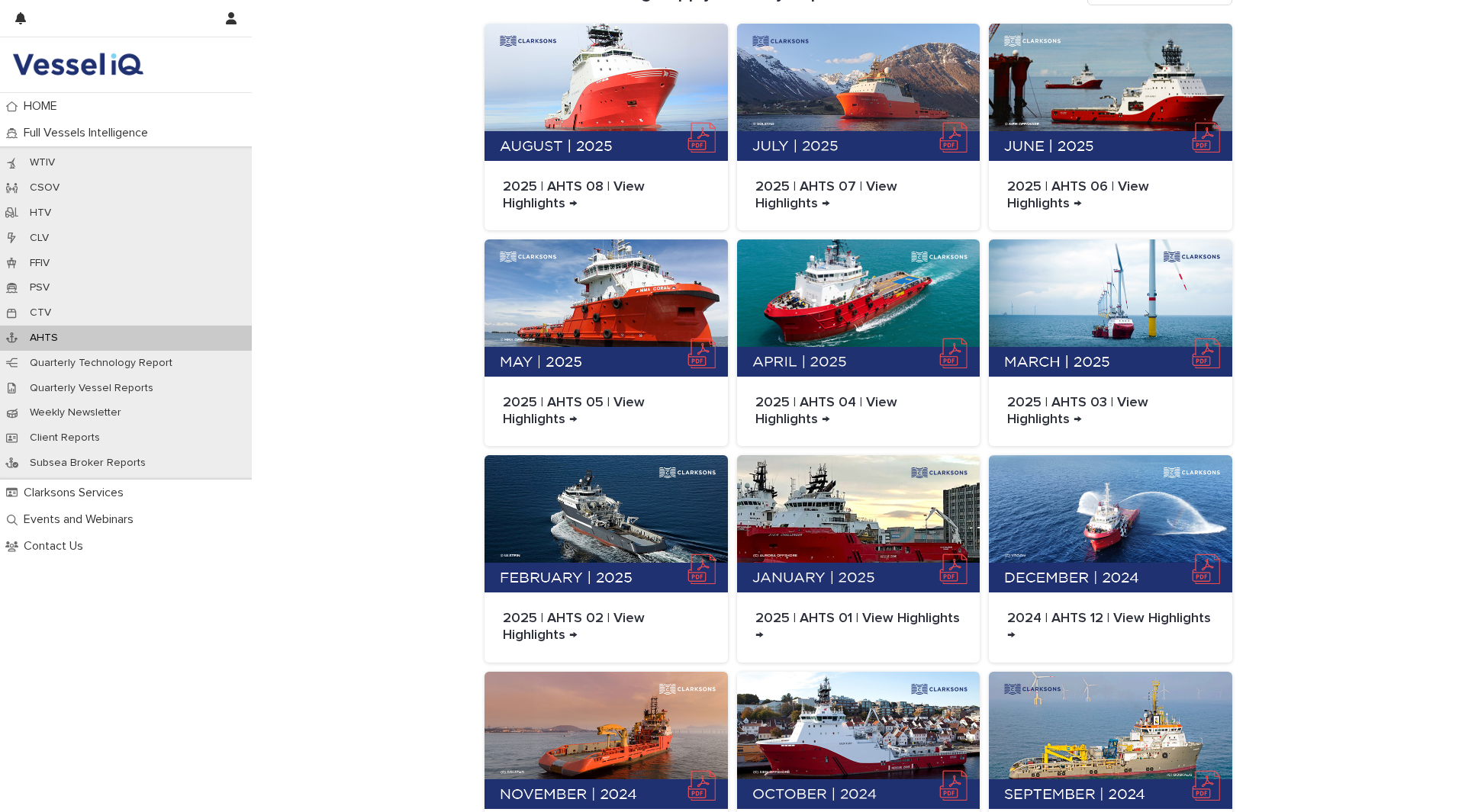
scroll to position [76, 0]
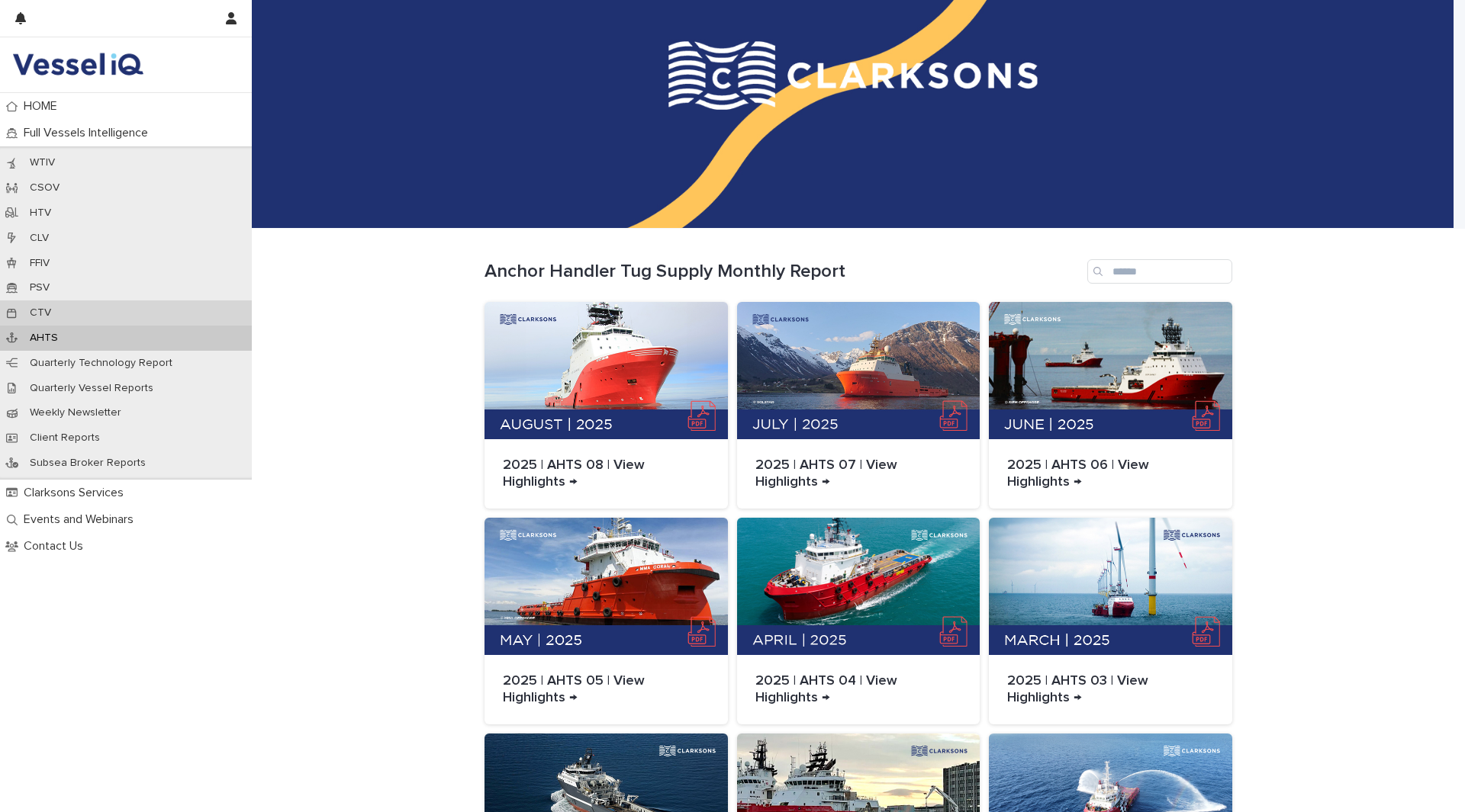
click at [35, 320] on div "CTV" at bounding box center [125, 314] width 251 height 26
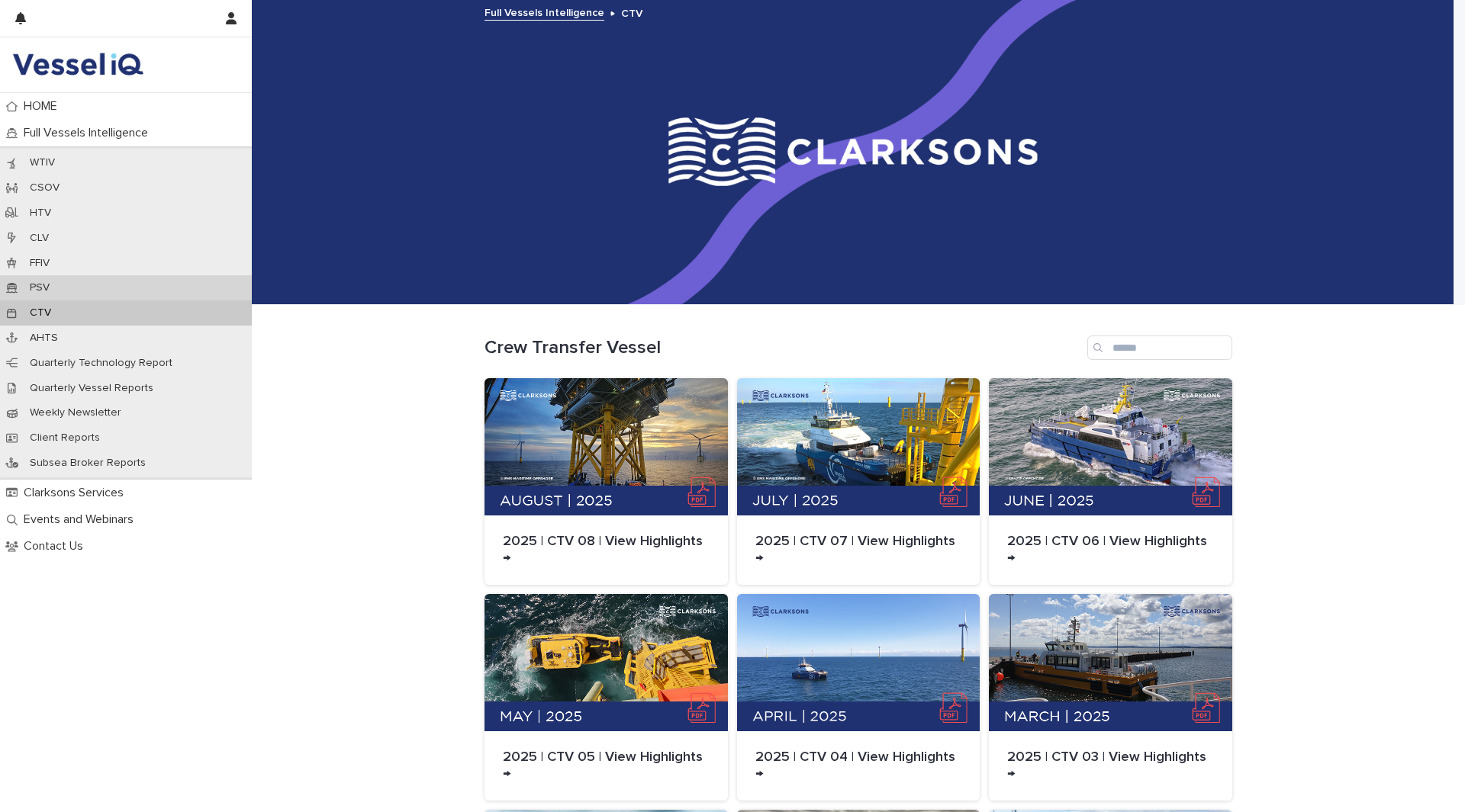
click at [44, 287] on p "PSV" at bounding box center [39, 288] width 44 height 13
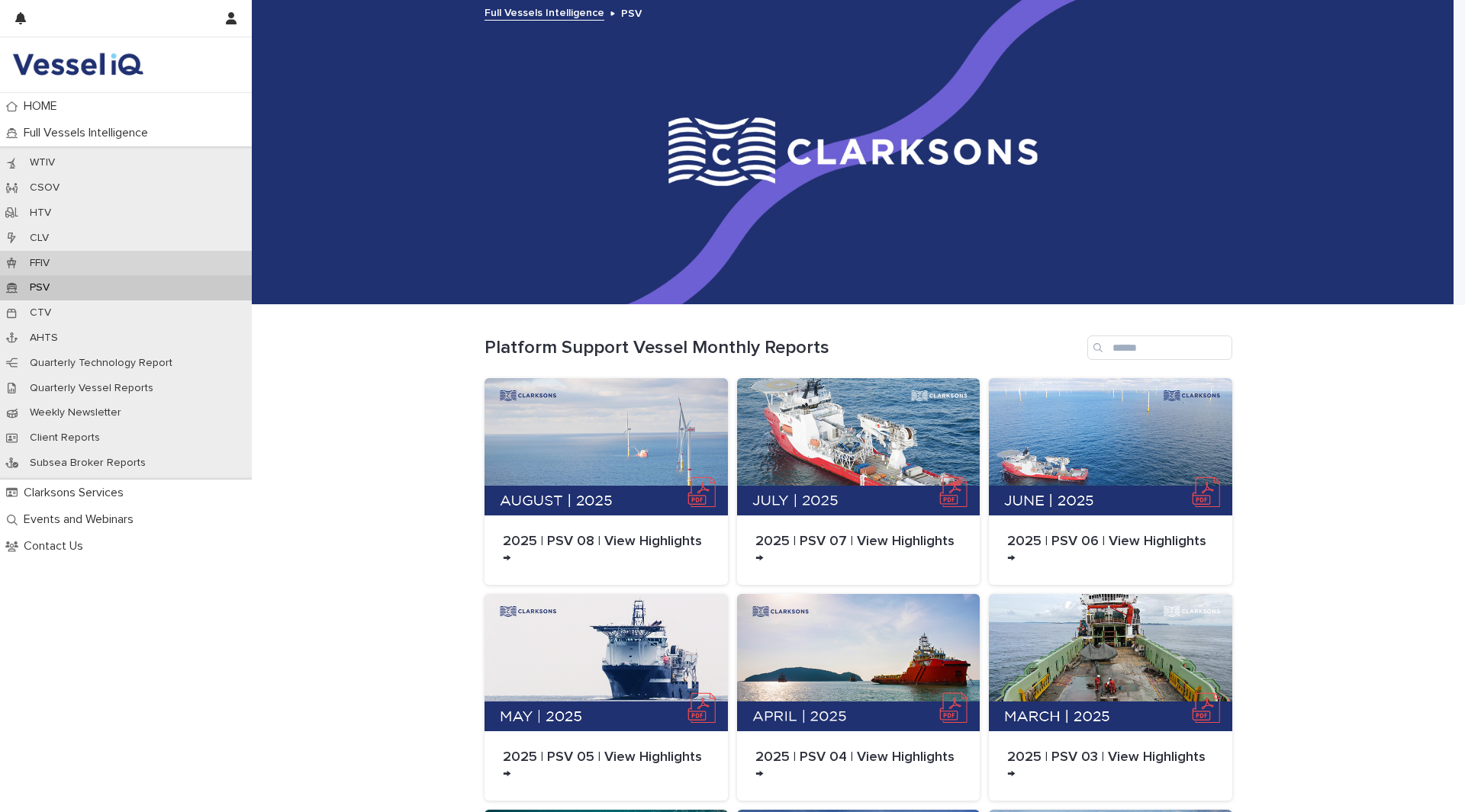
click at [50, 263] on p "FFIV" at bounding box center [39, 263] width 44 height 13
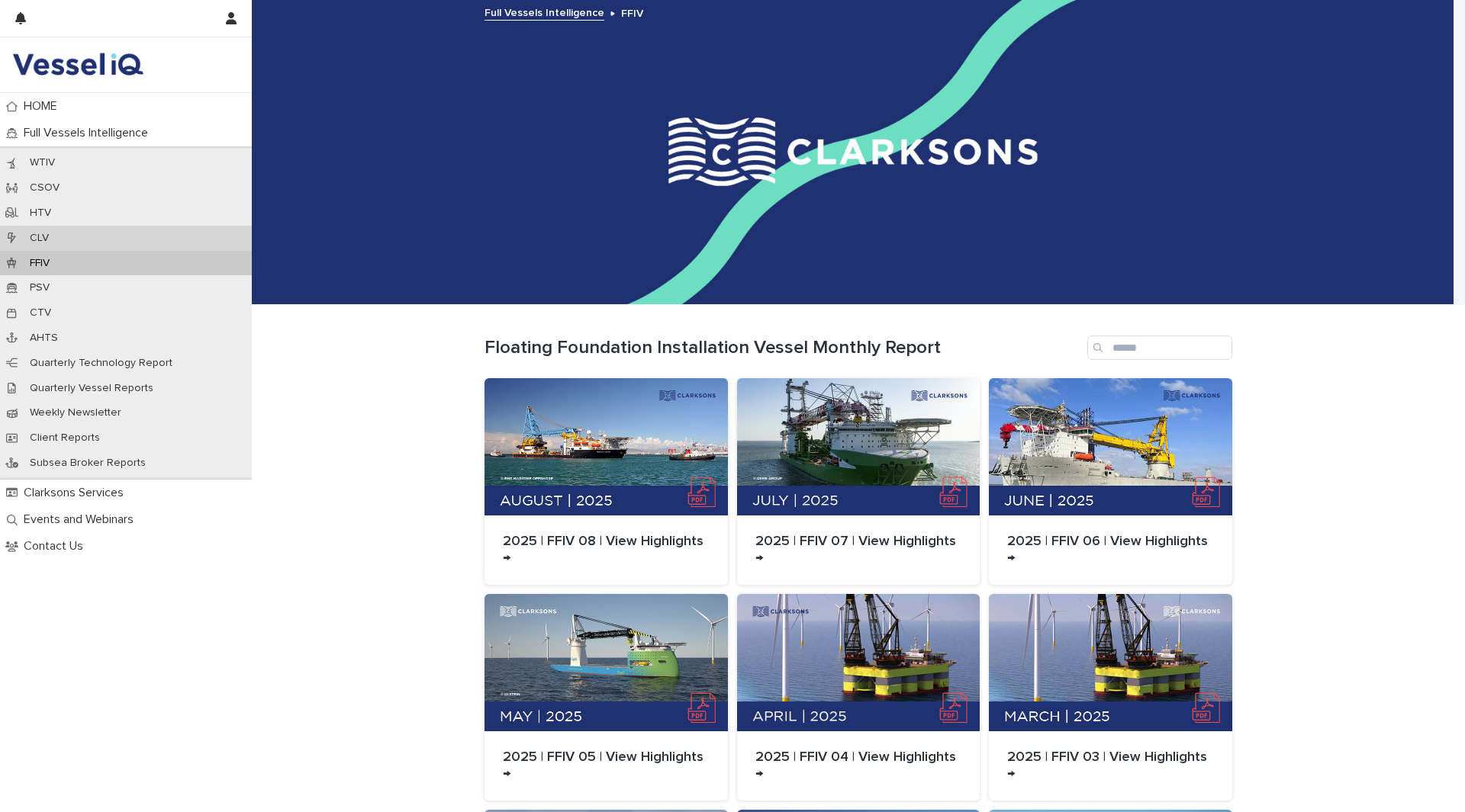
click at [59, 237] on p "CLV" at bounding box center [39, 239] width 44 height 13
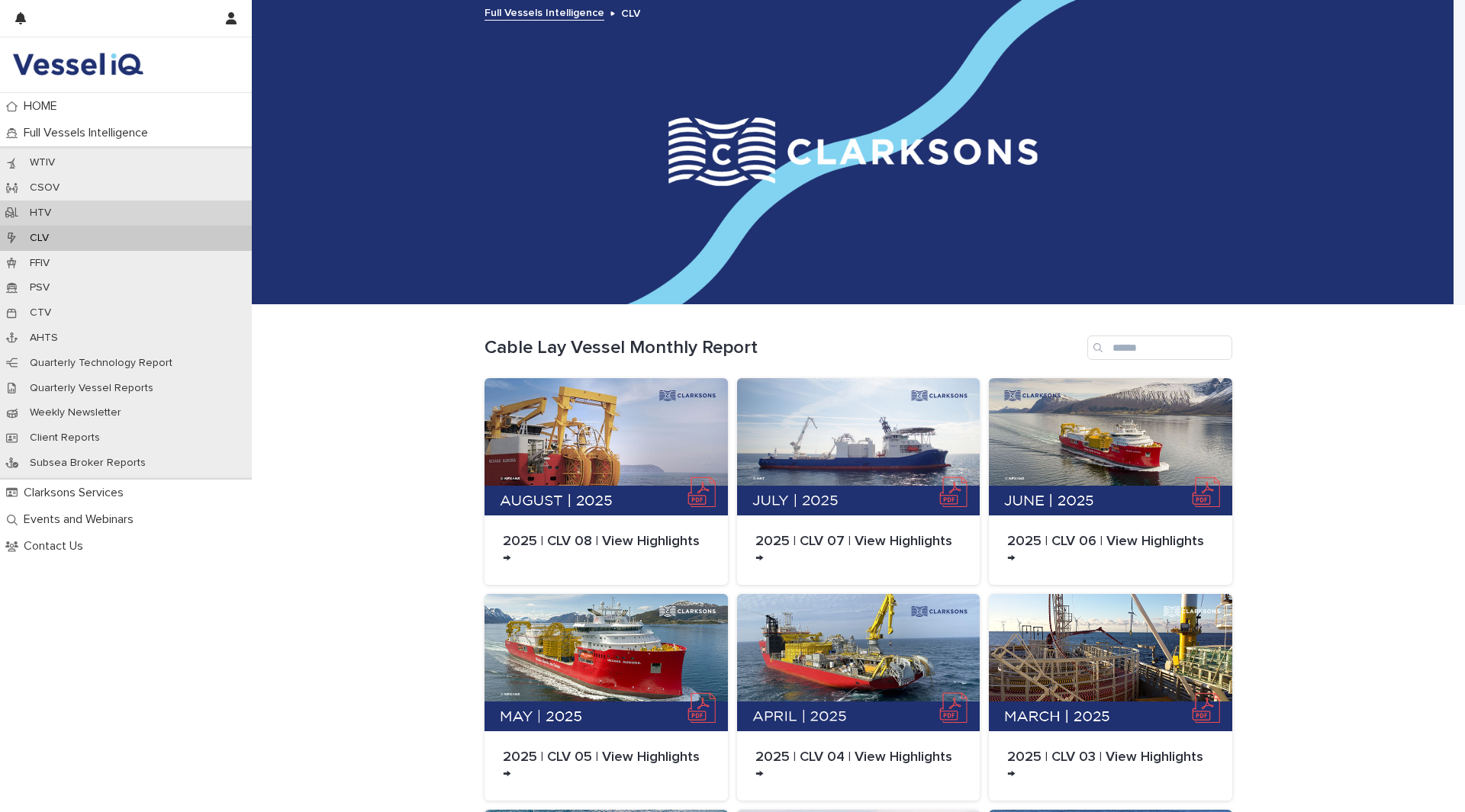
click at [65, 206] on div "HTV" at bounding box center [125, 213] width 251 height 26
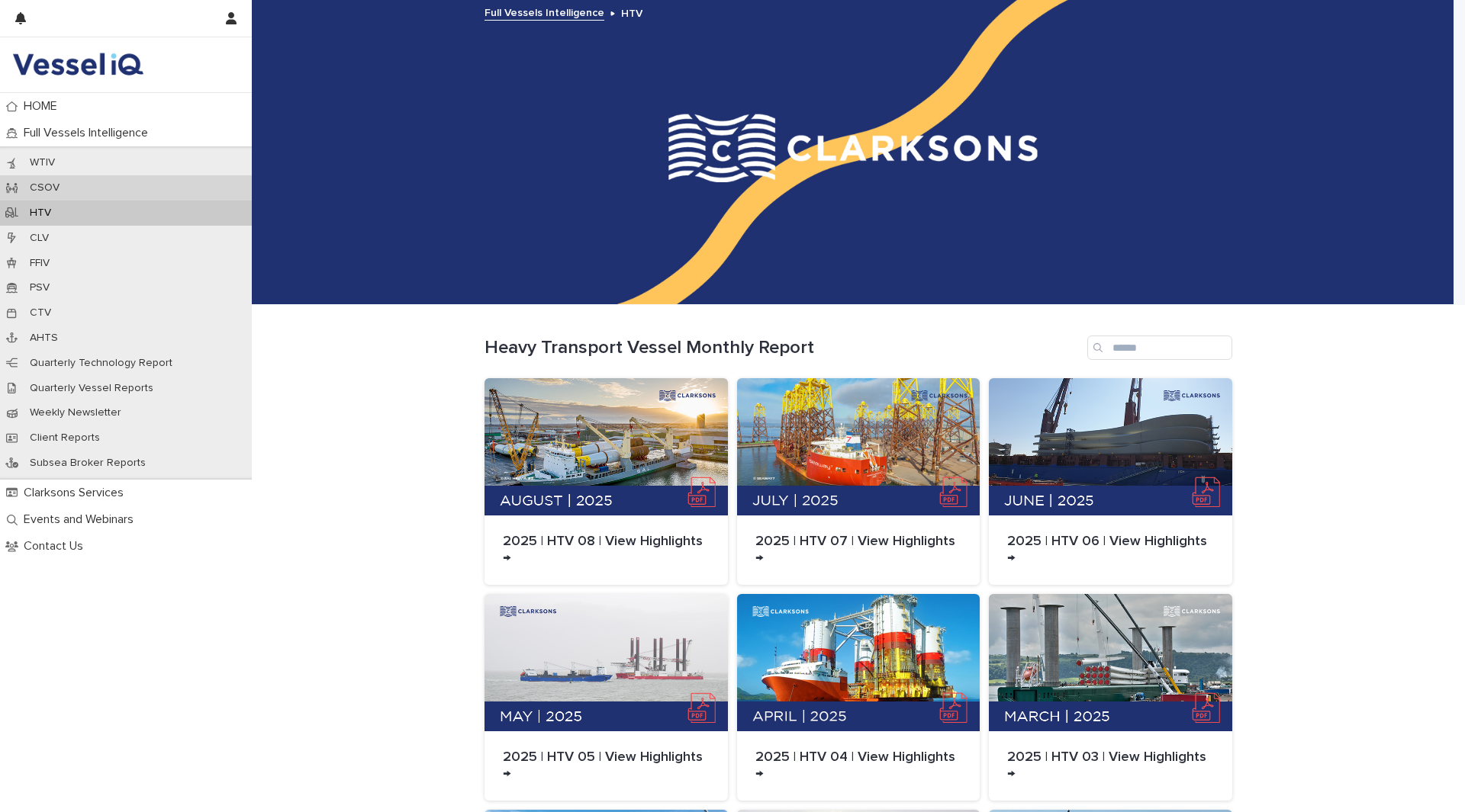
click at [77, 189] on div "CSOV" at bounding box center [125, 188] width 251 height 26
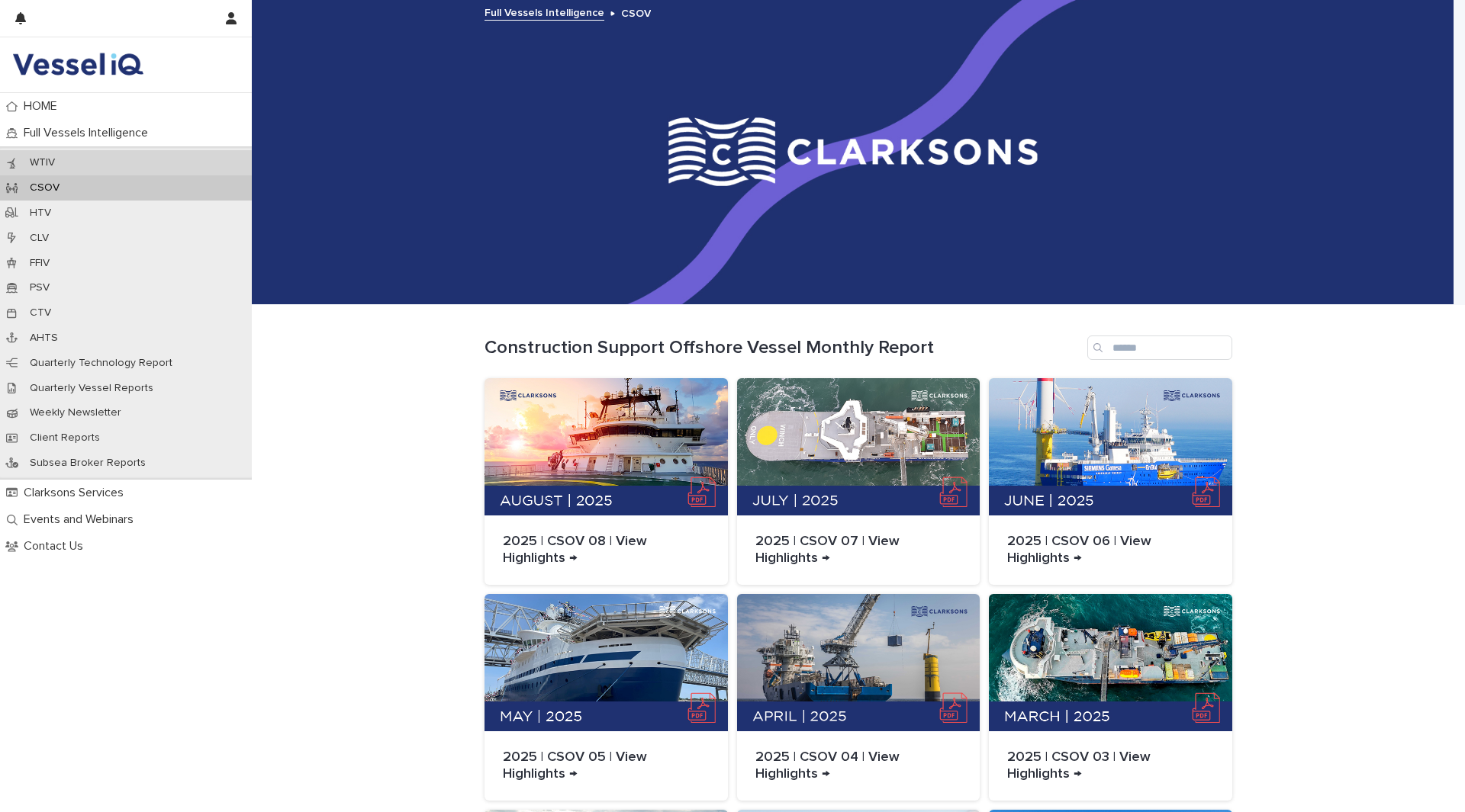
click at [85, 164] on div "WTIV" at bounding box center [125, 163] width 251 height 26
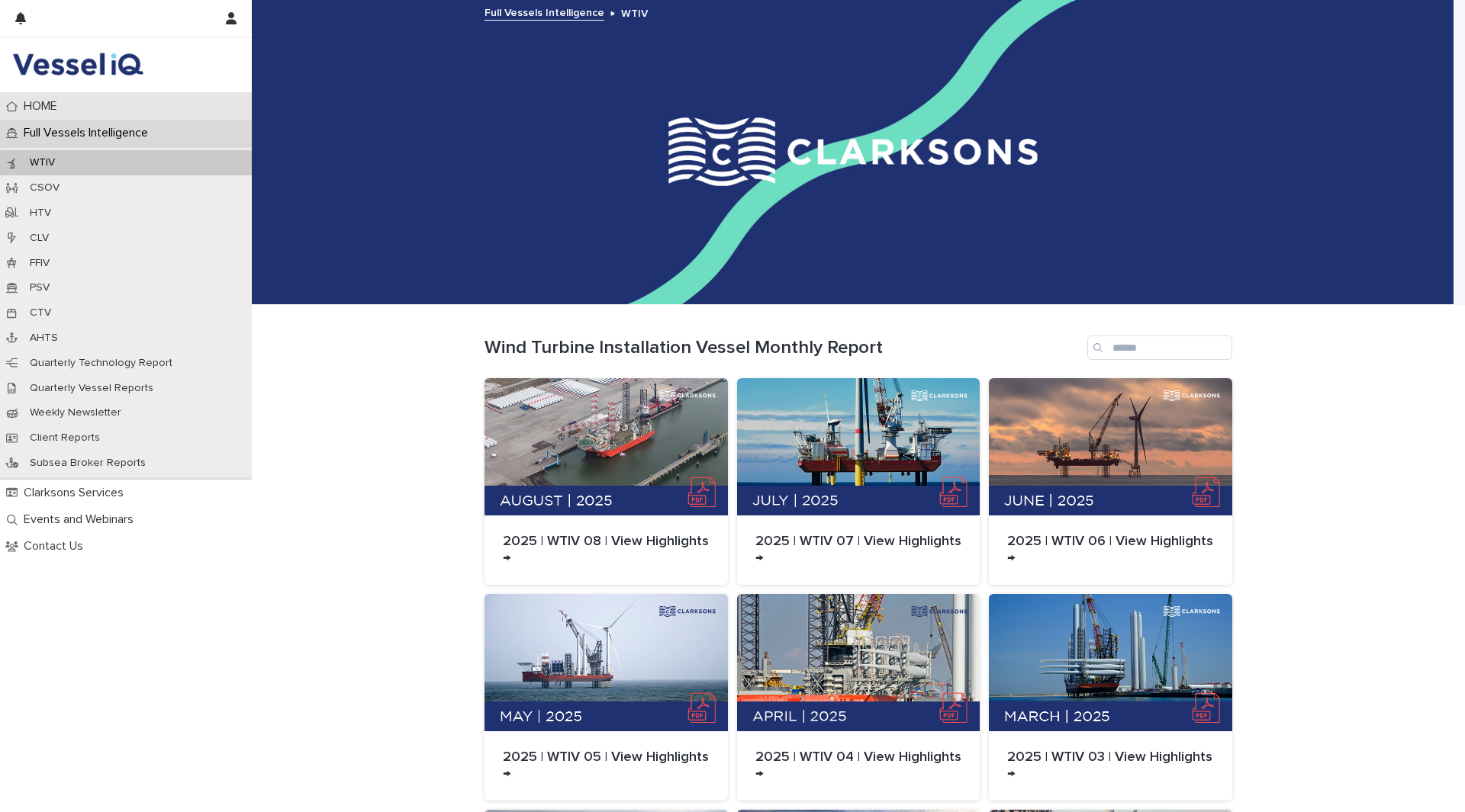
click at [115, 119] on div "HOME" at bounding box center [125, 106] width 251 height 27
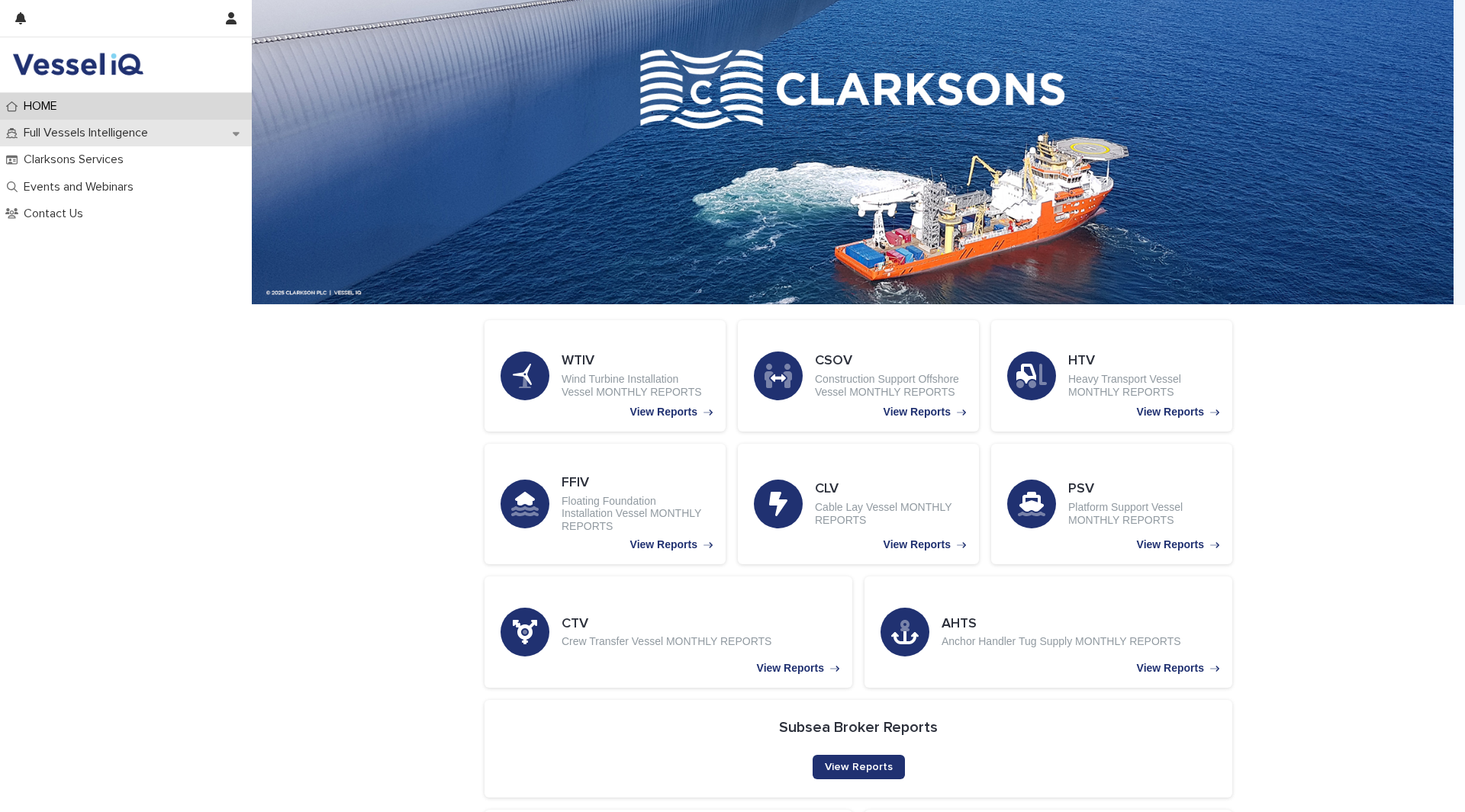
click at [63, 131] on p "Full Vessels Intelligence" at bounding box center [89, 134] width 143 height 15
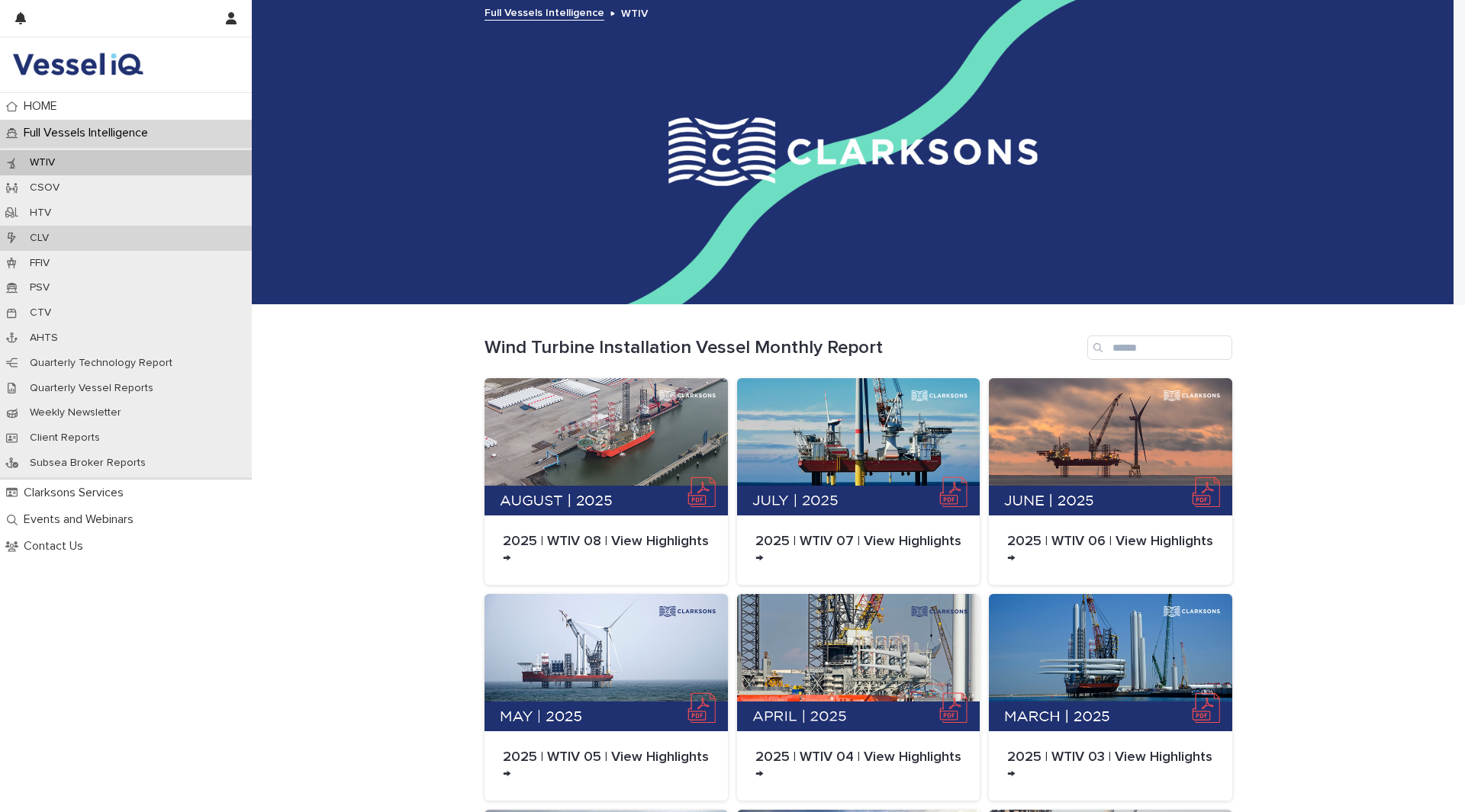
click at [65, 240] on div "CLV" at bounding box center [125, 239] width 251 height 26
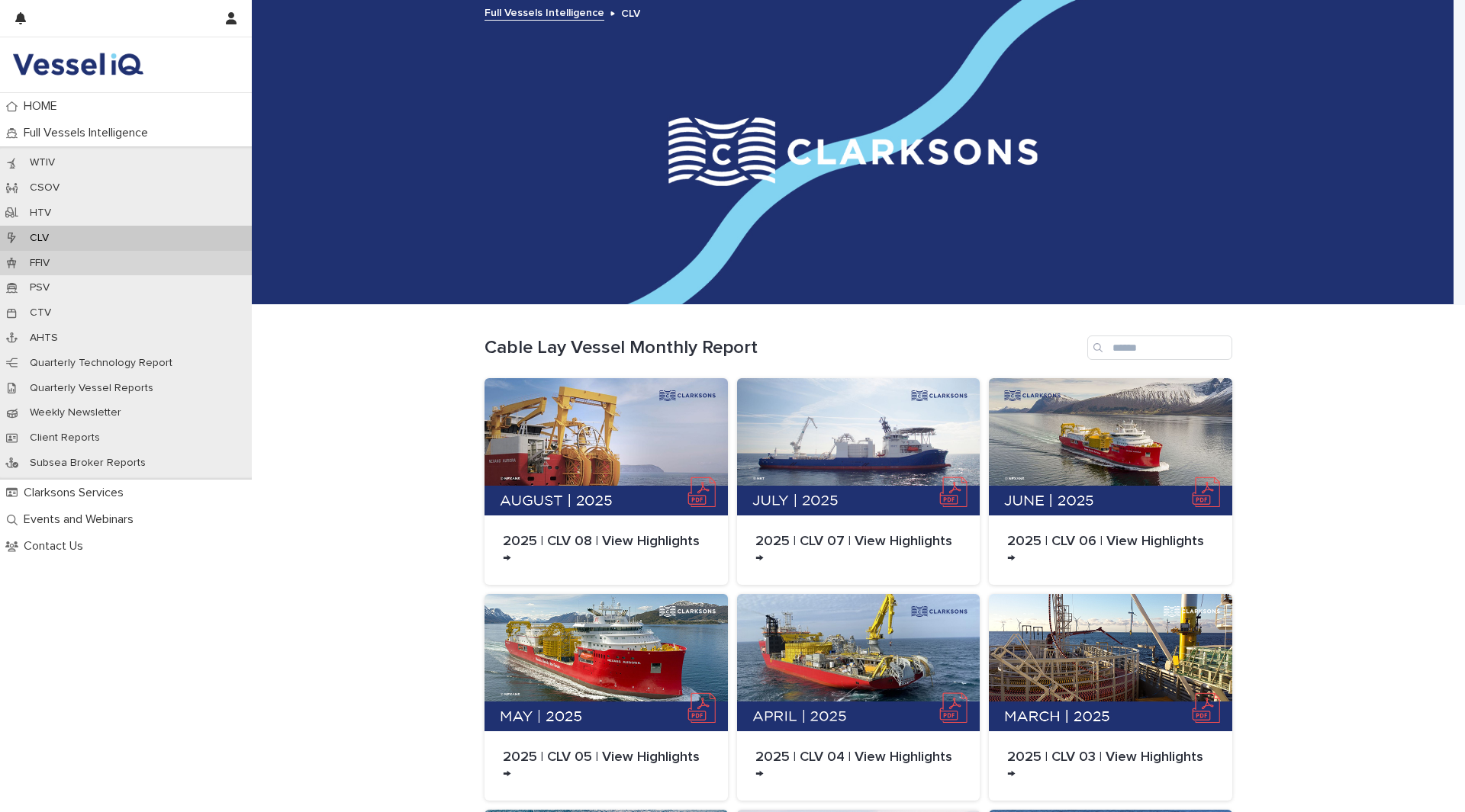
click at [65, 259] on div "FFIV" at bounding box center [125, 263] width 251 height 26
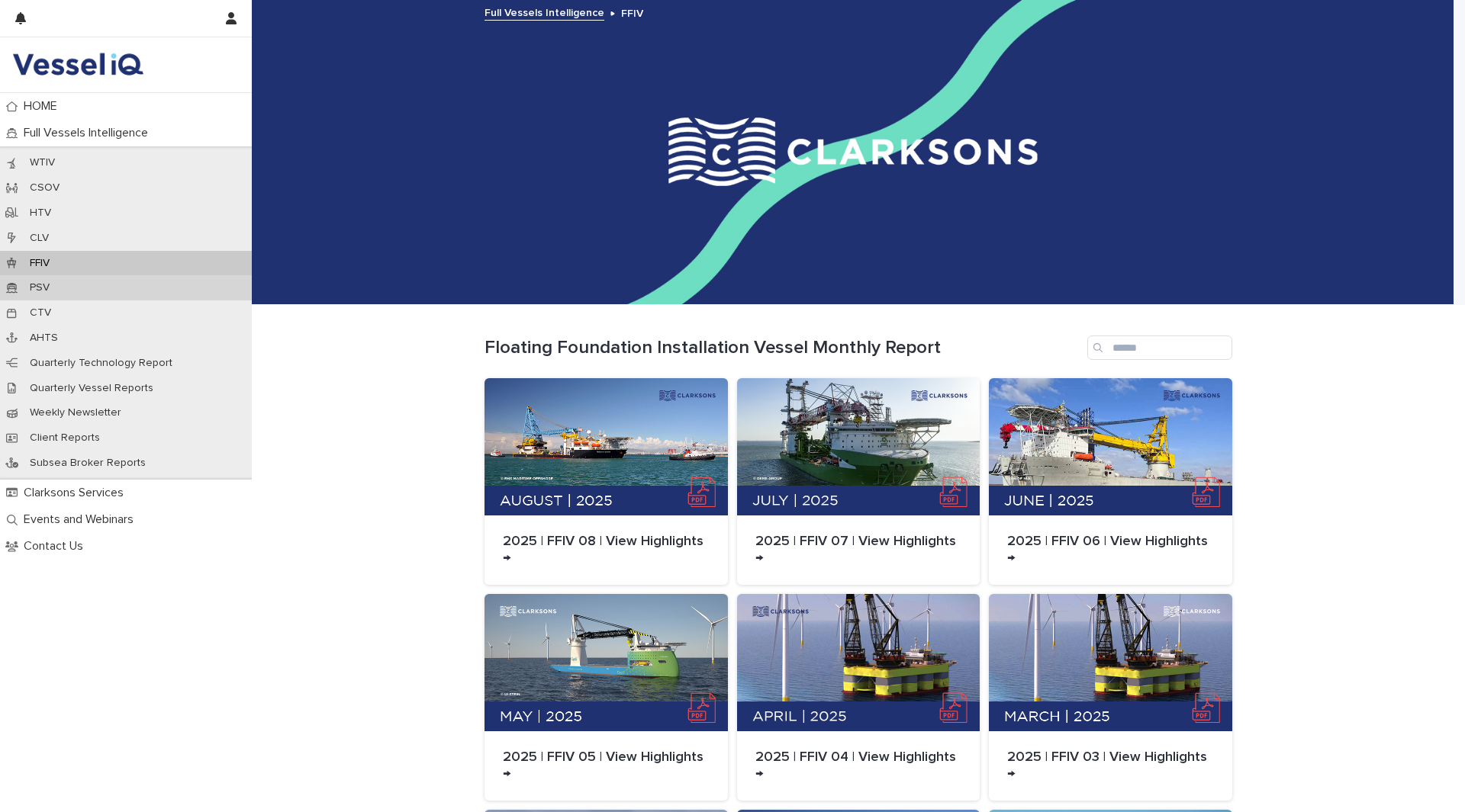
click at [72, 279] on div "PSV" at bounding box center [125, 288] width 251 height 26
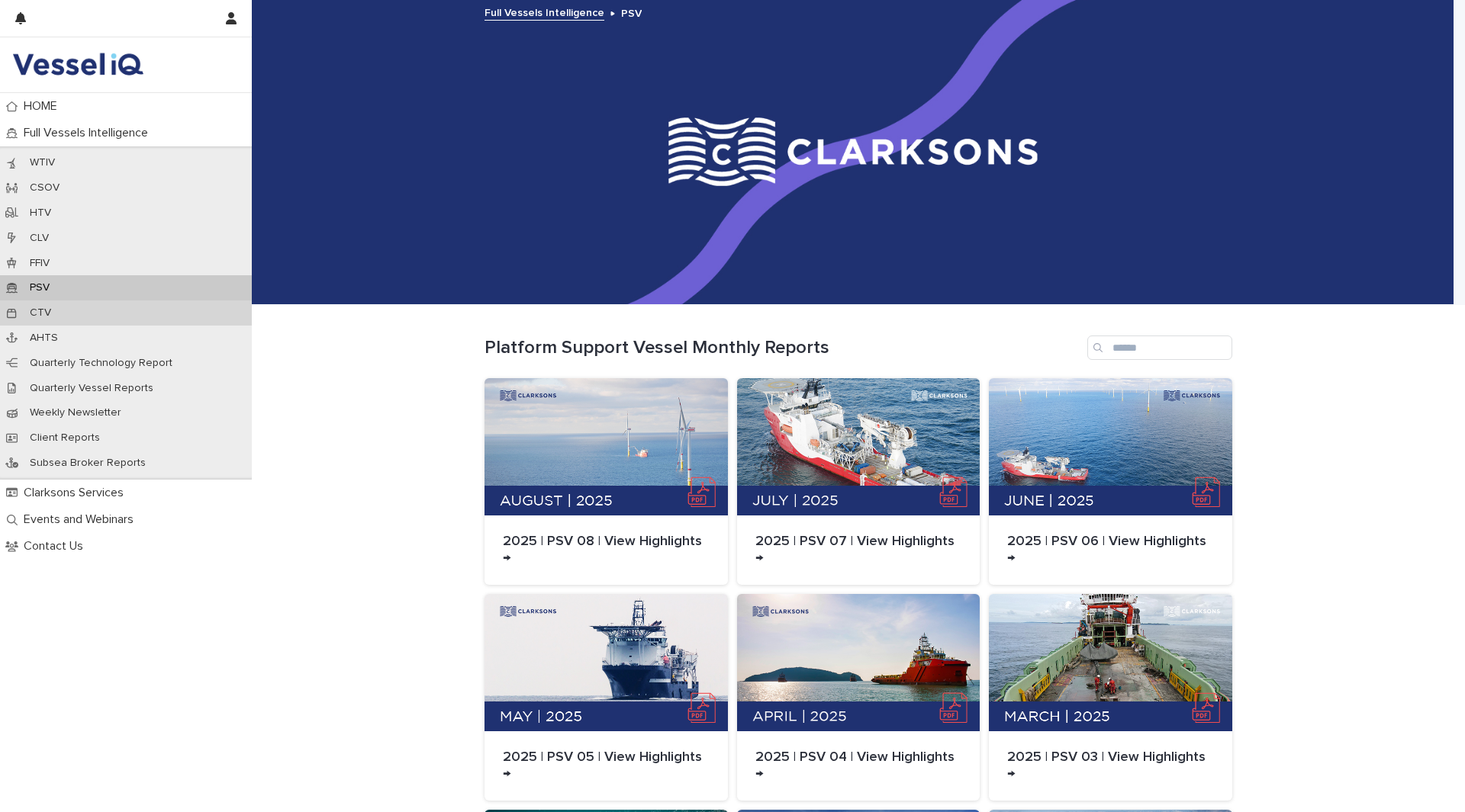
click at [71, 311] on div "CTV" at bounding box center [125, 314] width 251 height 26
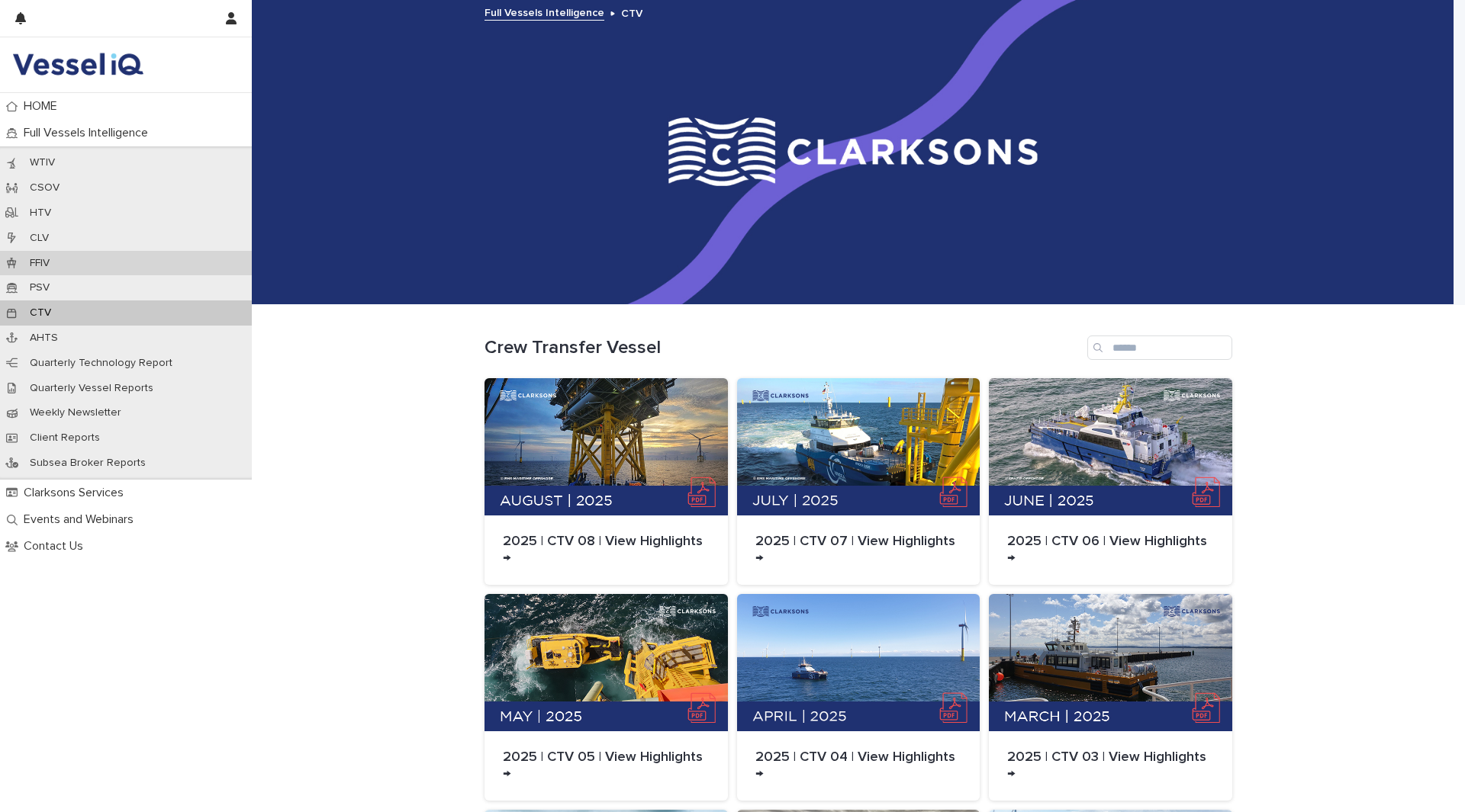
click at [77, 273] on div "FFIV" at bounding box center [125, 263] width 251 height 26
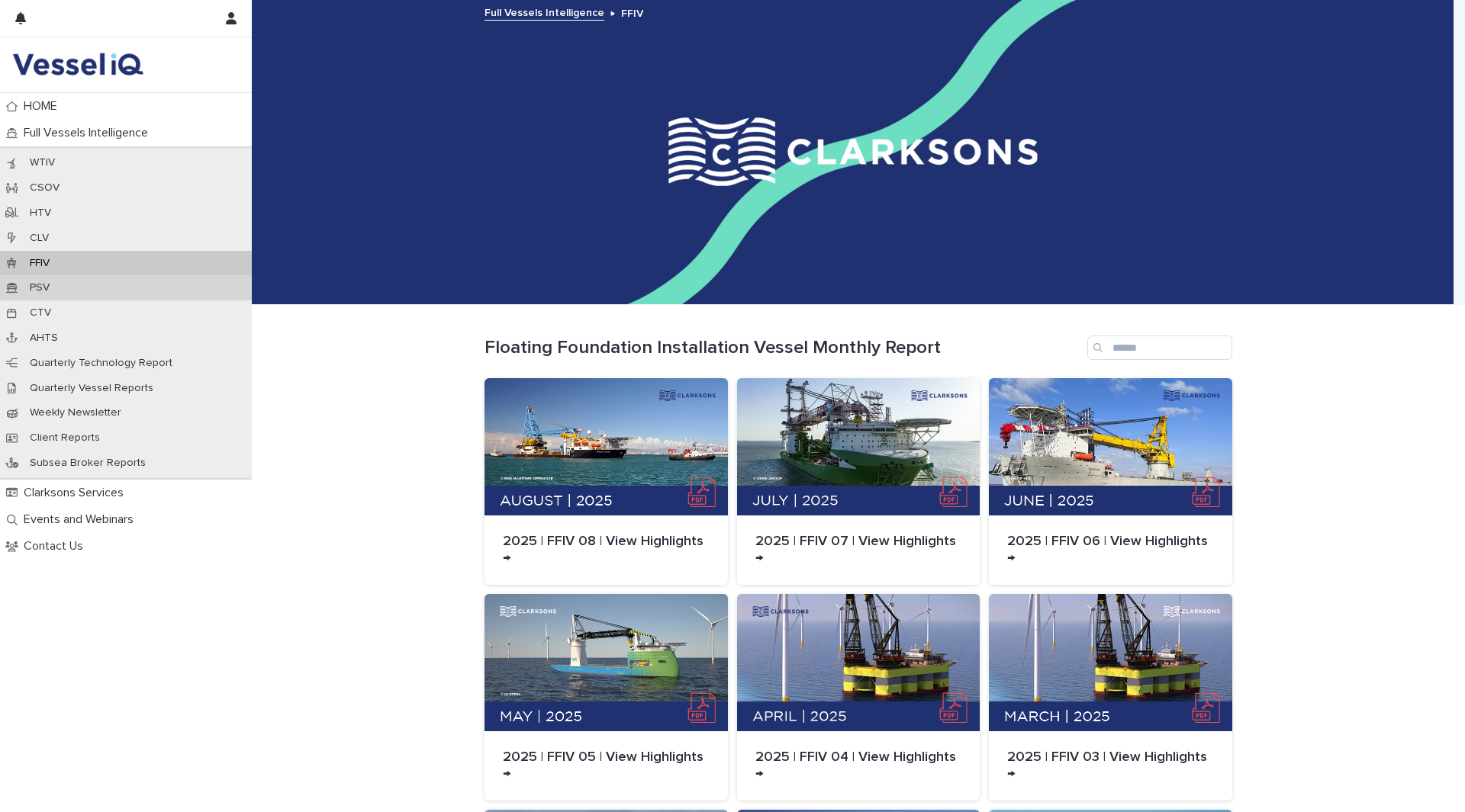
click at [71, 295] on div "PSV" at bounding box center [125, 288] width 251 height 26
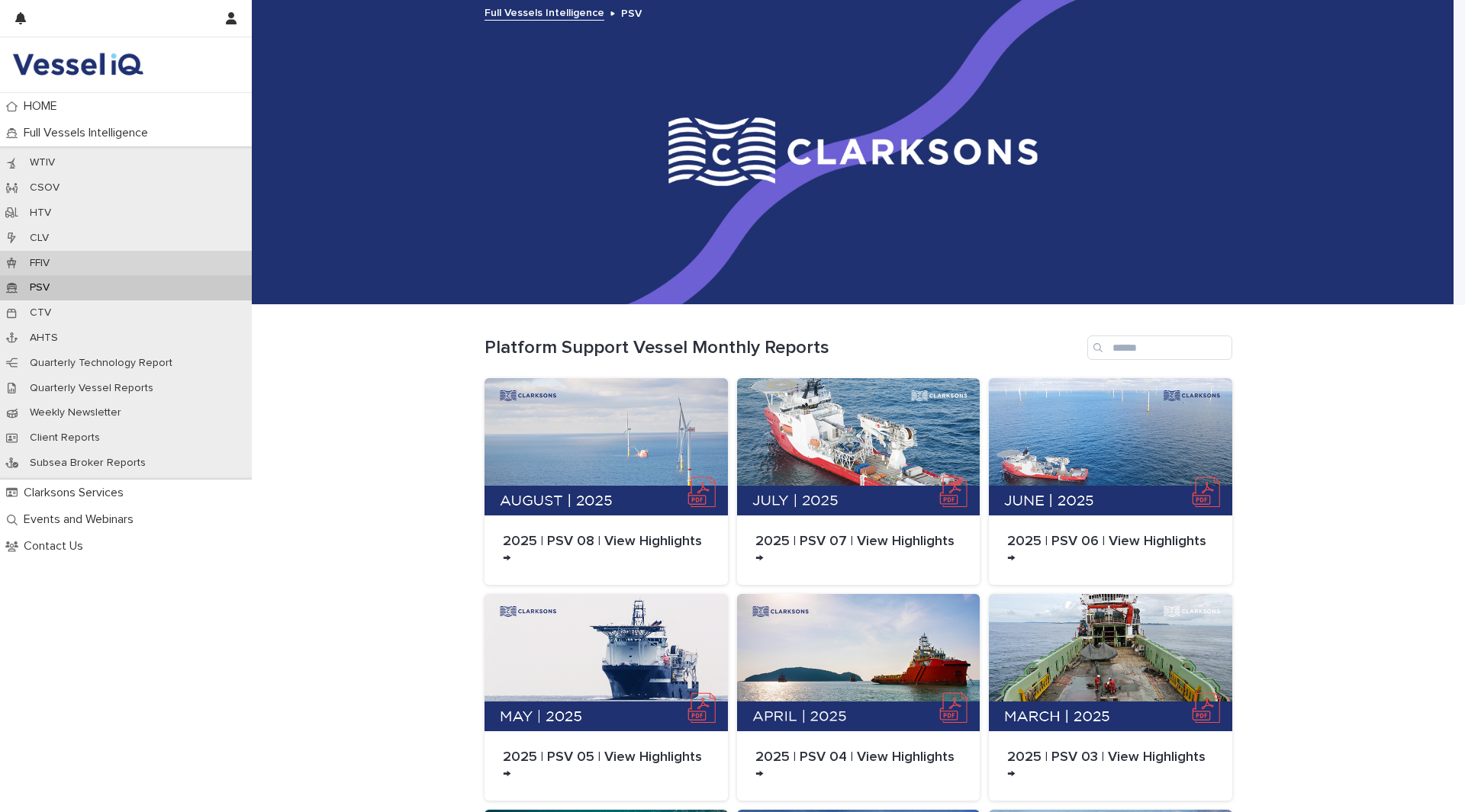
click at [74, 262] on div "FFIV" at bounding box center [125, 263] width 251 height 26
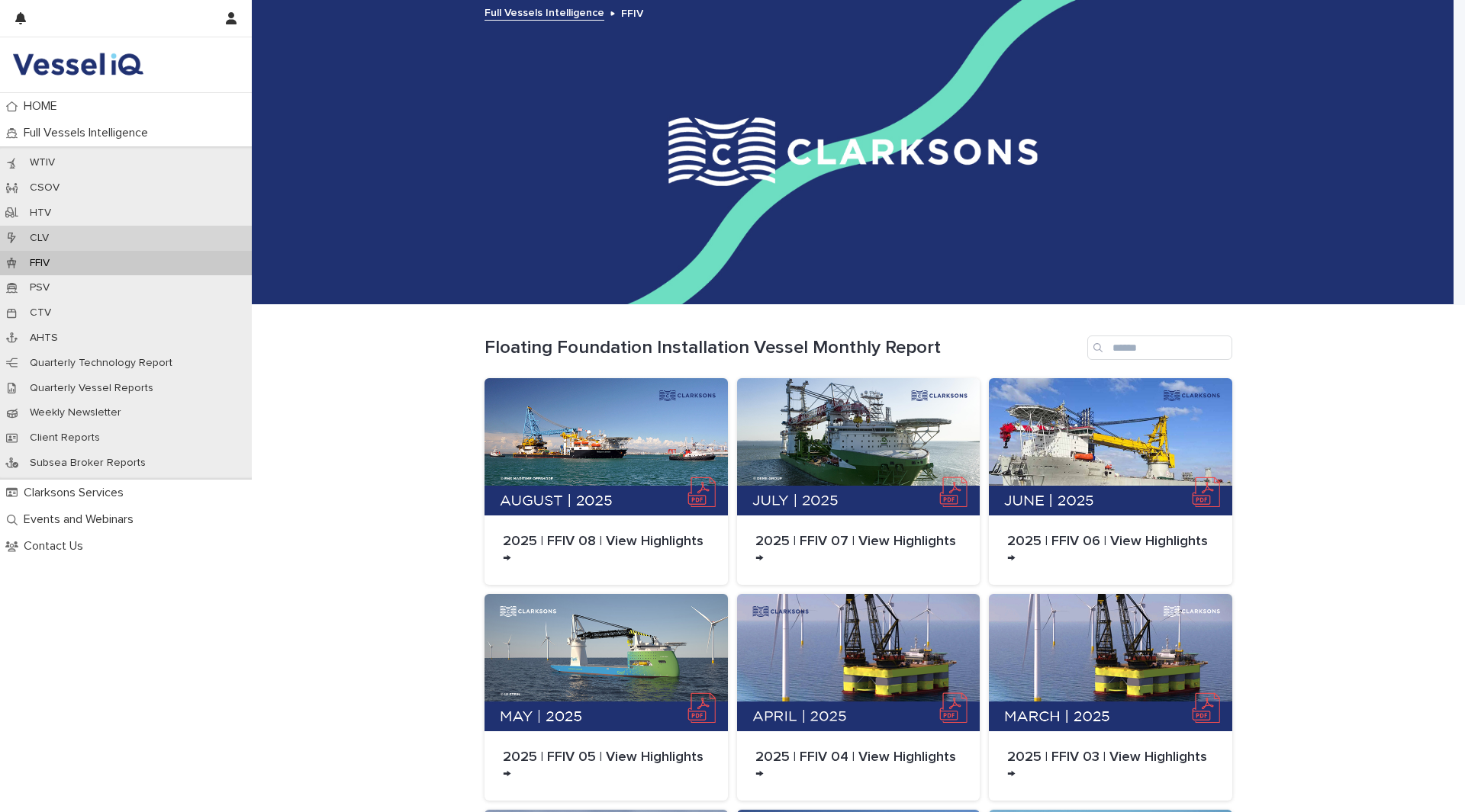
click at [76, 241] on div "CLV" at bounding box center [125, 239] width 251 height 26
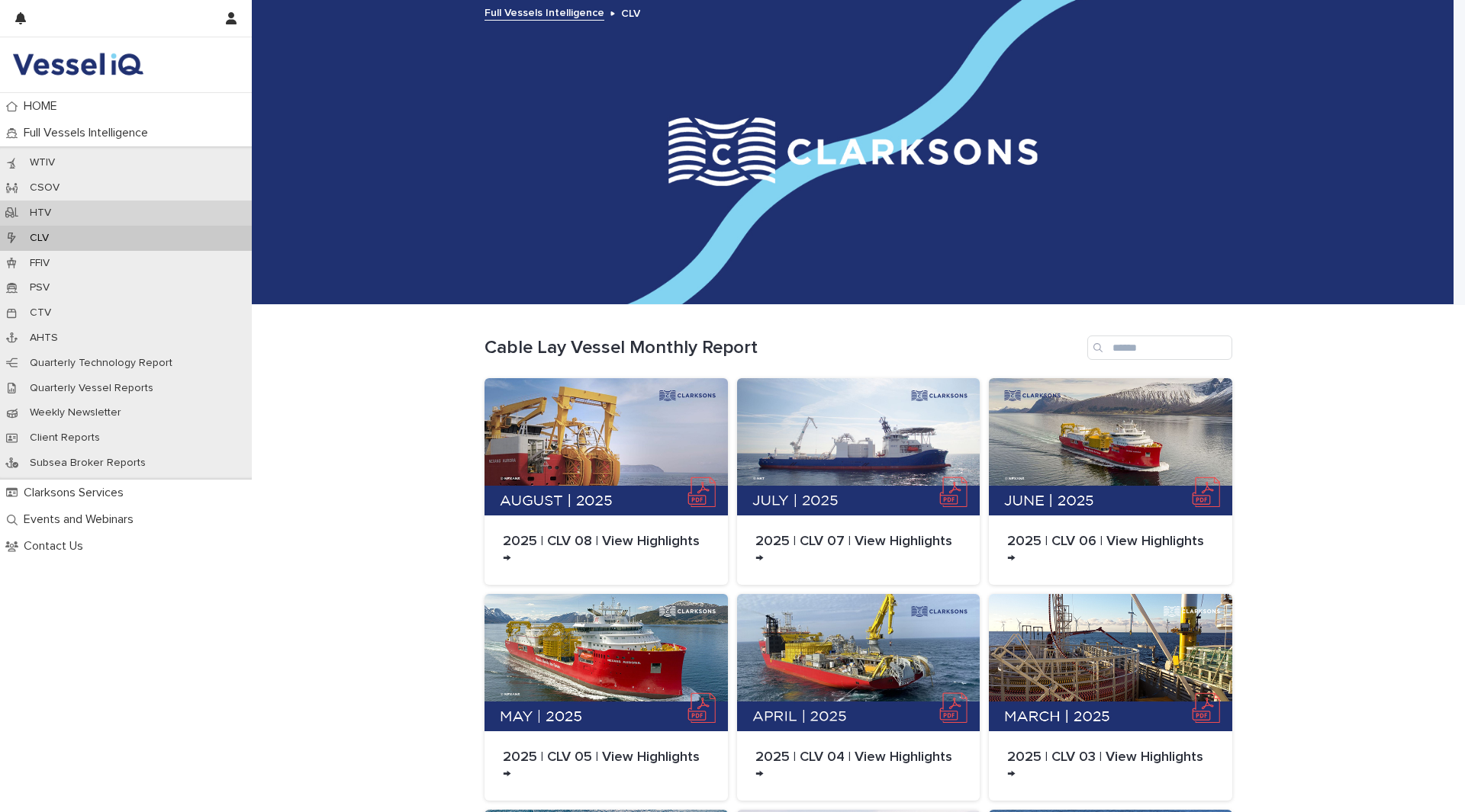
click at [85, 210] on div "HTV" at bounding box center [125, 213] width 251 height 26
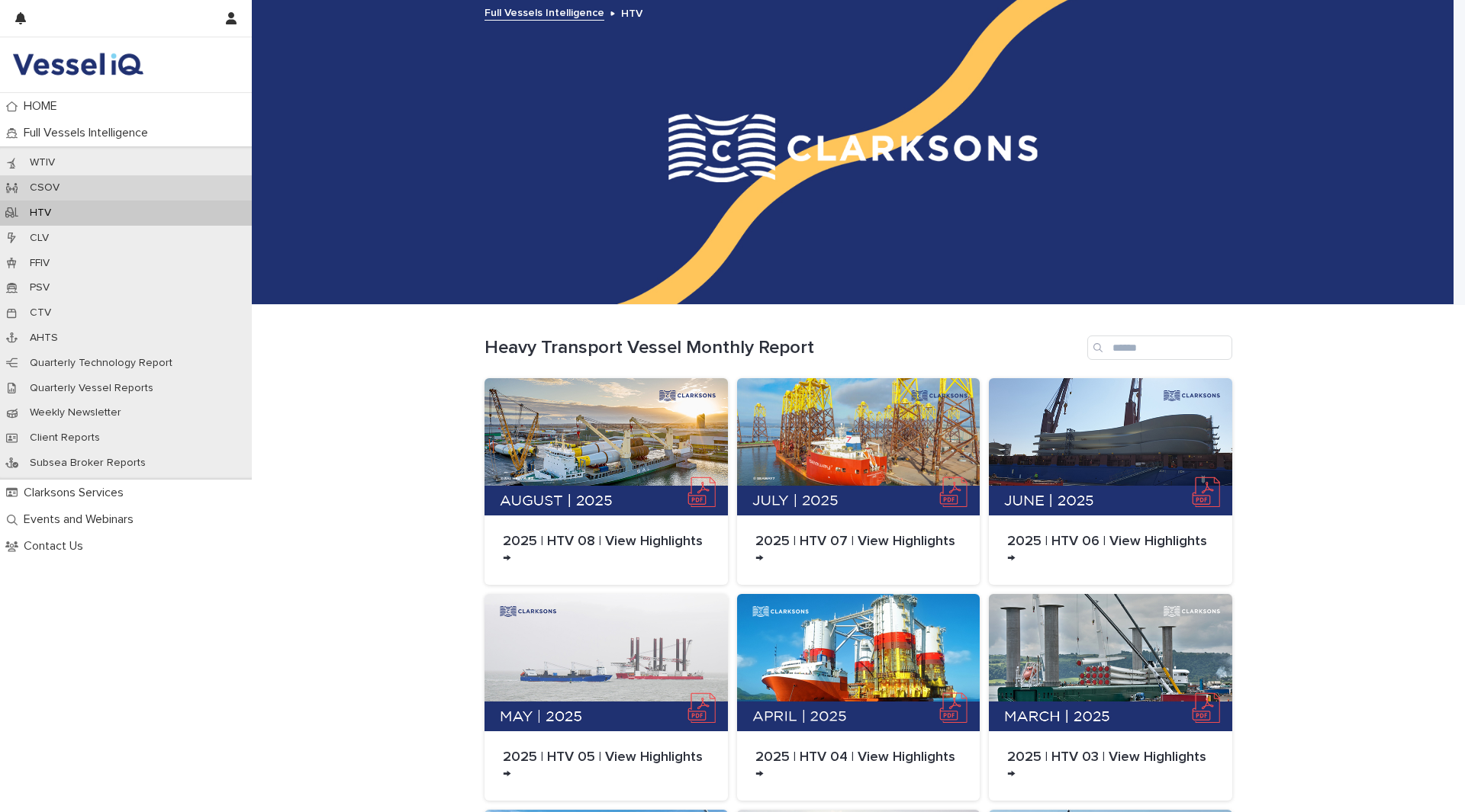
click at [90, 193] on div "CSOV" at bounding box center [125, 188] width 251 height 26
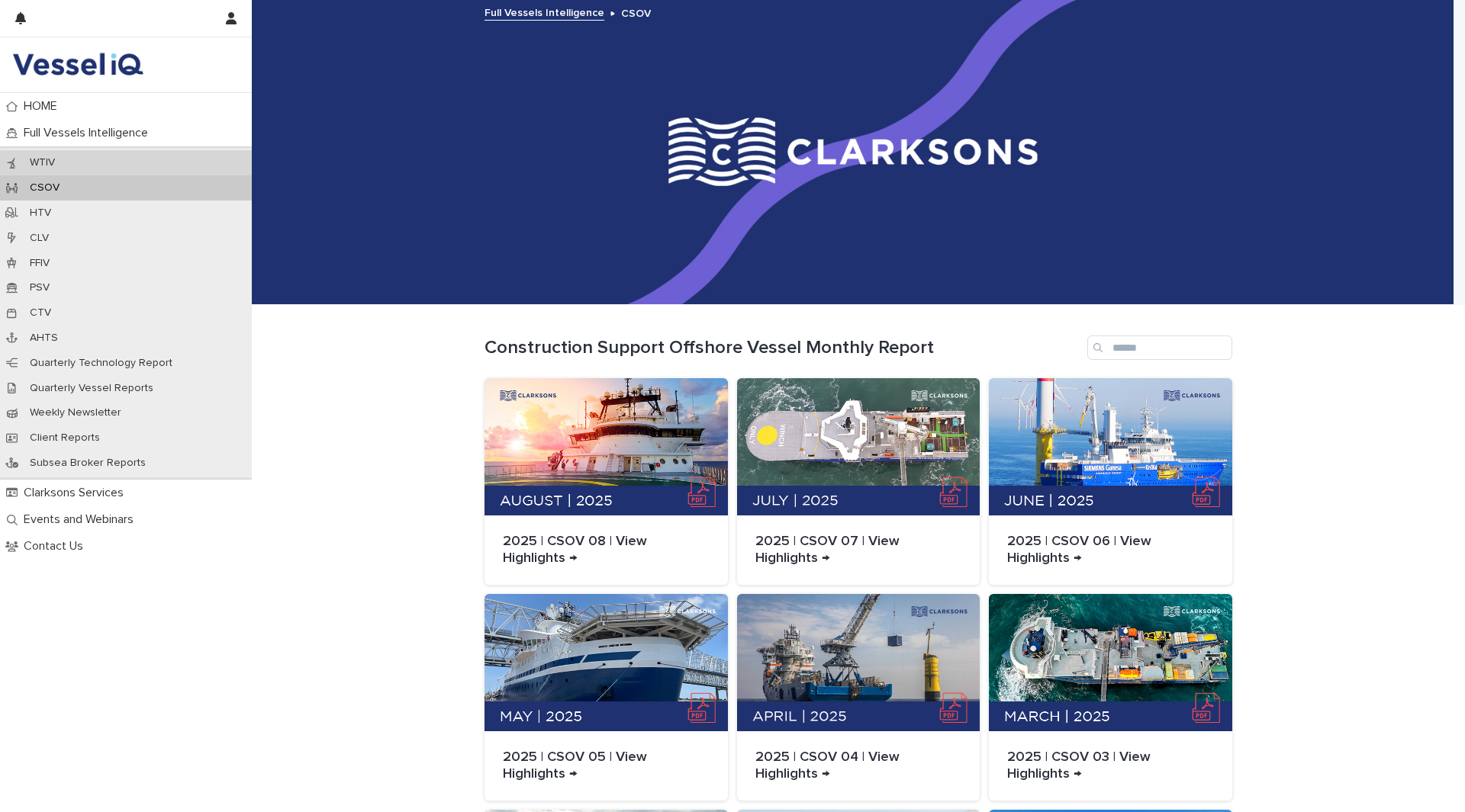
click at [94, 169] on div "WTIV" at bounding box center [125, 163] width 251 height 26
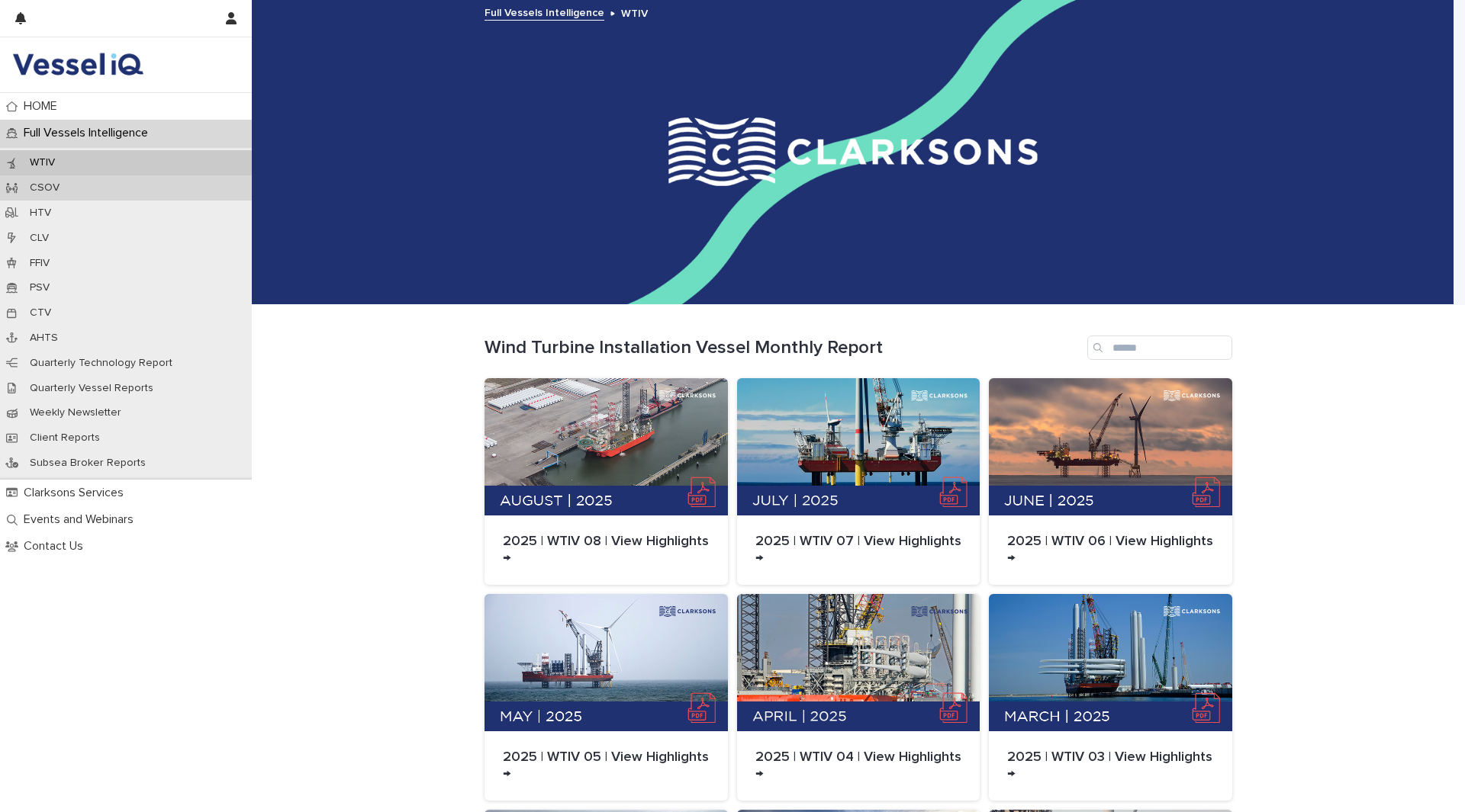
click at [85, 196] on div "CSOV" at bounding box center [125, 188] width 251 height 26
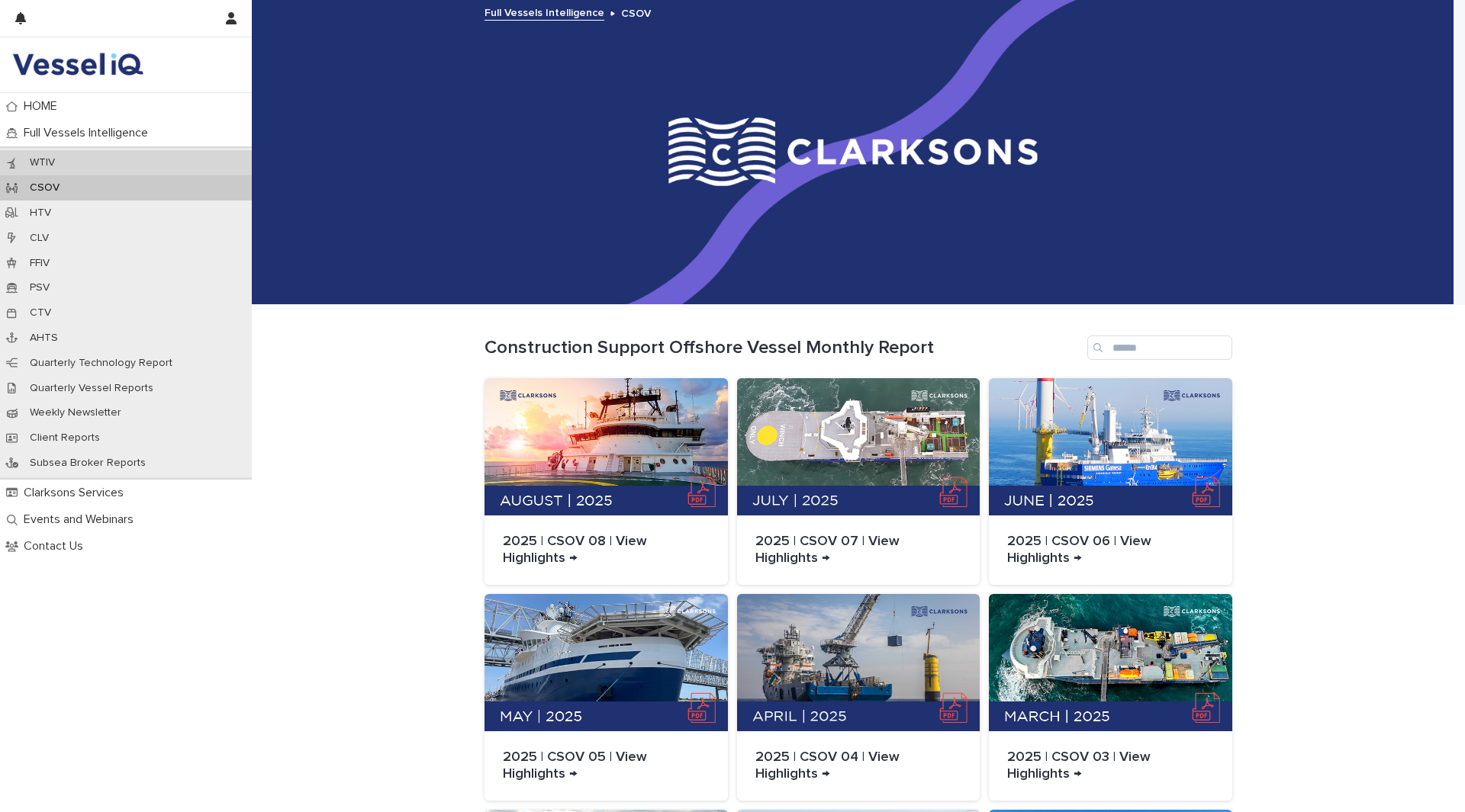
click at [90, 166] on div "WTIV" at bounding box center [125, 163] width 251 height 26
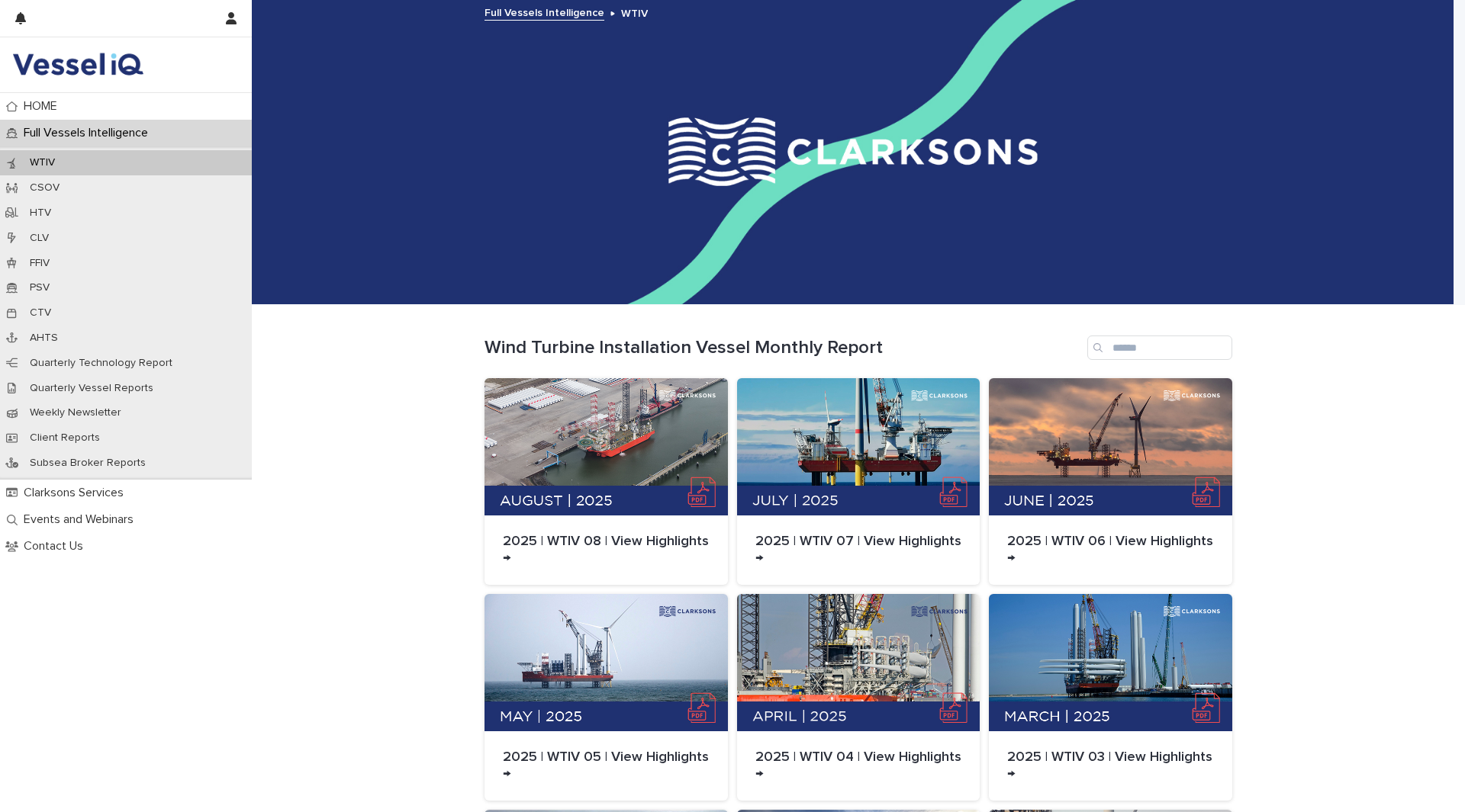
click at [250, 611] on div "HOME Full Vessels Intelligence WTIV CSOV HTV CLV FFIV PSV CTV AHTS Quarterly Te…" at bounding box center [125, 453] width 251 height 720
click at [74, 130] on p "Full Vessels Intelligence" at bounding box center [89, 134] width 143 height 15
click at [46, 132] on p "Full Vessels Intelligence" at bounding box center [89, 134] width 143 height 15
click at [21, 129] on p "Full Vessels Intelligence" at bounding box center [89, 134] width 143 height 15
click at [101, 306] on div "CTV" at bounding box center [125, 314] width 251 height 26
